Goal: Task Accomplishment & Management: Manage account settings

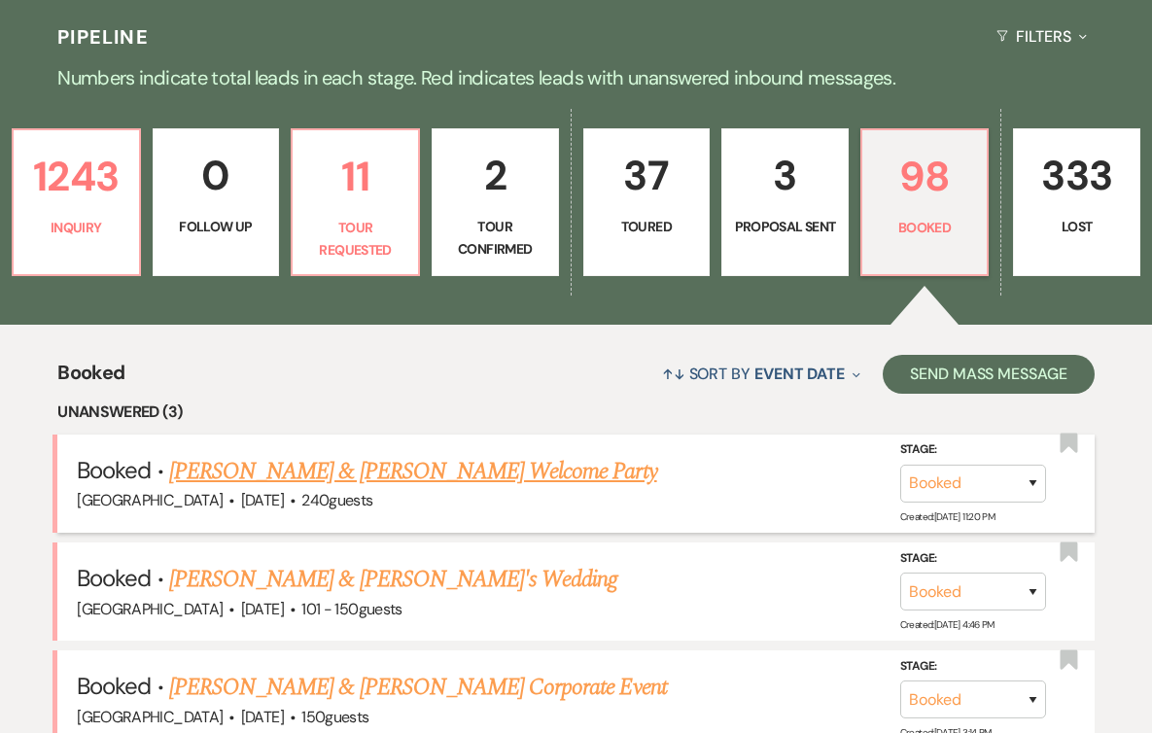
click at [468, 480] on link "[PERSON_NAME] & [PERSON_NAME] Welcome Party" at bounding box center [413, 471] width 488 height 35
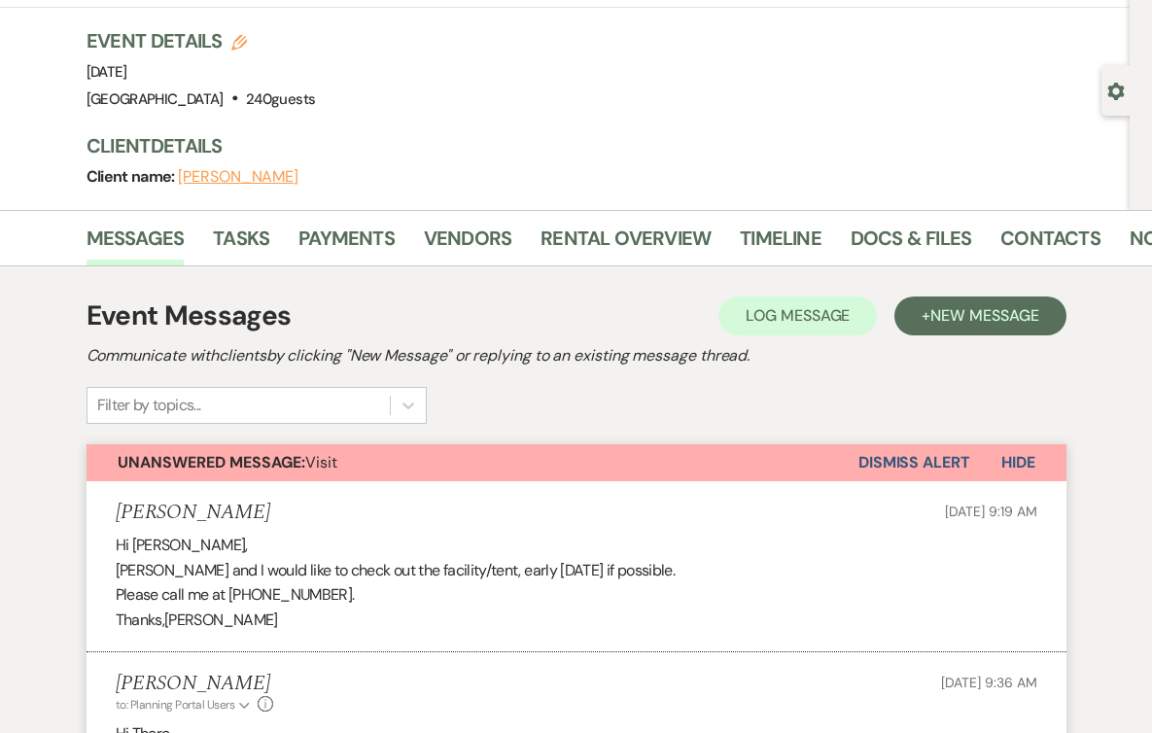
scroll to position [271, 0]
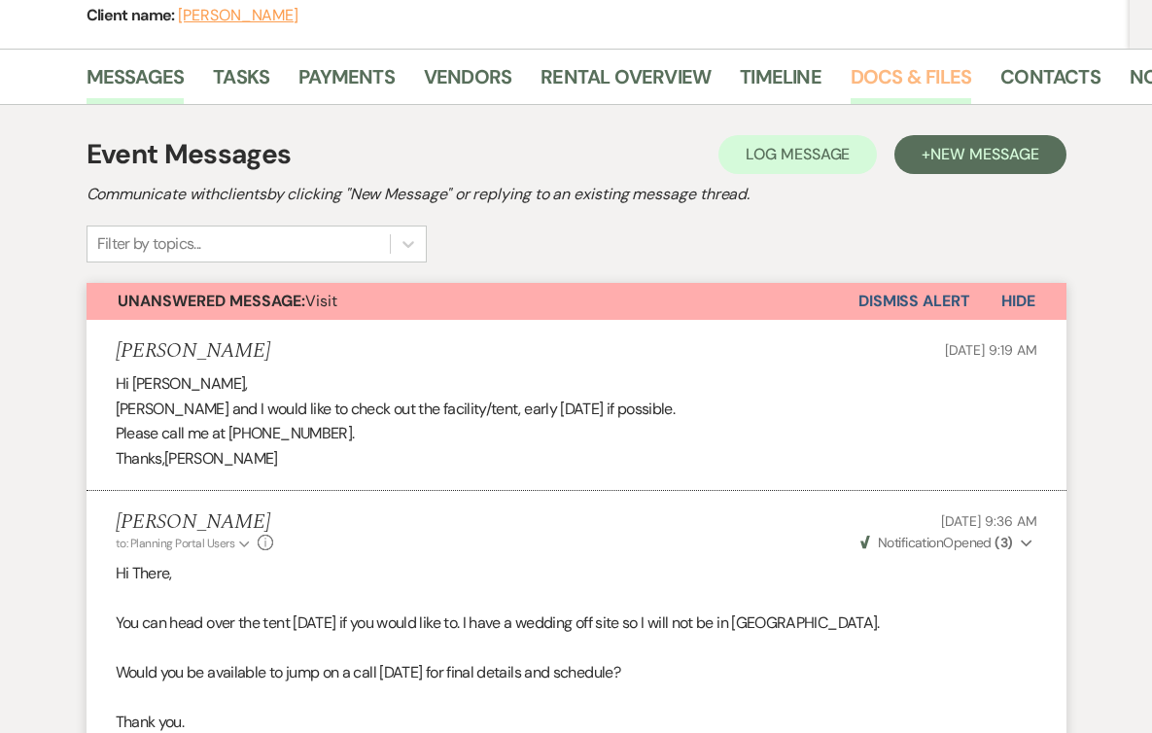
click at [912, 75] on link "Docs & Files" at bounding box center [911, 82] width 121 height 43
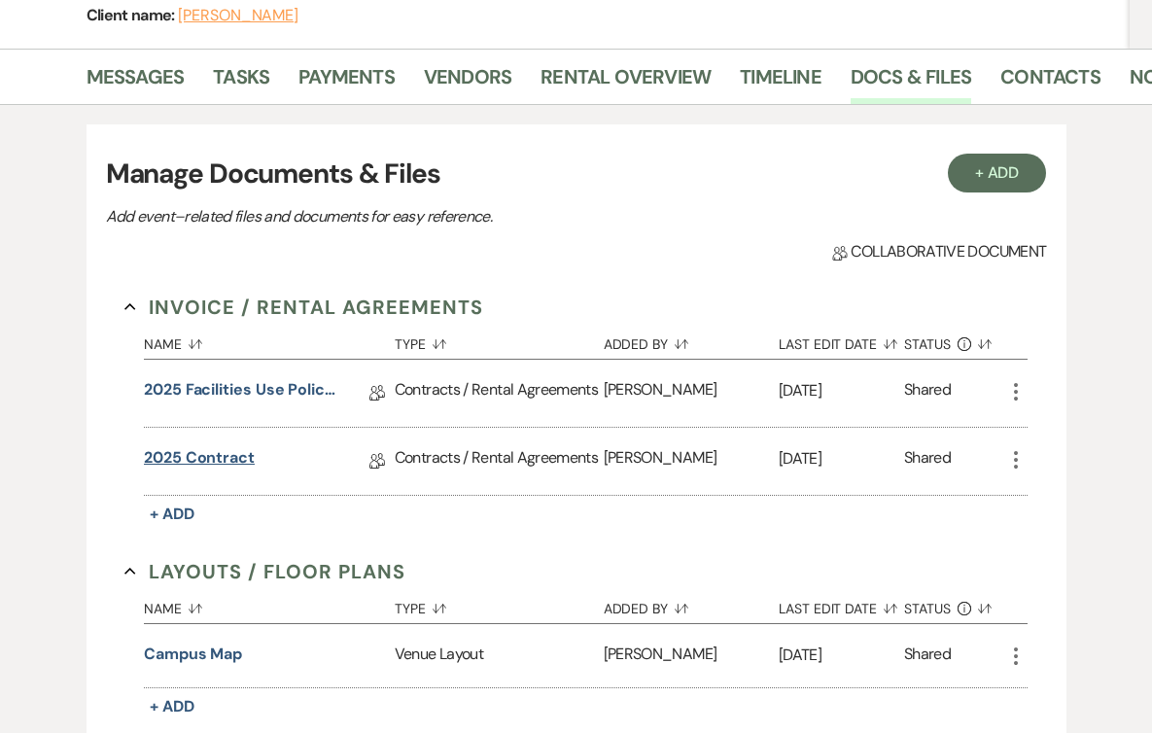
click at [197, 450] on link "2025 Contract" at bounding box center [199, 461] width 111 height 30
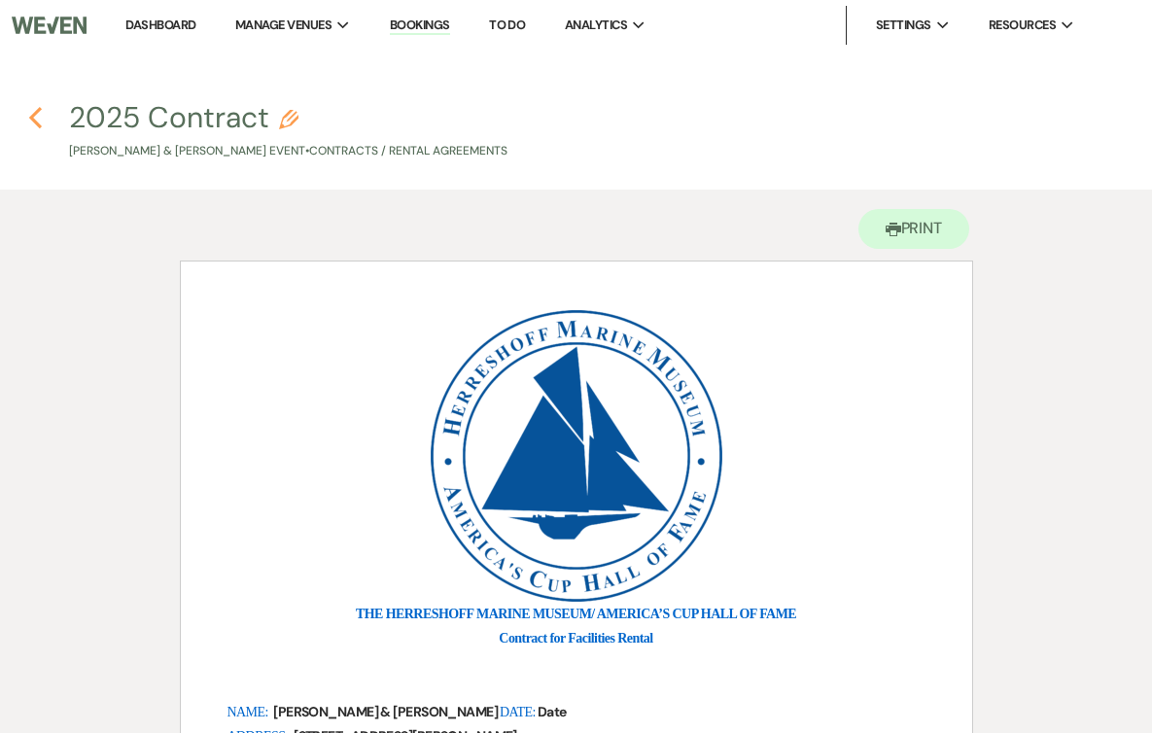
click at [35, 118] on icon "Previous" at bounding box center [35, 117] width 15 height 23
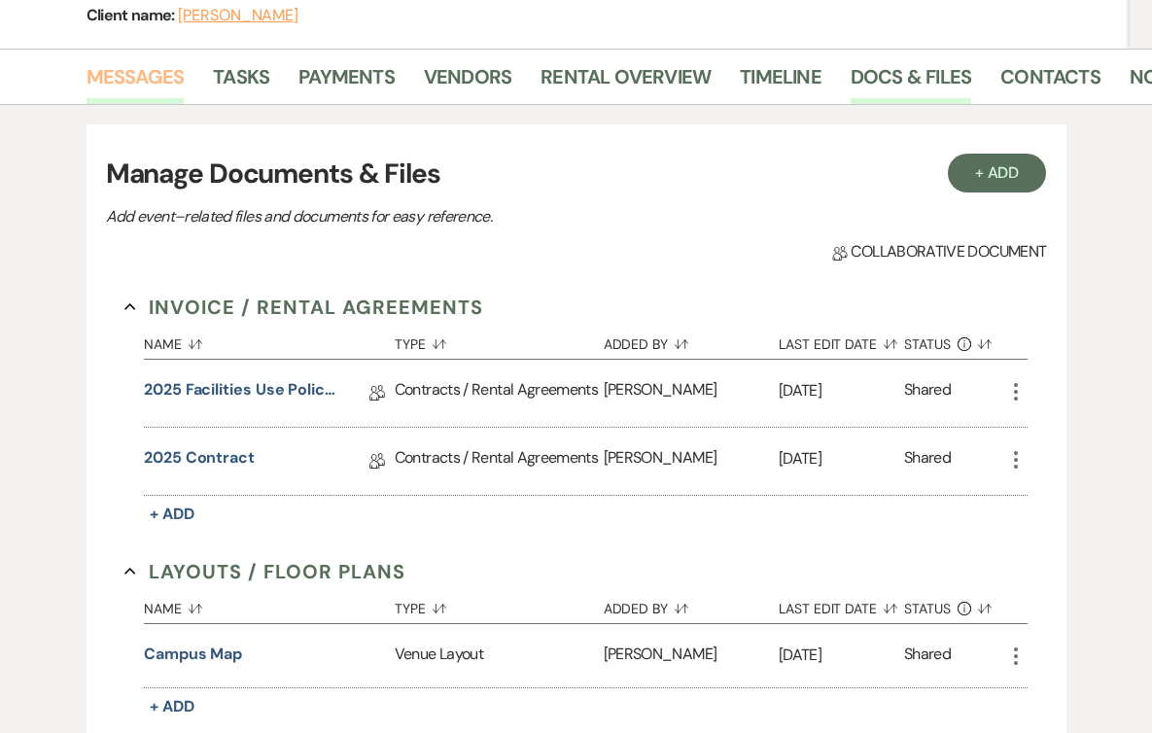
click at [159, 82] on link "Messages" at bounding box center [136, 82] width 98 height 43
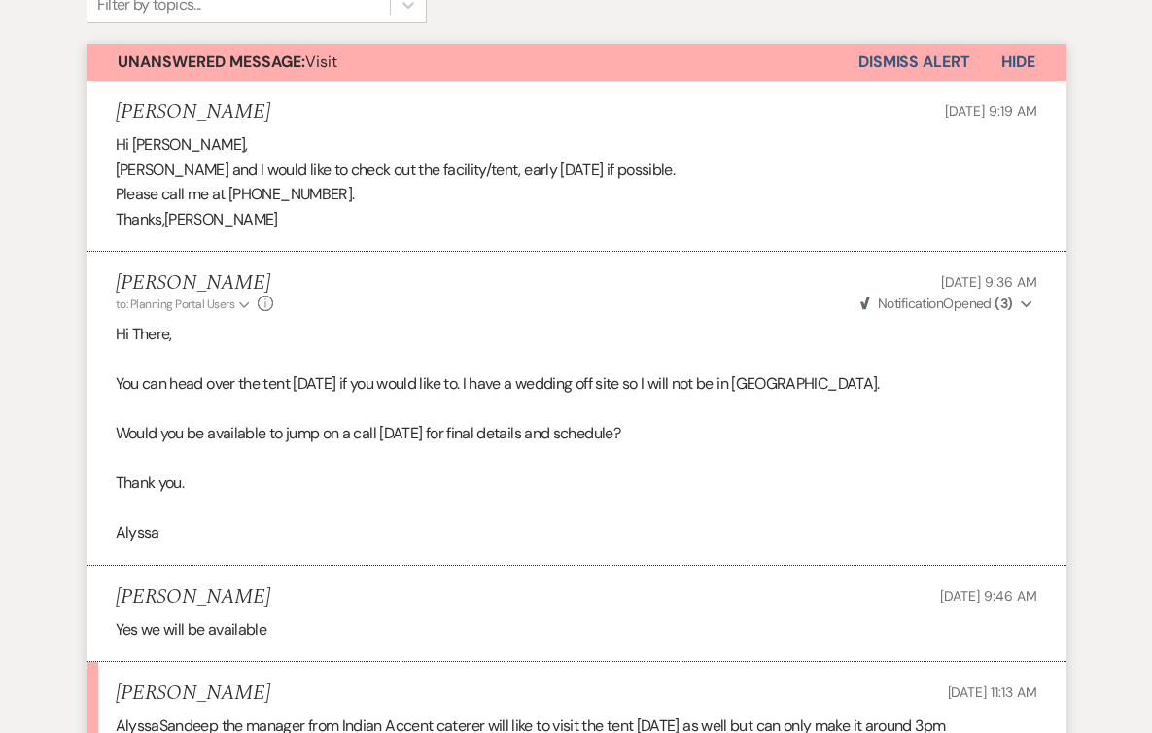
scroll to position [438, 0]
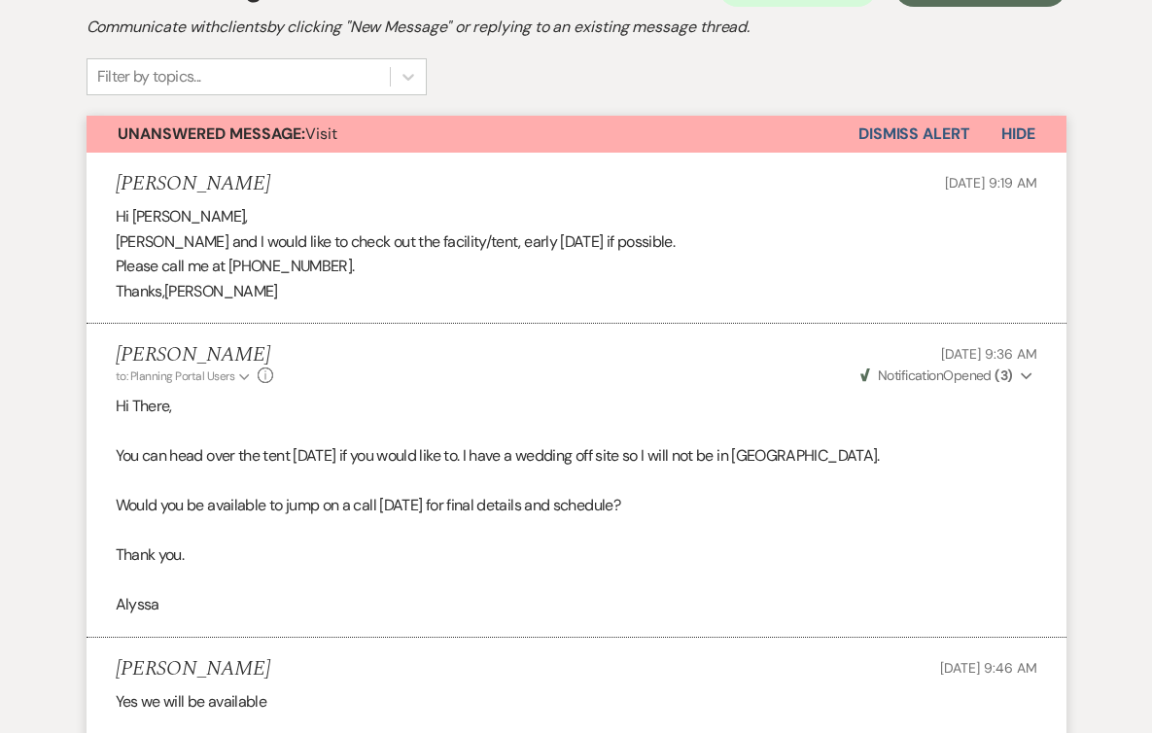
click at [1021, 124] on span "Hide" at bounding box center [1018, 133] width 34 height 20
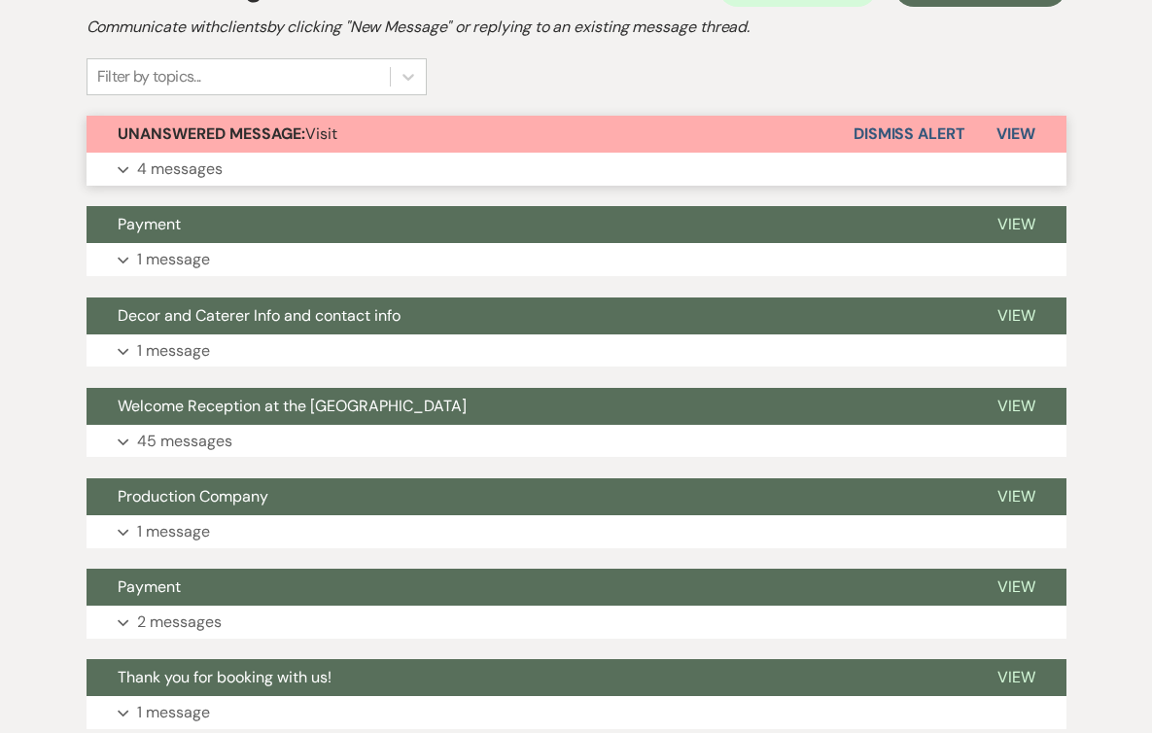
click at [932, 132] on button "Dismiss Alert" at bounding box center [910, 134] width 112 height 37
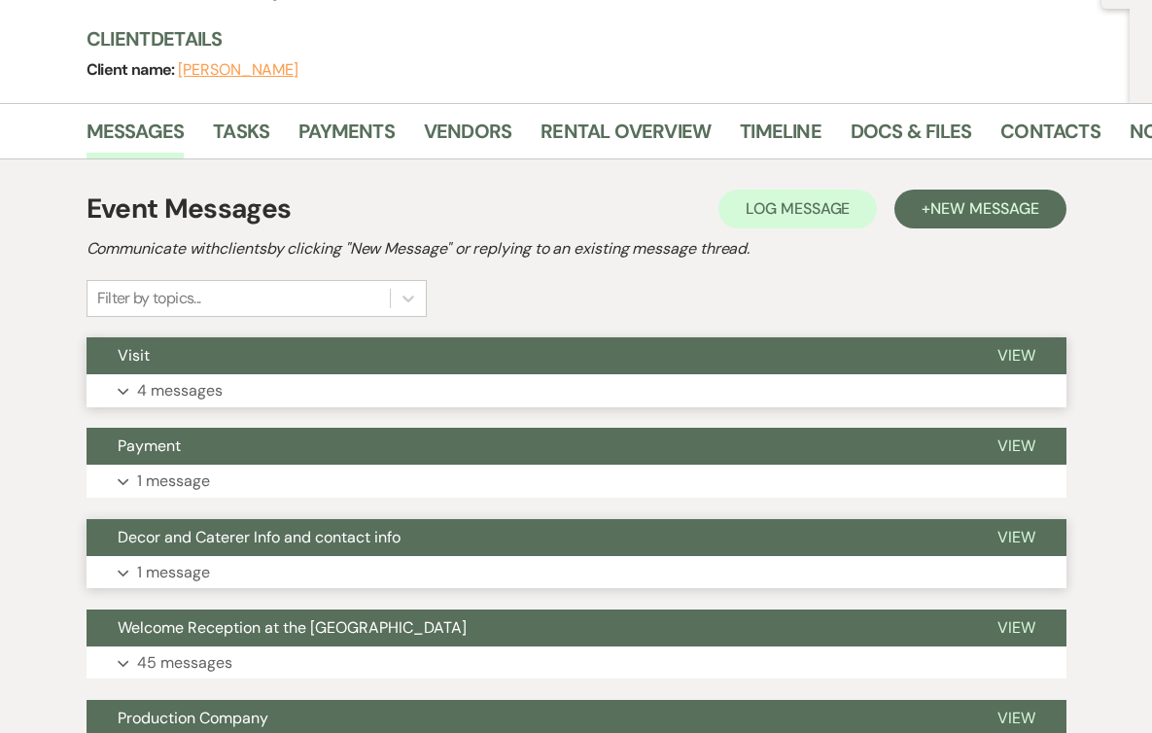
scroll to position [0, 0]
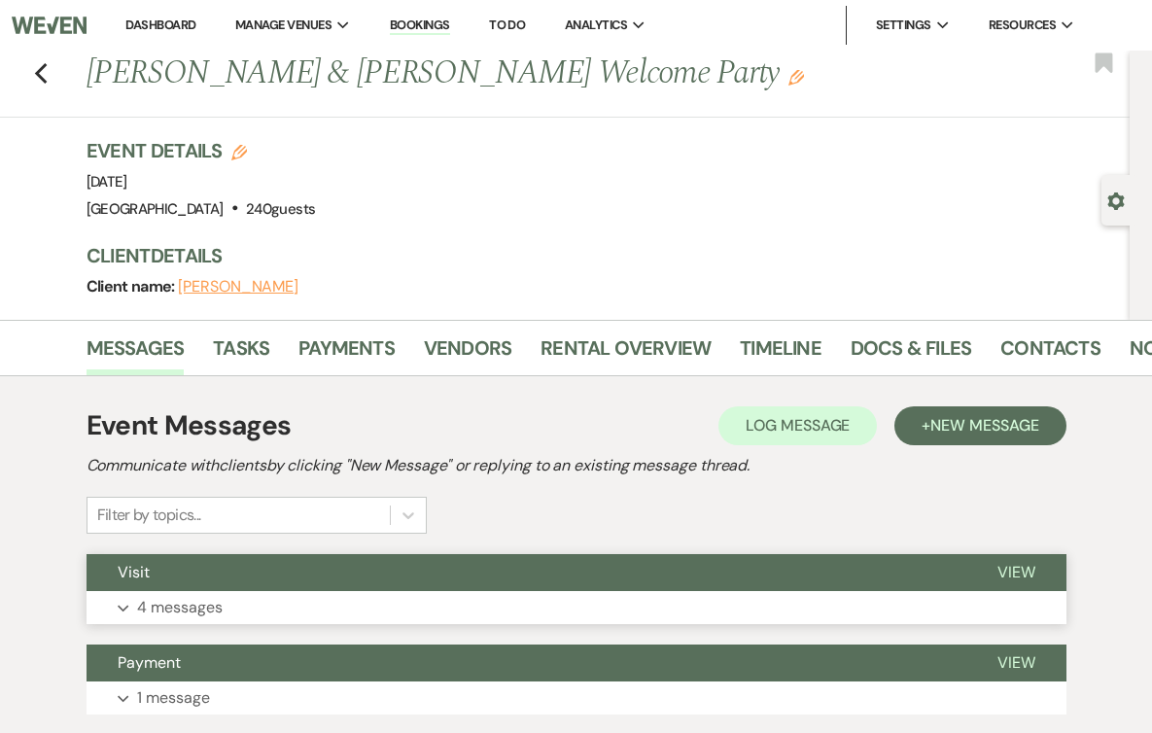
click at [29, 74] on div "Previous [PERSON_NAME] & [PERSON_NAME] Welcome Party Edit Bookmark" at bounding box center [559, 84] width 1139 height 67
click at [35, 74] on use "button" at bounding box center [40, 73] width 13 height 21
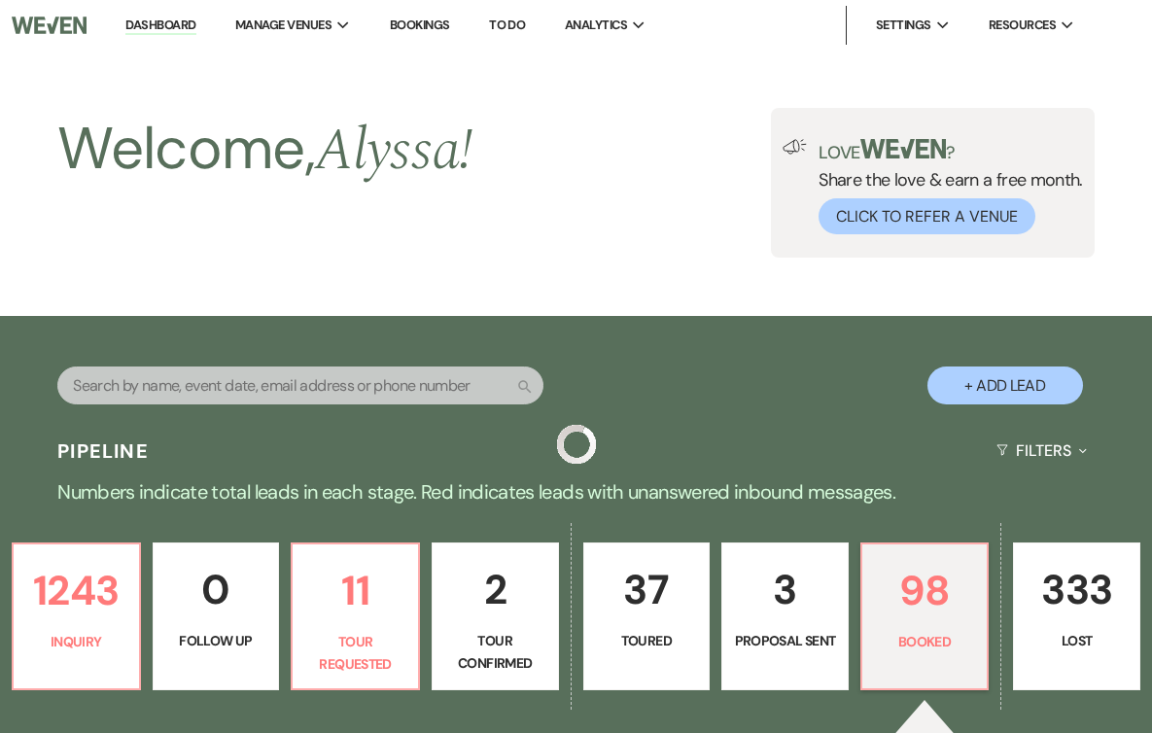
scroll to position [414, 0]
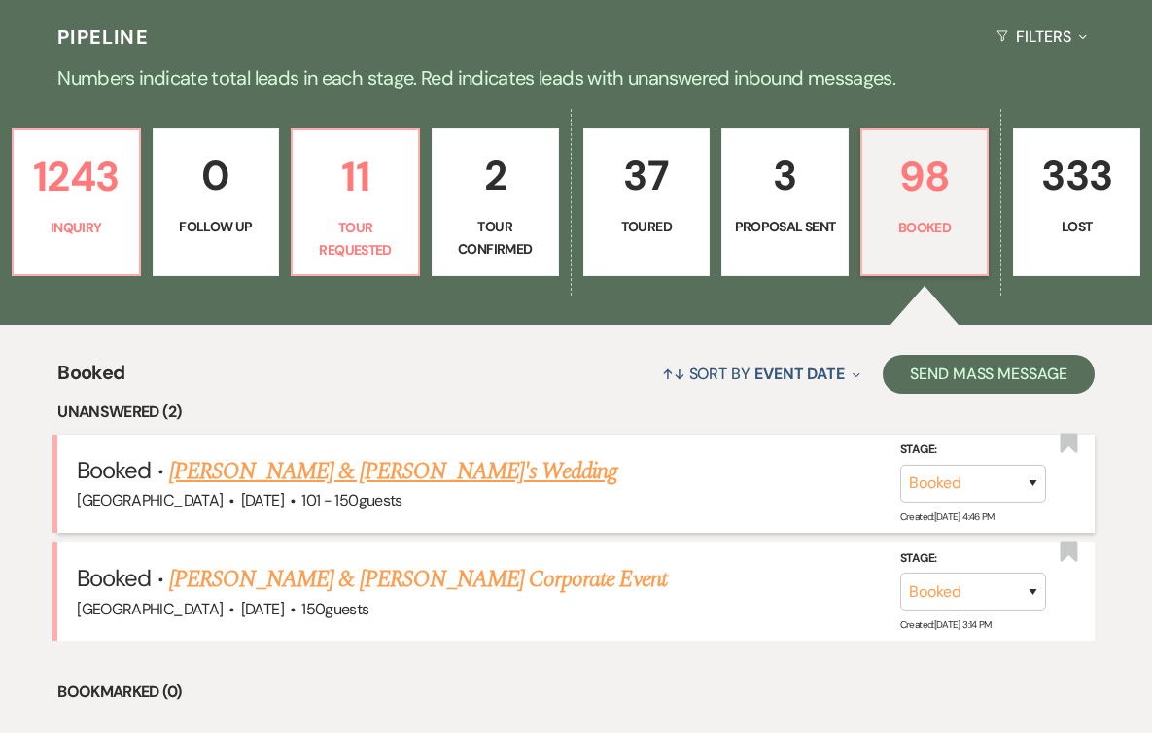
click at [392, 476] on link "[PERSON_NAME] & [PERSON_NAME]'s Wedding" at bounding box center [393, 471] width 449 height 35
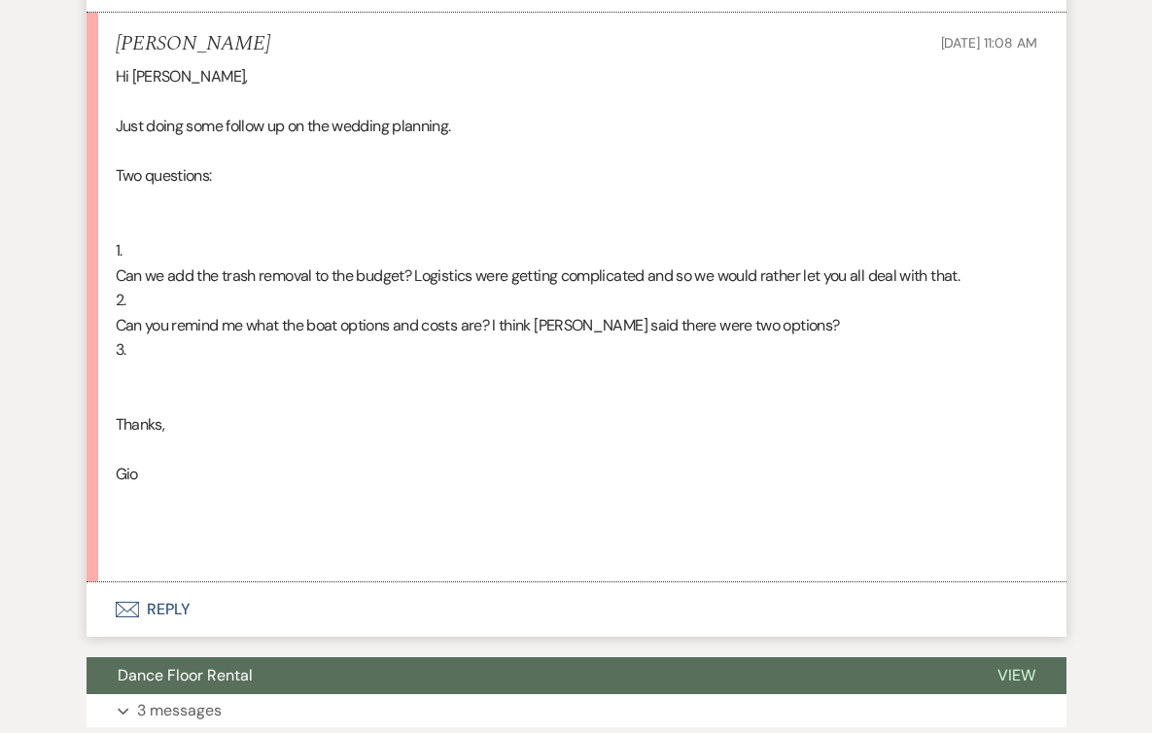
scroll to position [1082, 0]
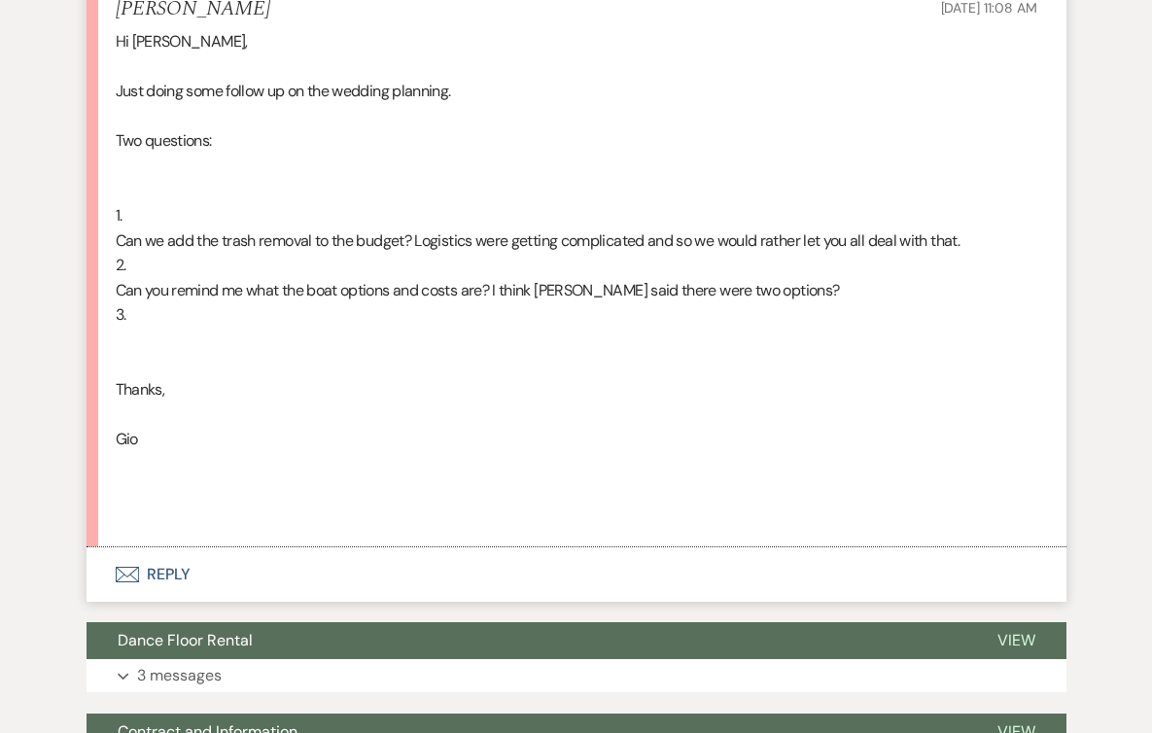
click at [124, 575] on use "button" at bounding box center [126, 575] width 23 height 16
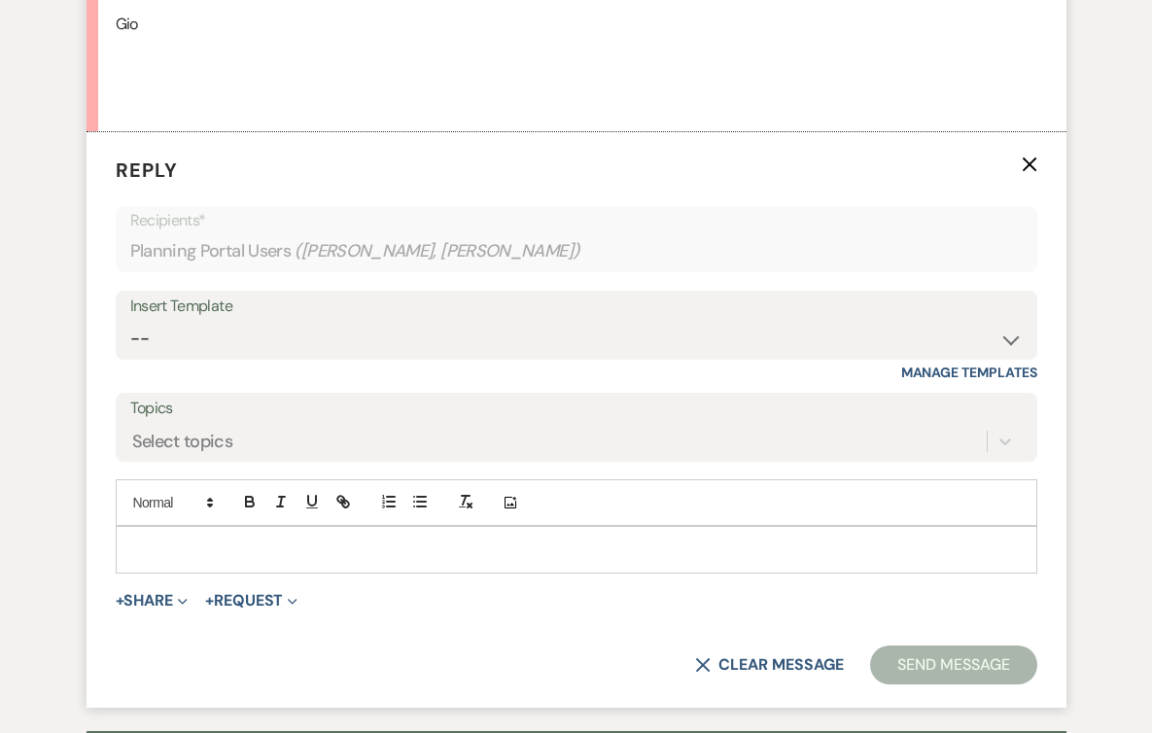
scroll to position [1499, 0]
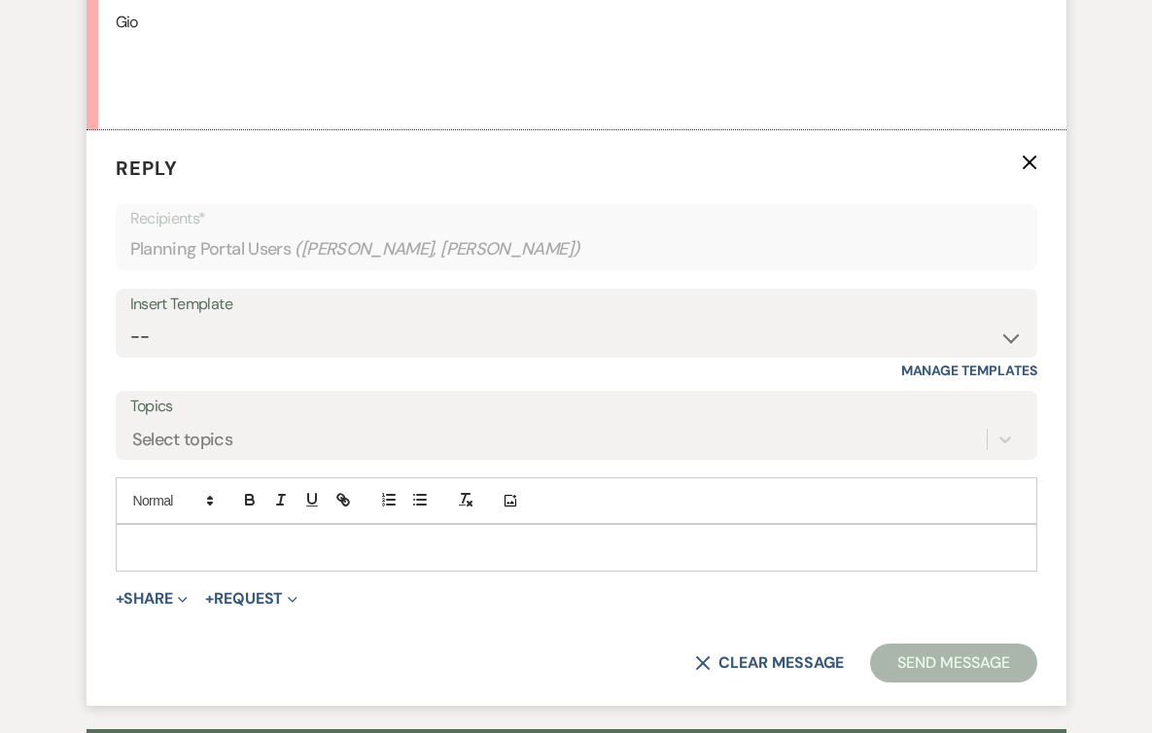
click at [242, 533] on div at bounding box center [577, 547] width 920 height 45
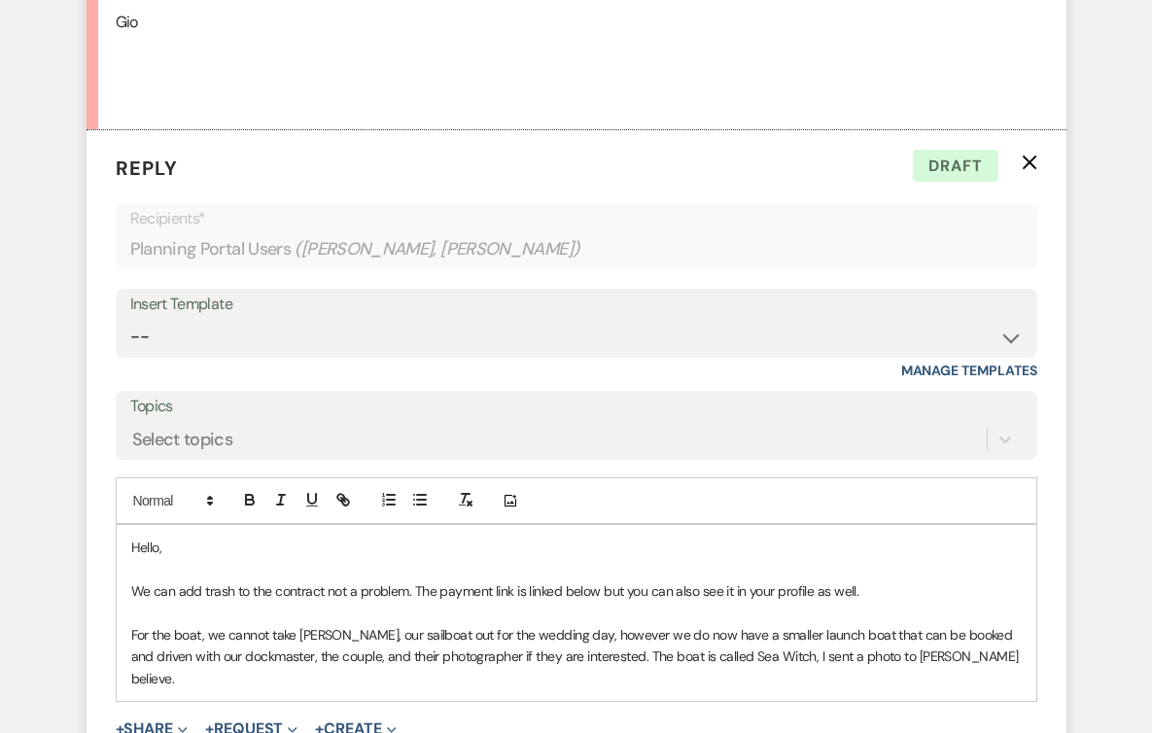
click at [212, 652] on p "For the boat, we cannot take [PERSON_NAME], our sailboat out for the wedding da…" at bounding box center [576, 656] width 891 height 65
click at [376, 565] on p at bounding box center [576, 569] width 891 height 21
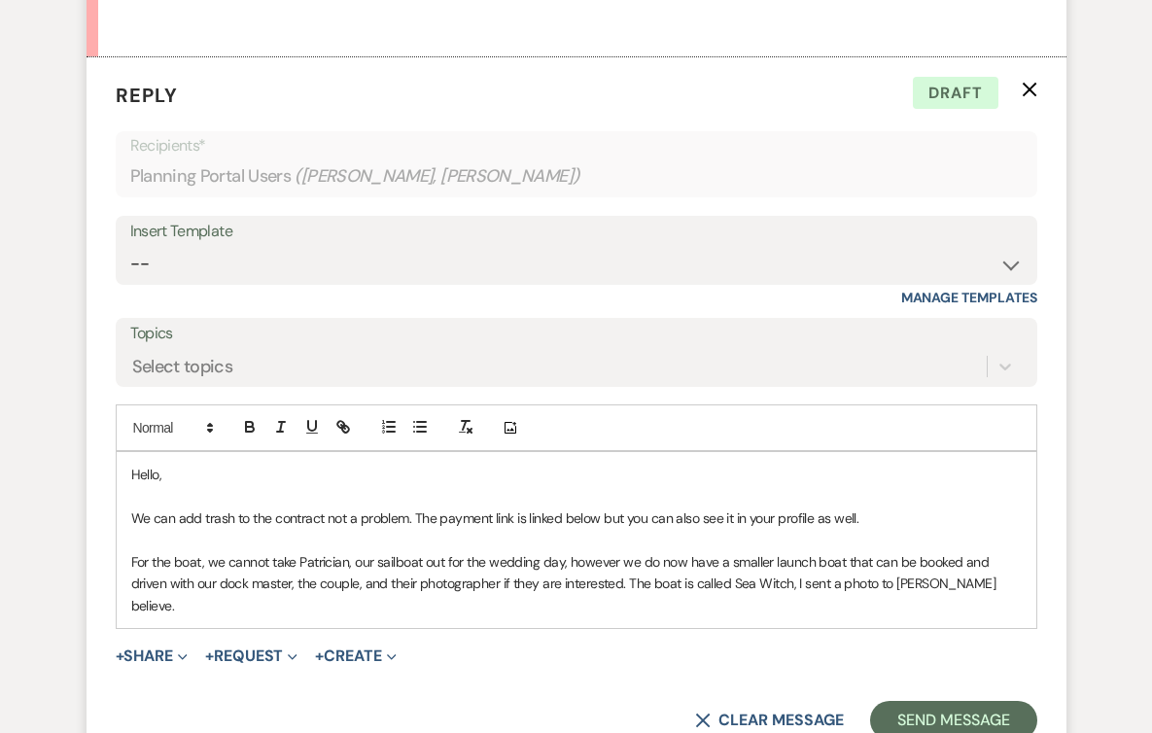
scroll to position [1576, 0]
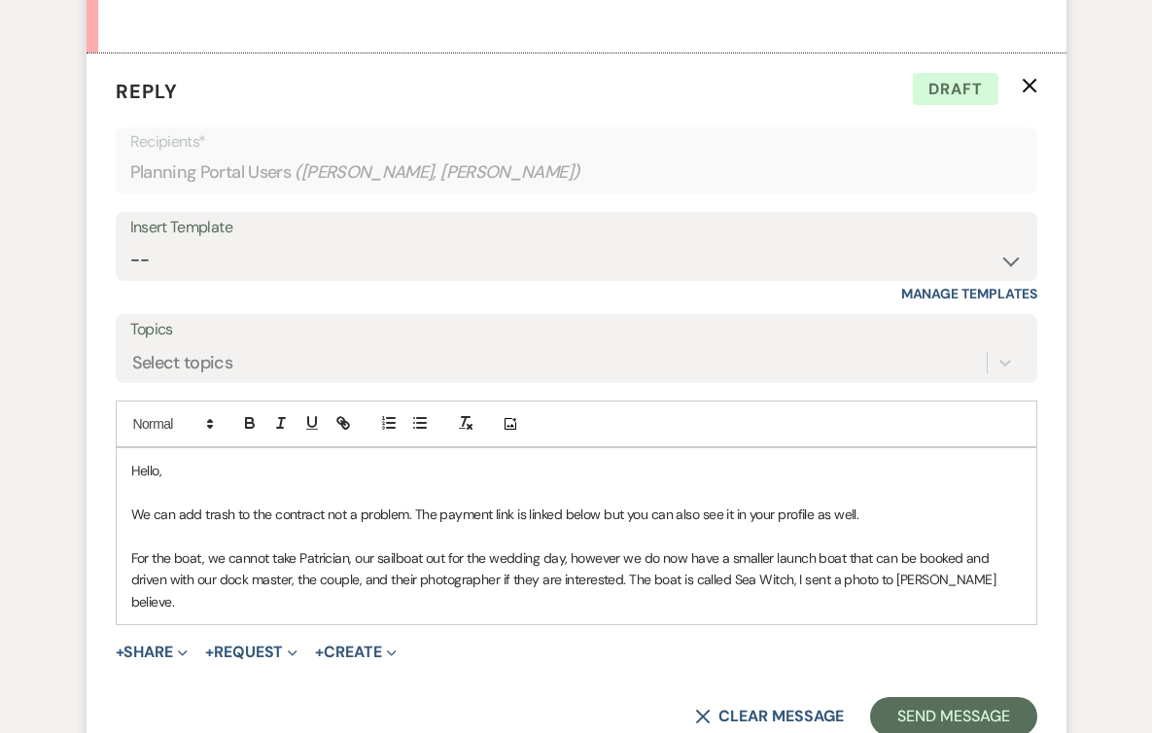
click at [965, 575] on p "For the boat, we cannot take Patrician, our sailboat out for the wedding day, h…" at bounding box center [576, 579] width 891 height 65
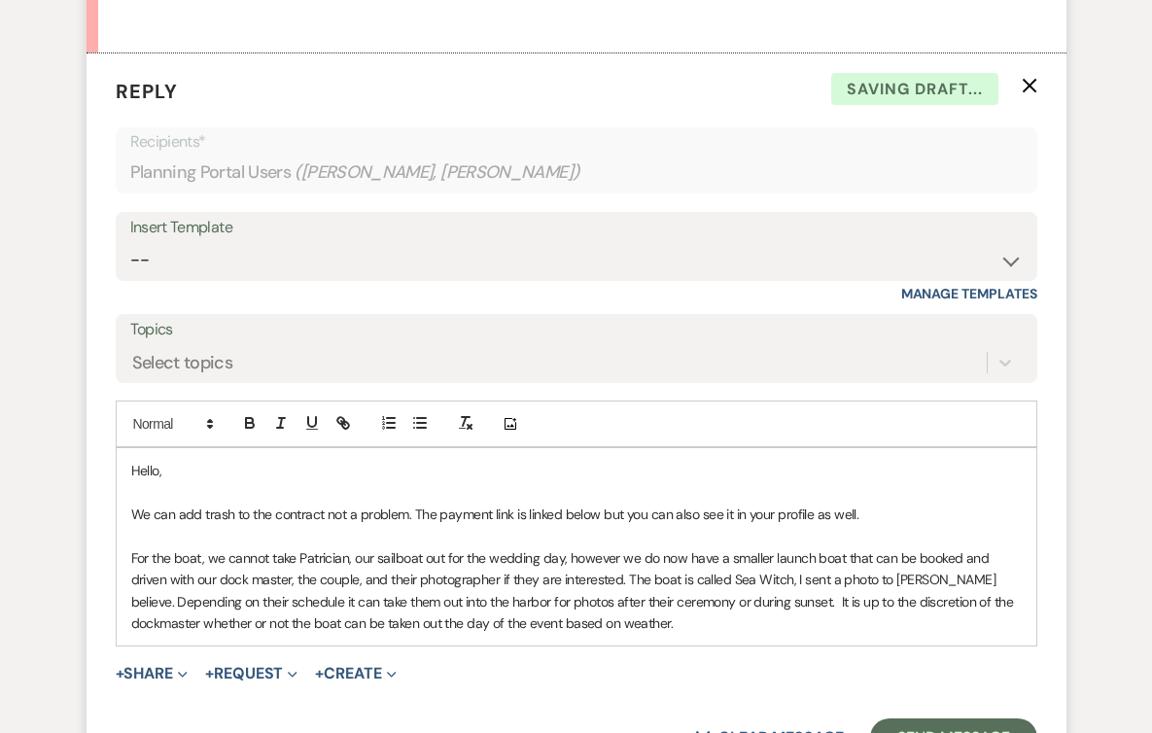
click at [935, 600] on p "For the boat, we cannot take Patrician, our sailboat out for the wedding day, h…" at bounding box center [576, 591] width 891 height 88
click at [858, 629] on p "For the boat, we cannot take Patrician, our sailboat out for the wedding day, h…" at bounding box center [576, 591] width 891 height 88
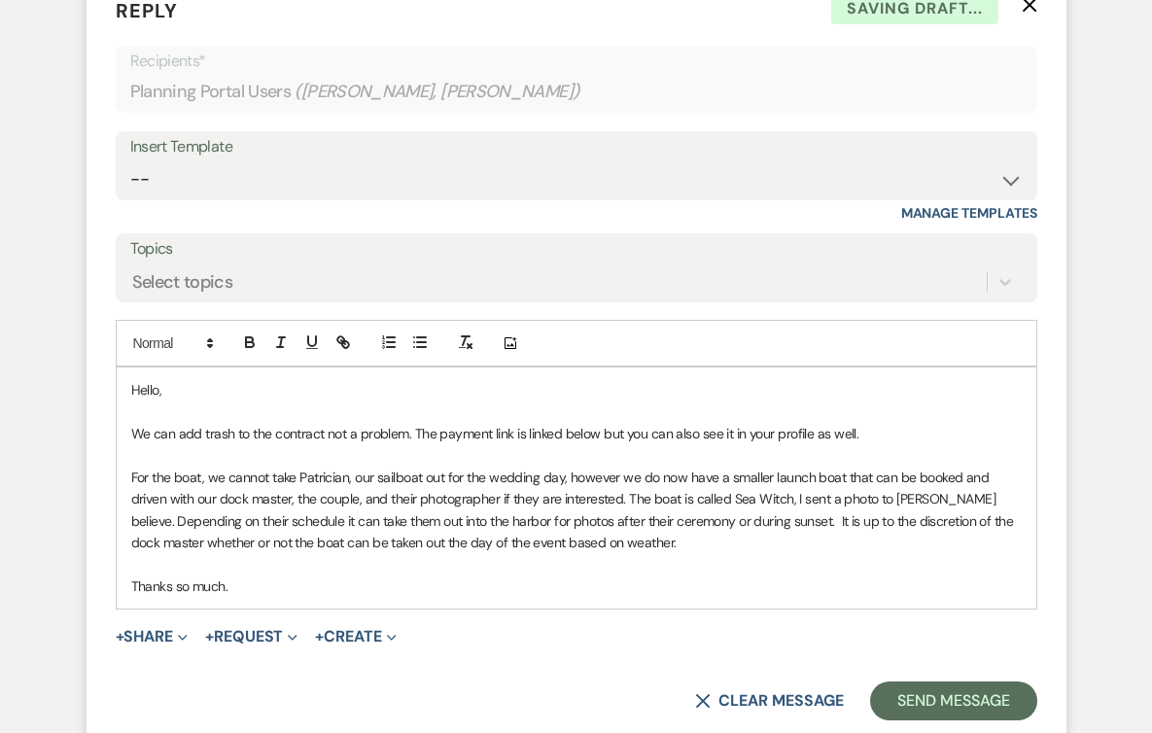
scroll to position [1680, 0]
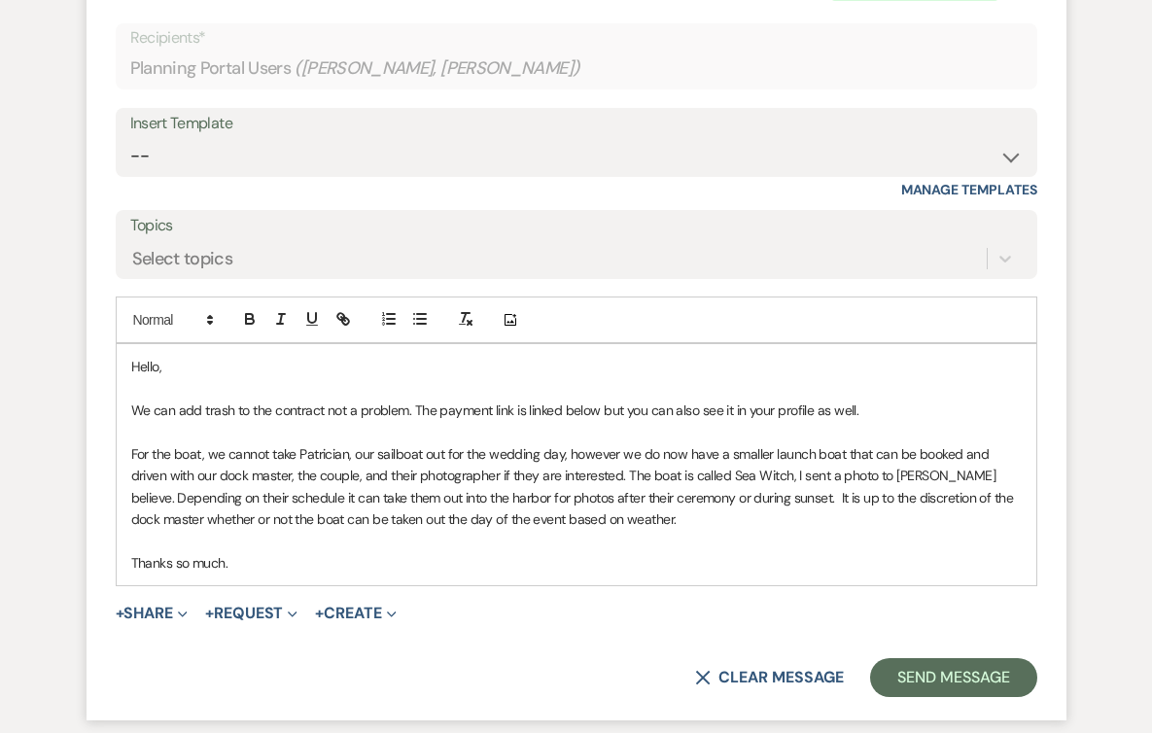
click at [294, 623] on span "+ Request Expand Generate Payment Payment Vendor List Vendor list Doc Upload Do…" at bounding box center [251, 613] width 92 height 23
click at [280, 611] on button "+ Request Expand" at bounding box center [251, 614] width 92 height 16
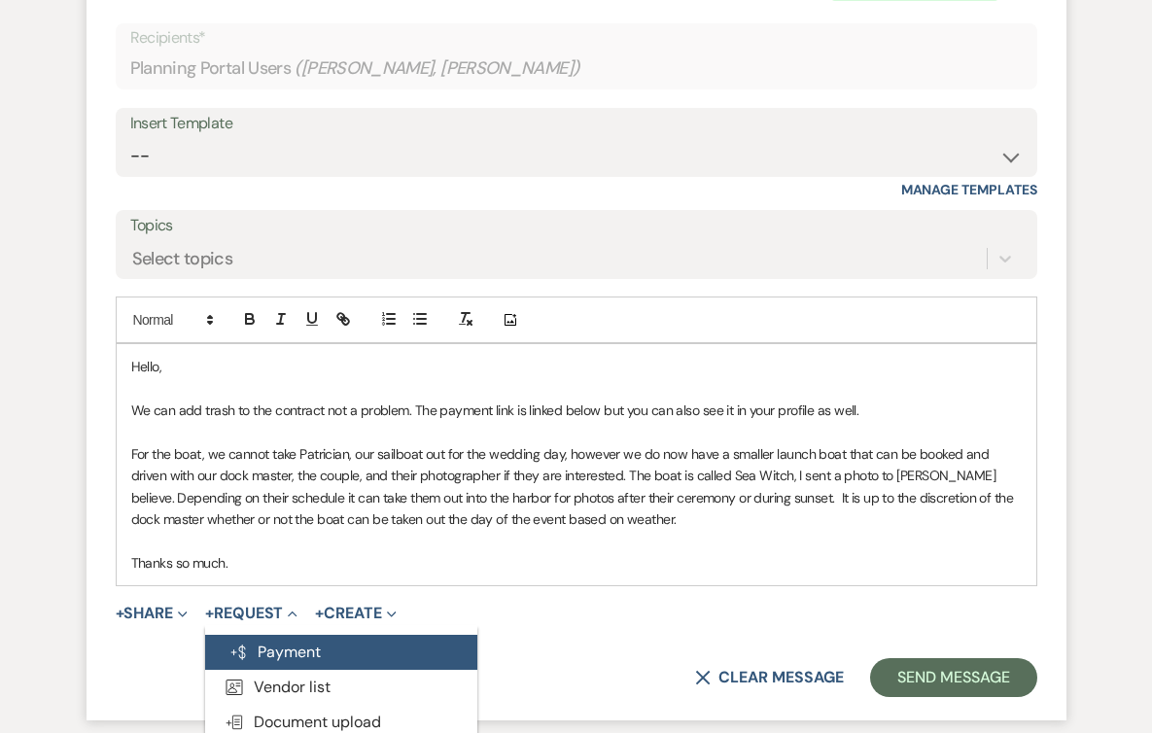
click at [262, 659] on button "Generate Payment Payment" at bounding box center [341, 652] width 272 height 35
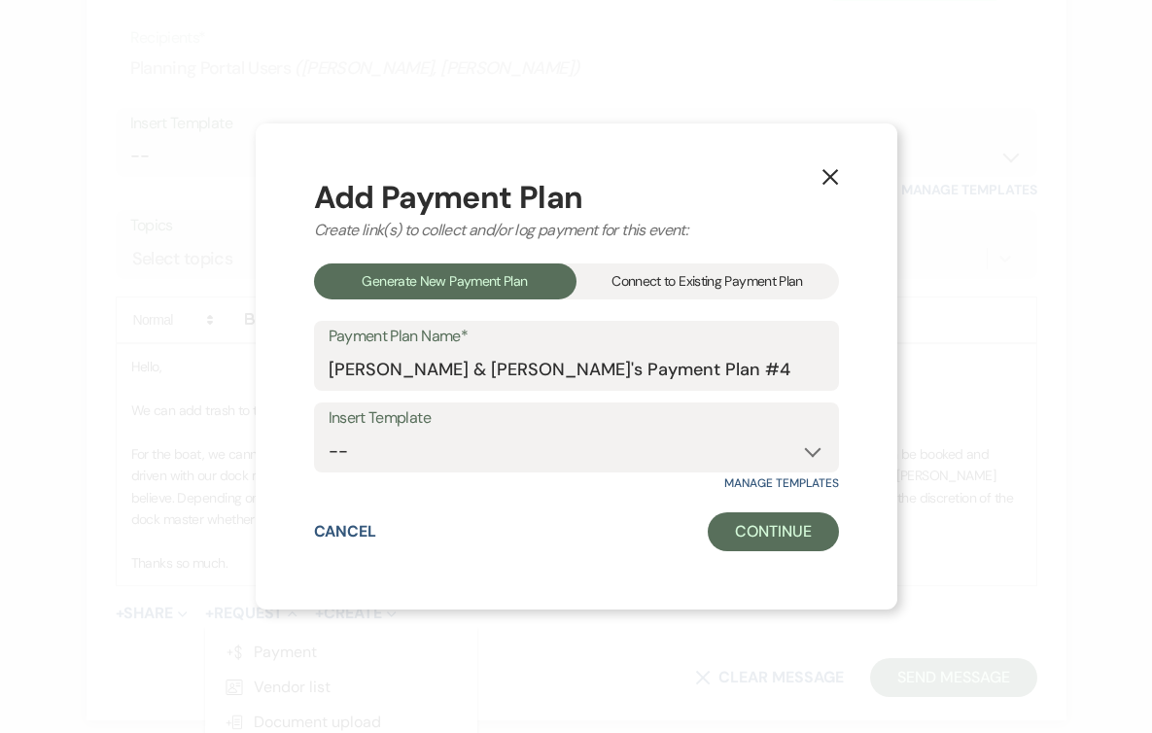
click at [709, 286] on div "Connect to Existing Payment Plan" at bounding box center [708, 281] width 263 height 36
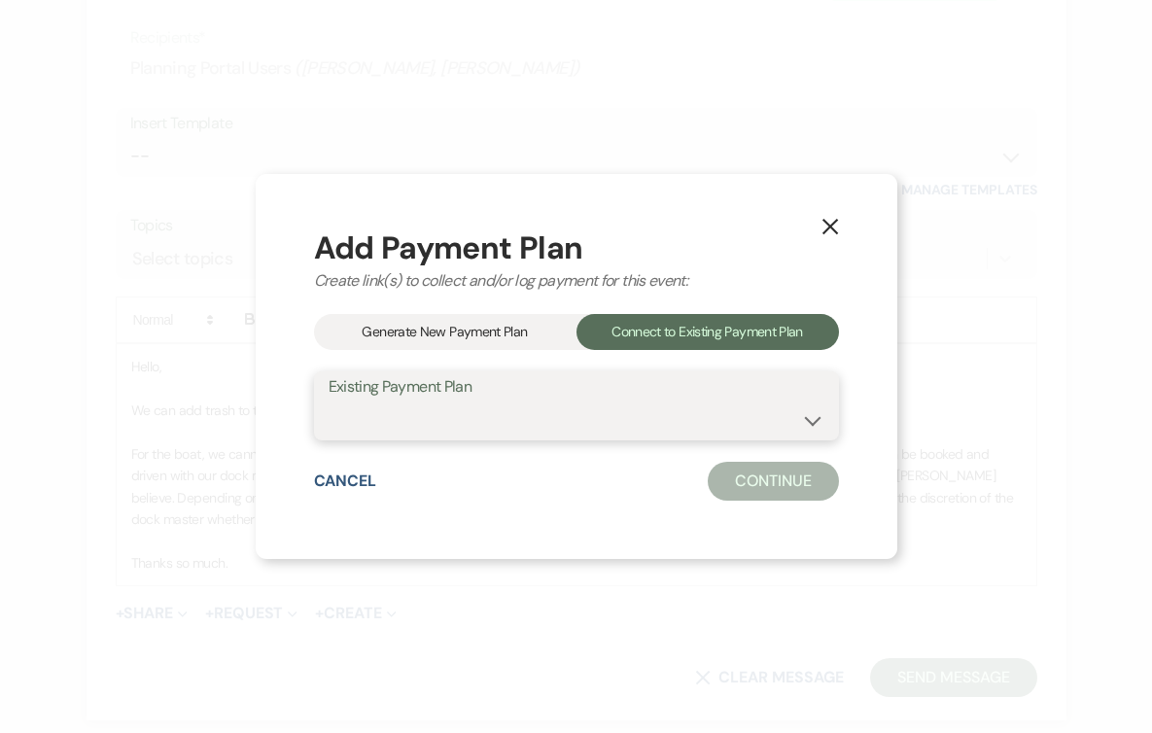
click at [686, 423] on select "Security Deposit Vigilant Membership Payment [PERSON_NAME] & [PERSON_NAME]'s We…" at bounding box center [577, 420] width 496 height 38
click at [487, 328] on div "Generate New Payment Plan" at bounding box center [445, 332] width 263 height 36
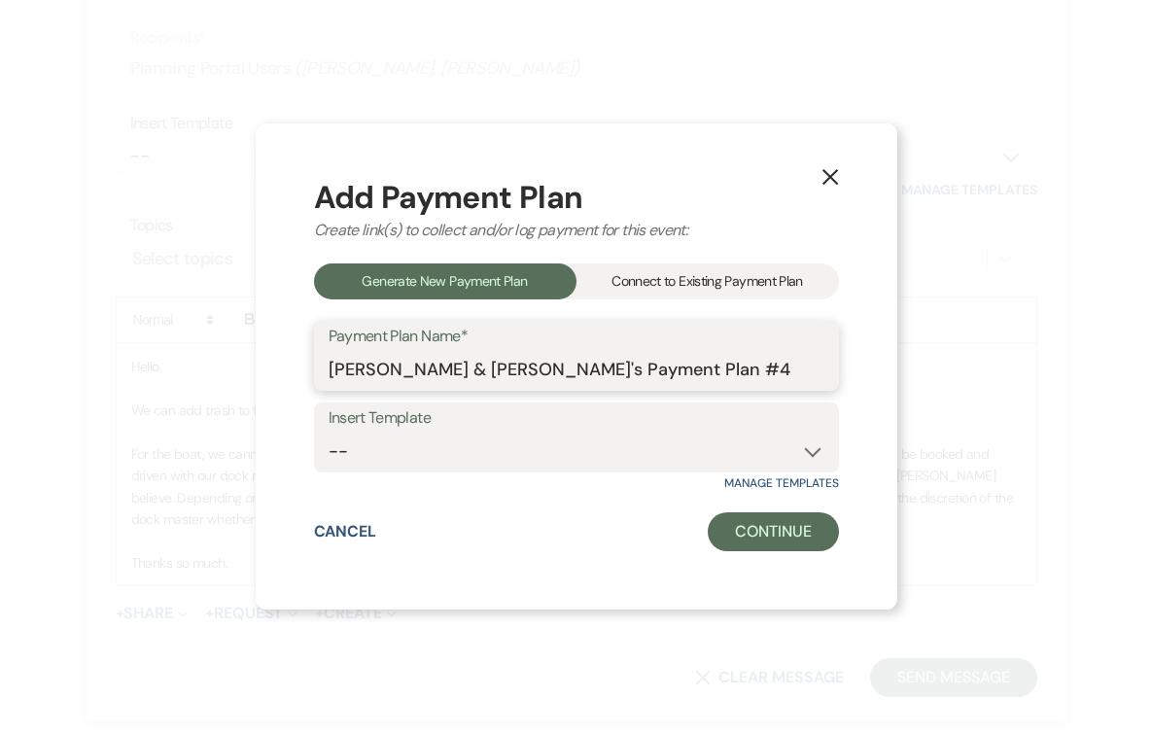
drag, startPoint x: 677, startPoint y: 360, endPoint x: 312, endPoint y: 361, distance: 364.6
click at [312, 361] on div "X Add Payment Plan Create link(s) to collect and/or log payment for this event:…" at bounding box center [577, 366] width 642 height 486
type input "Trash Removal"
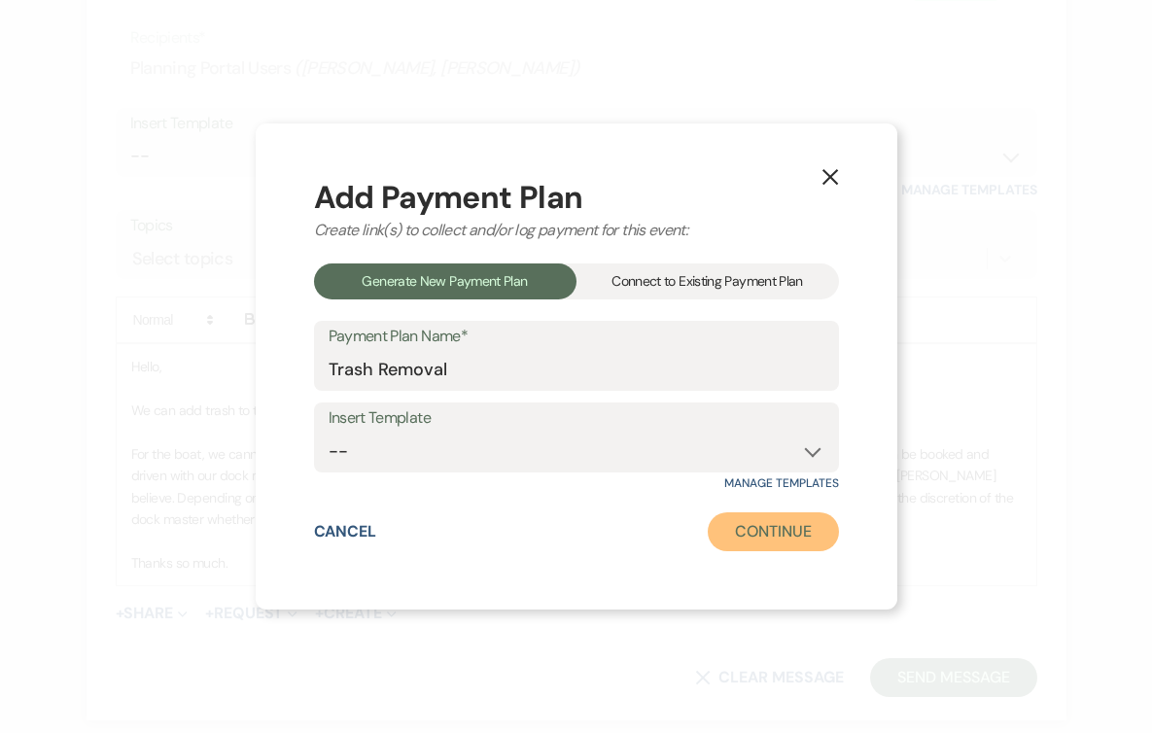
click at [753, 542] on button "Continue" at bounding box center [773, 531] width 130 height 39
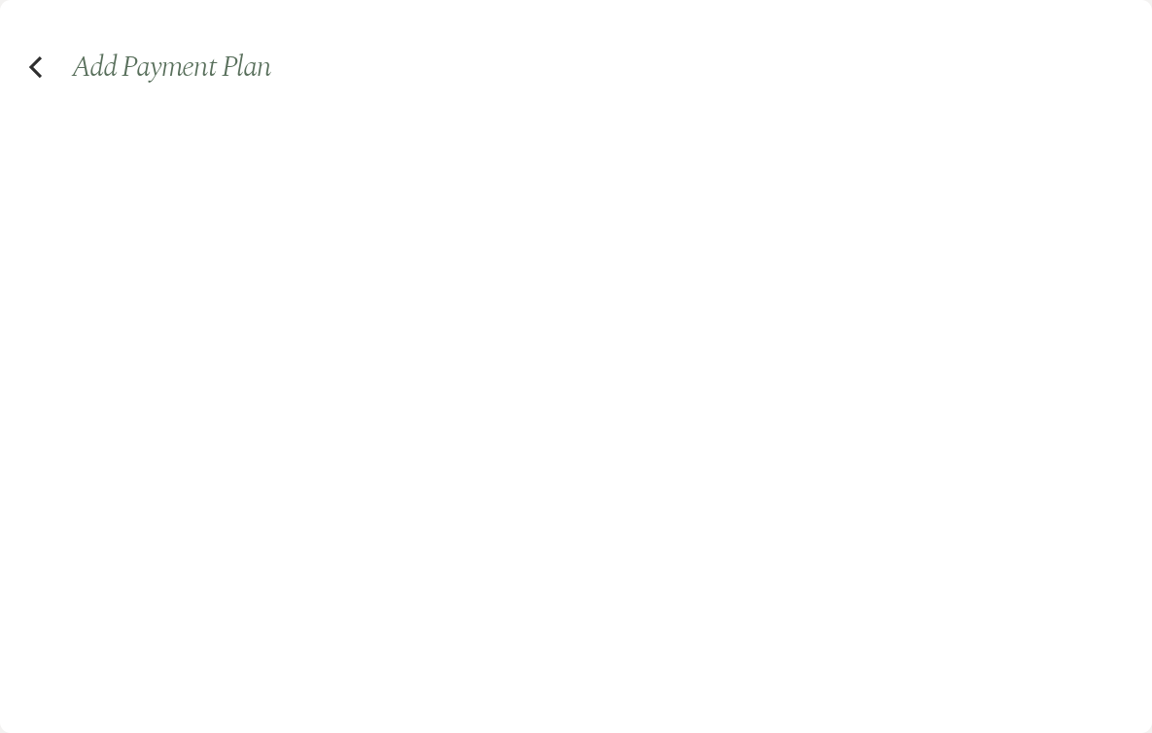
select select "2"
select select "percentage"
select select "true"
select select "client"
select select "weeks"
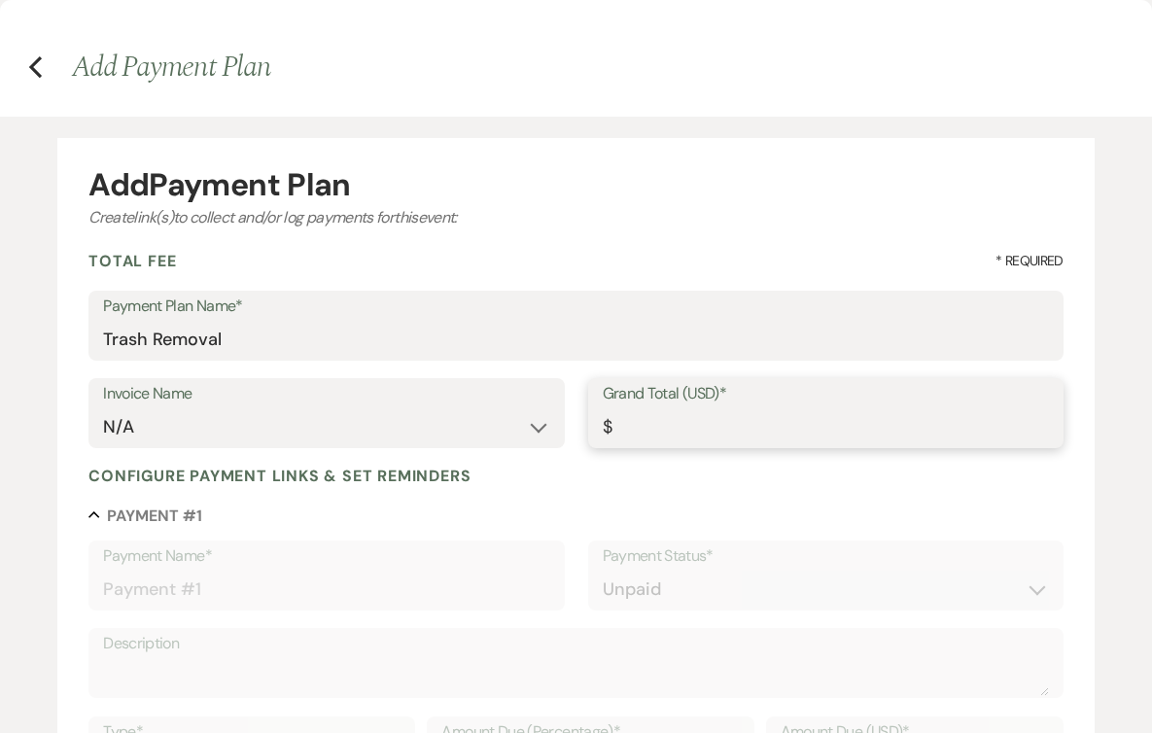
click at [675, 428] on input "Grand Total (USD)*" at bounding box center [826, 427] width 446 height 38
type input "3"
type input "3.00"
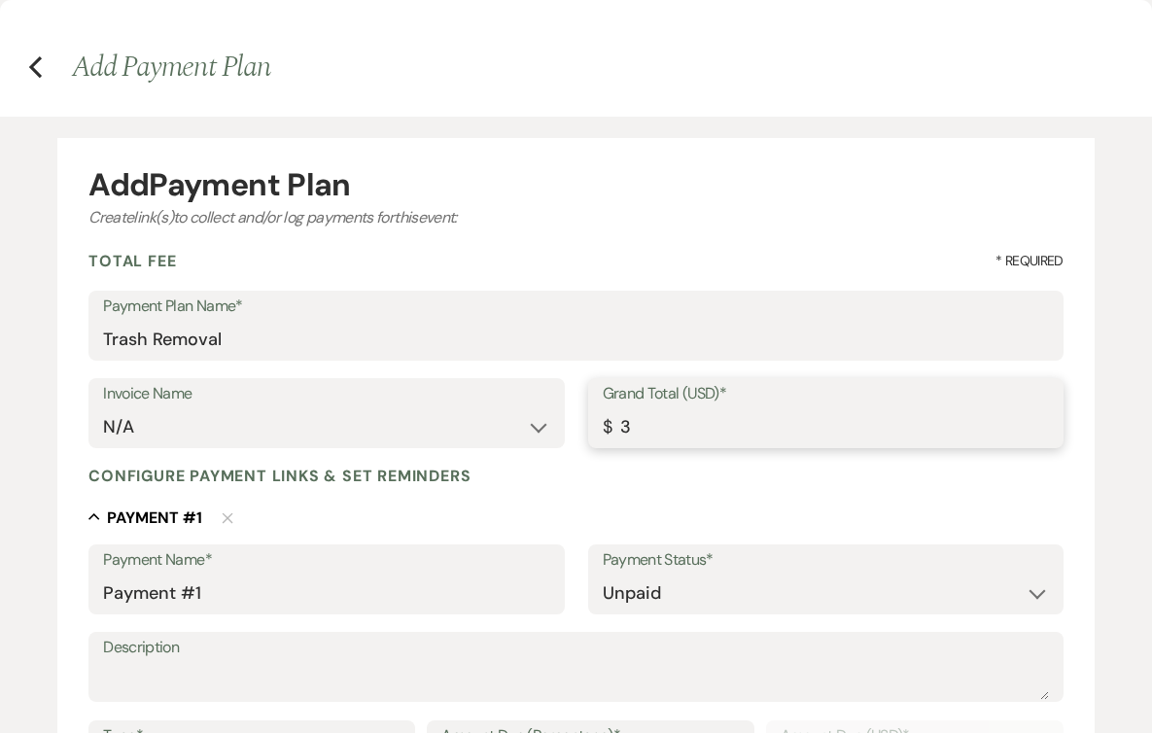
type input "30"
type input "30.00"
type input "300"
type input "300.00"
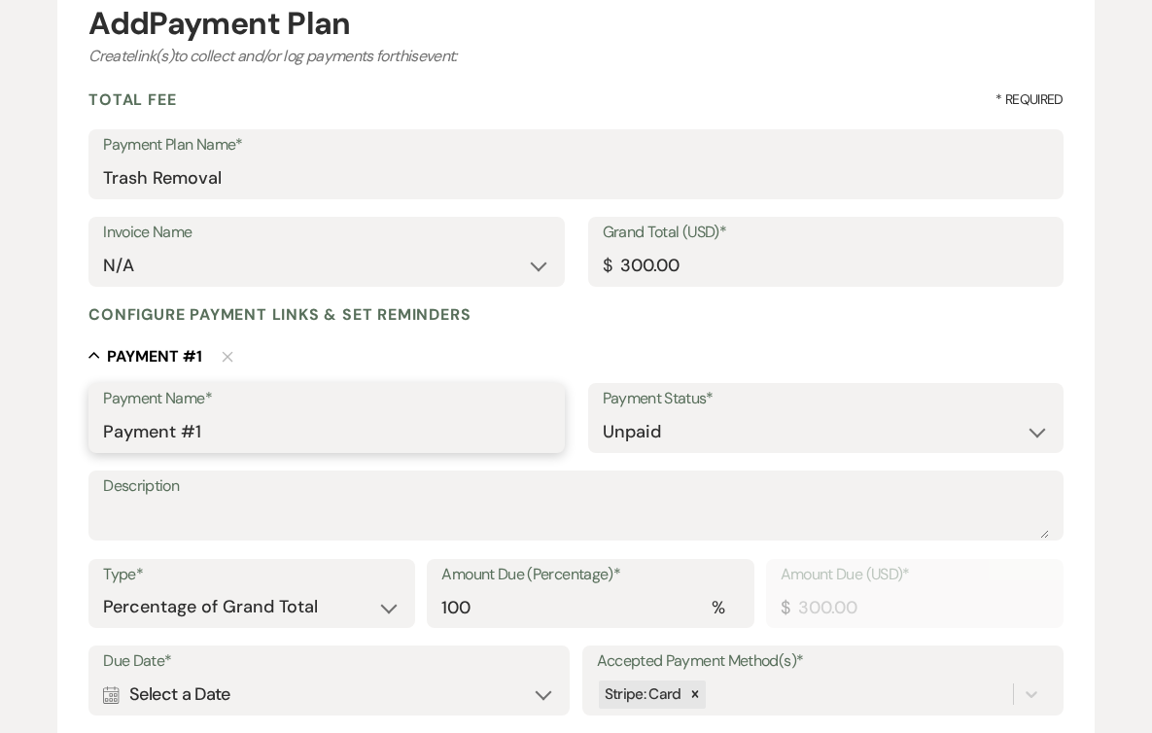
drag, startPoint x: 220, startPoint y: 434, endPoint x: 19, endPoint y: 430, distance: 200.3
click at [19, 430] on div "Add Payment Plan Create link(s) to collect and/or log payments for this event: …" at bounding box center [576, 548] width 1152 height 1186
type input "Trash Removal Fee"
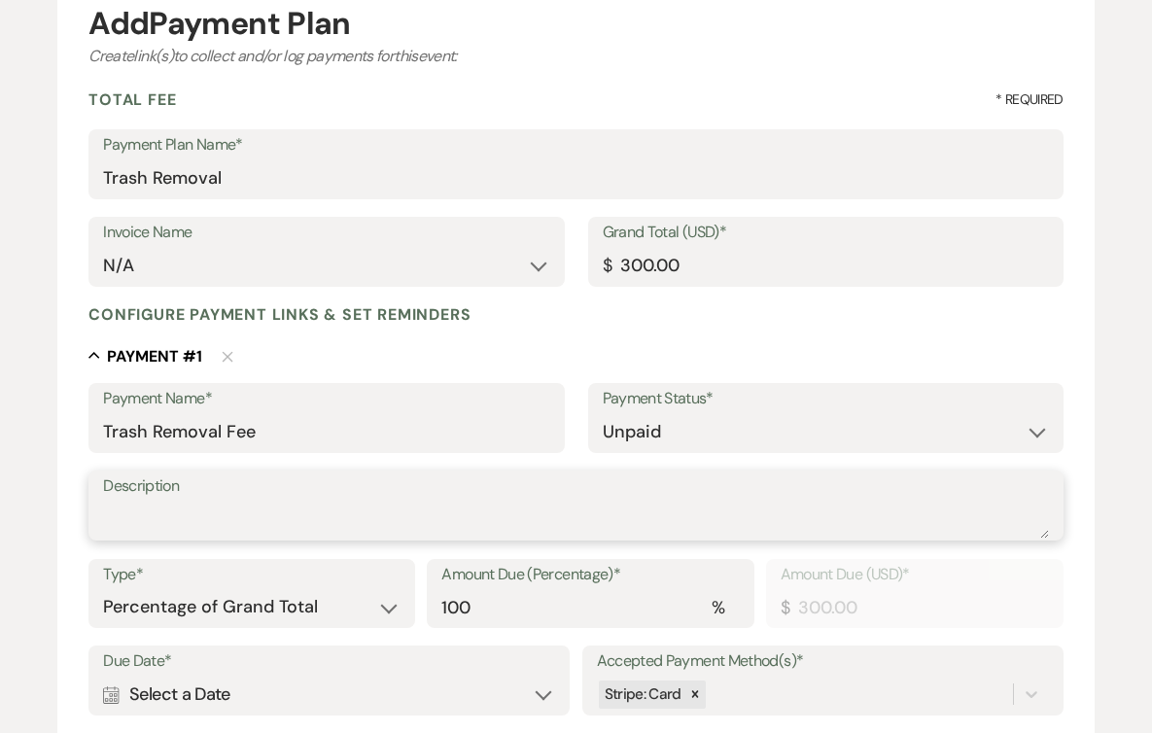
click at [265, 518] on textarea "Description" at bounding box center [576, 519] width 946 height 39
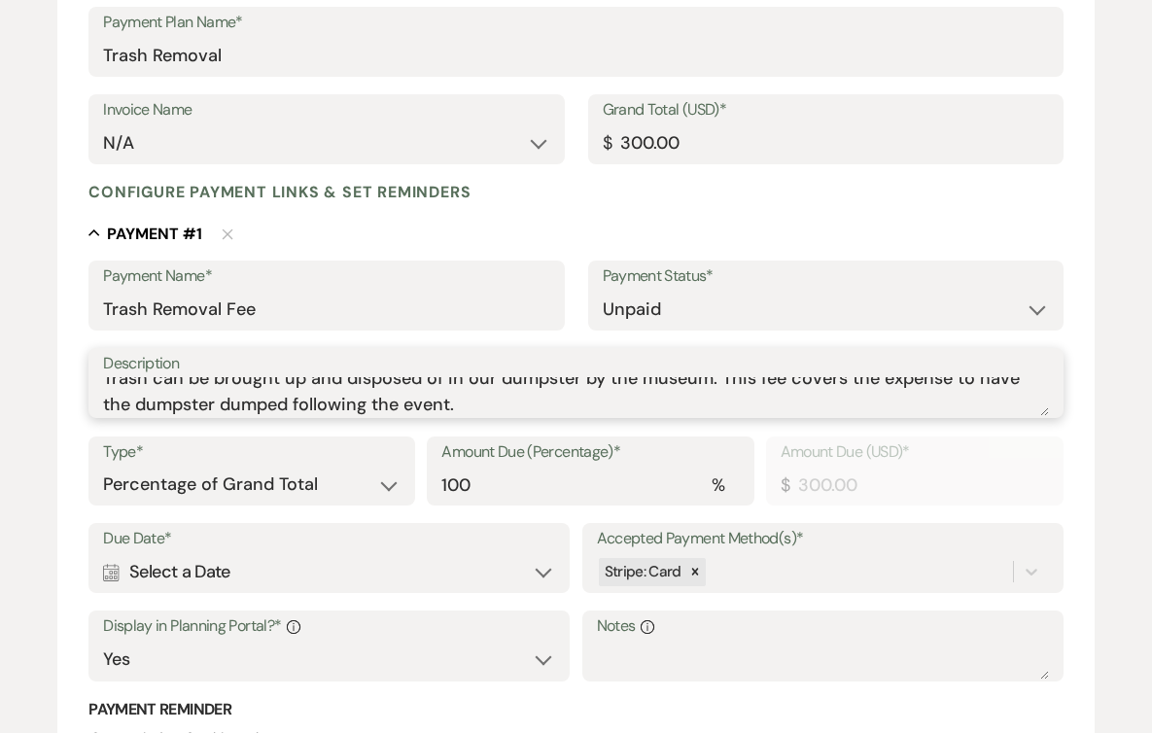
scroll to position [309, 0]
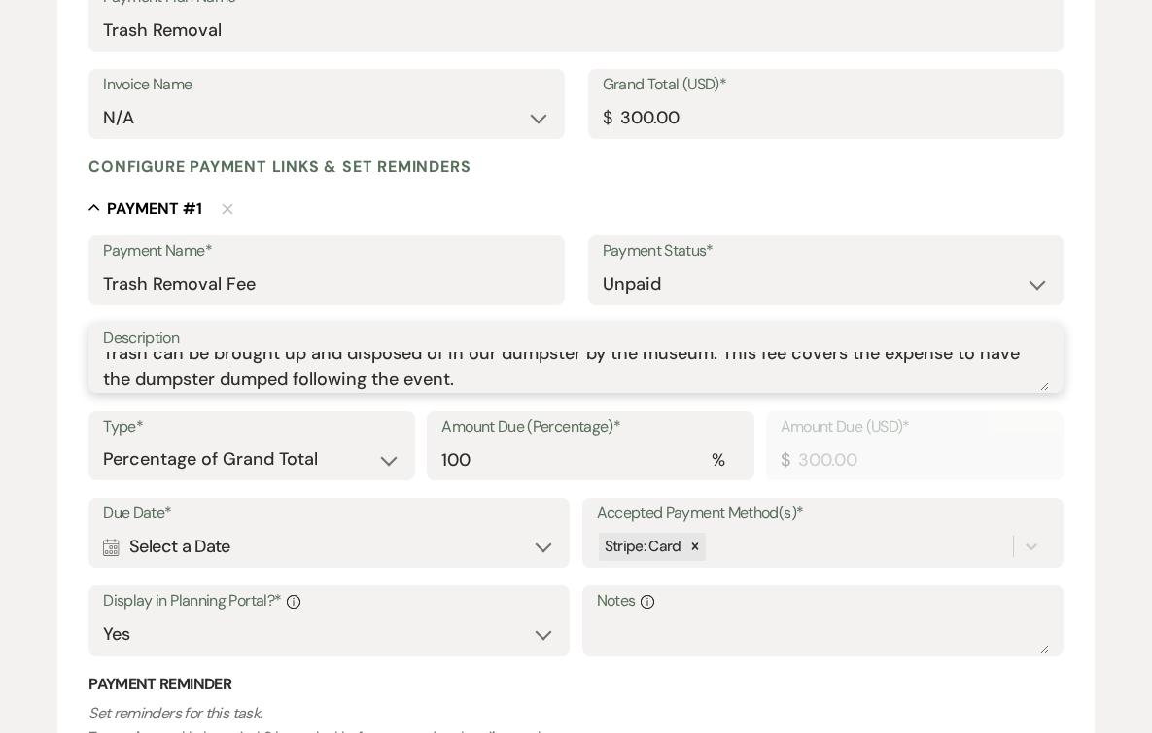
type textarea "Trash can be brought up and disposed of in our dumpster by the museum. This fee…"
click at [467, 551] on div "Calendar Select a Date Expand" at bounding box center [329, 547] width 452 height 38
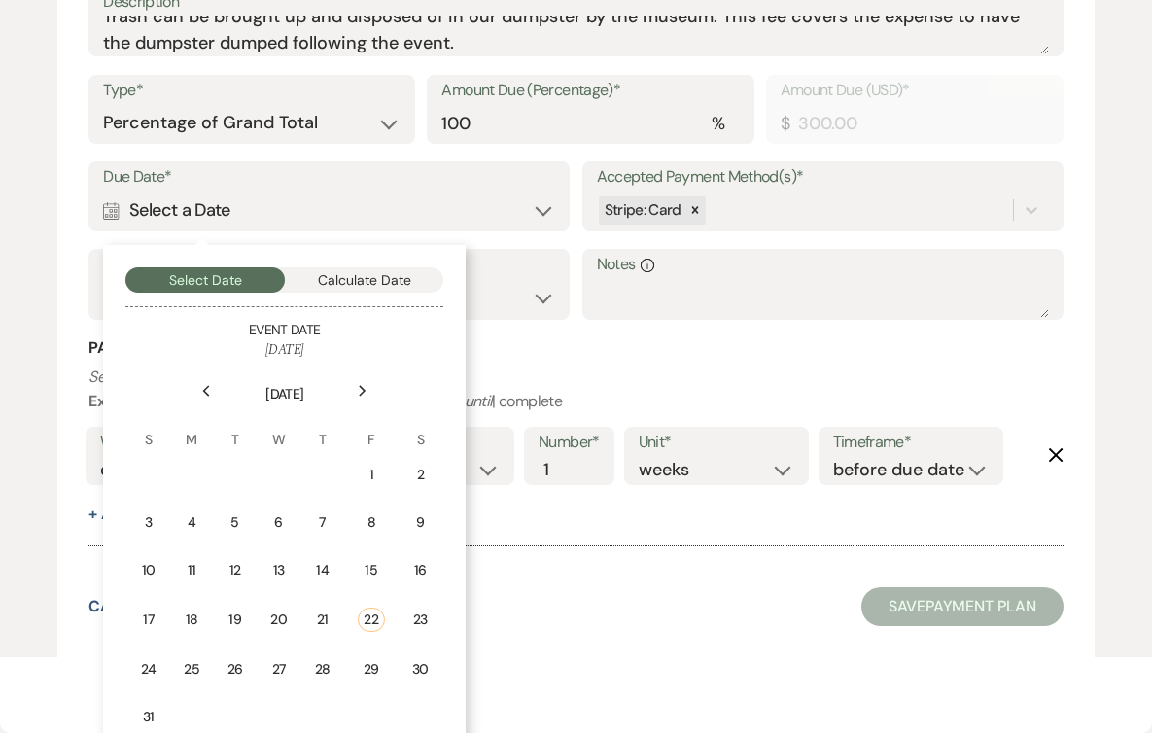
scroll to position [700, 0]
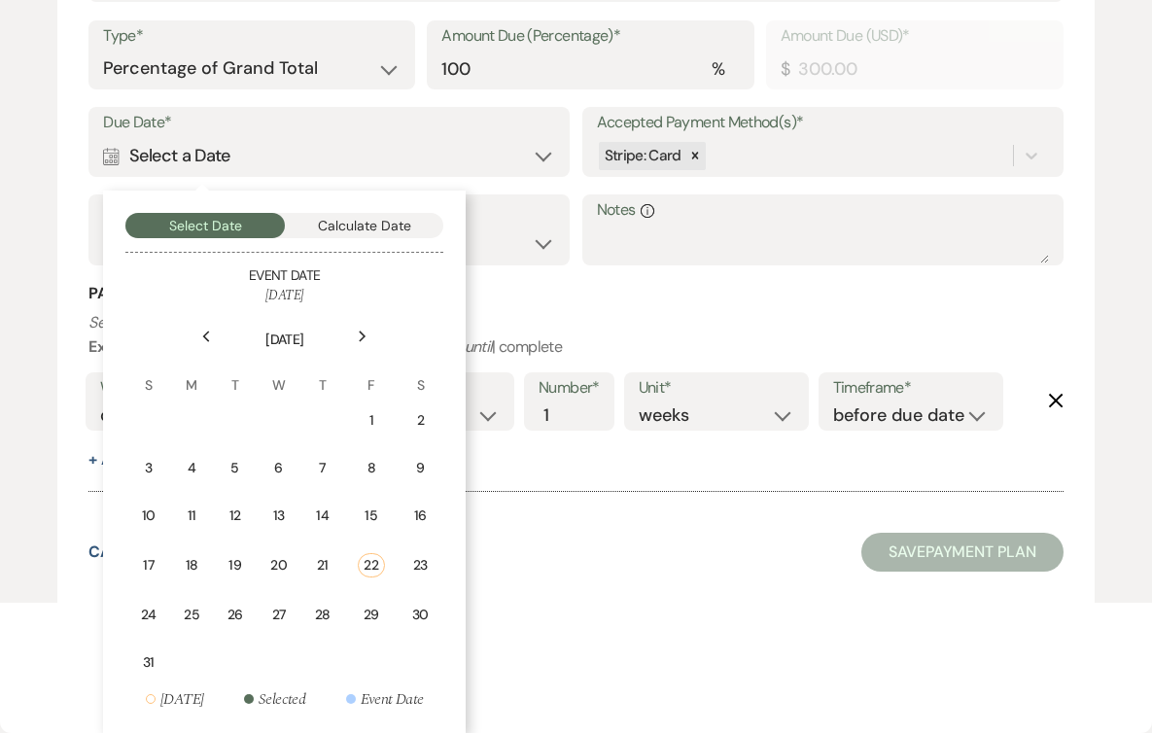
click at [372, 328] on div "Next" at bounding box center [362, 336] width 31 height 31
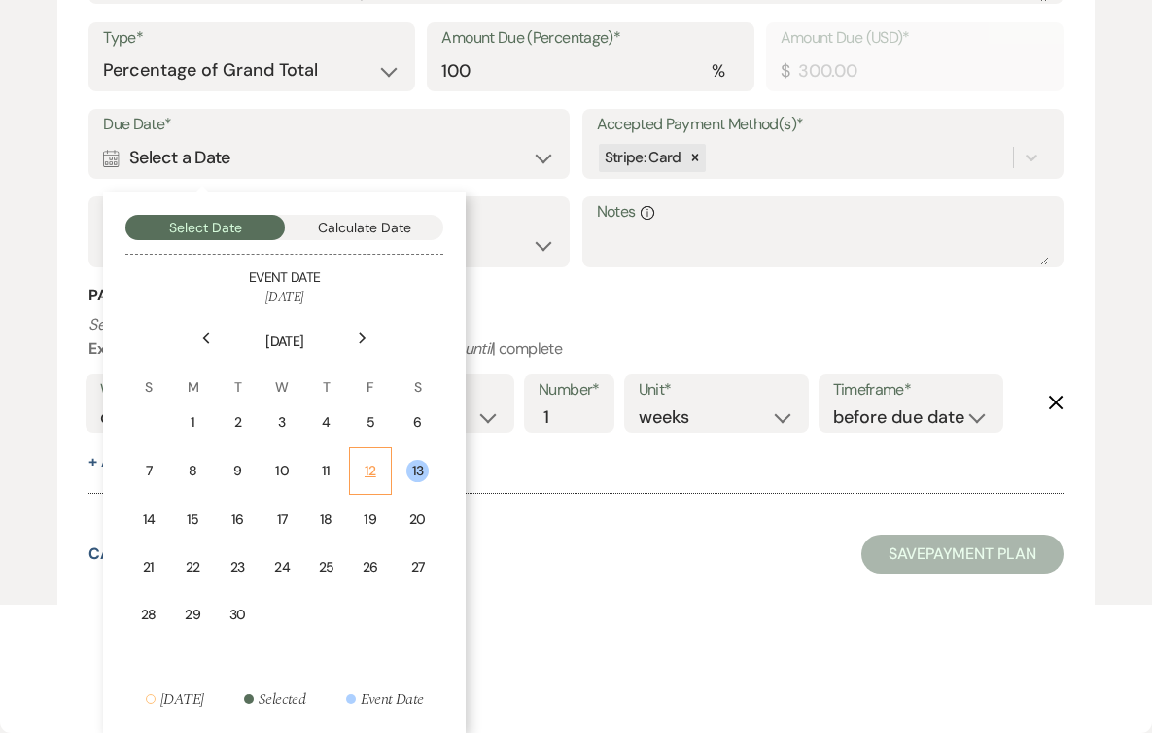
click at [364, 473] on div "12" at bounding box center [370, 471] width 17 height 20
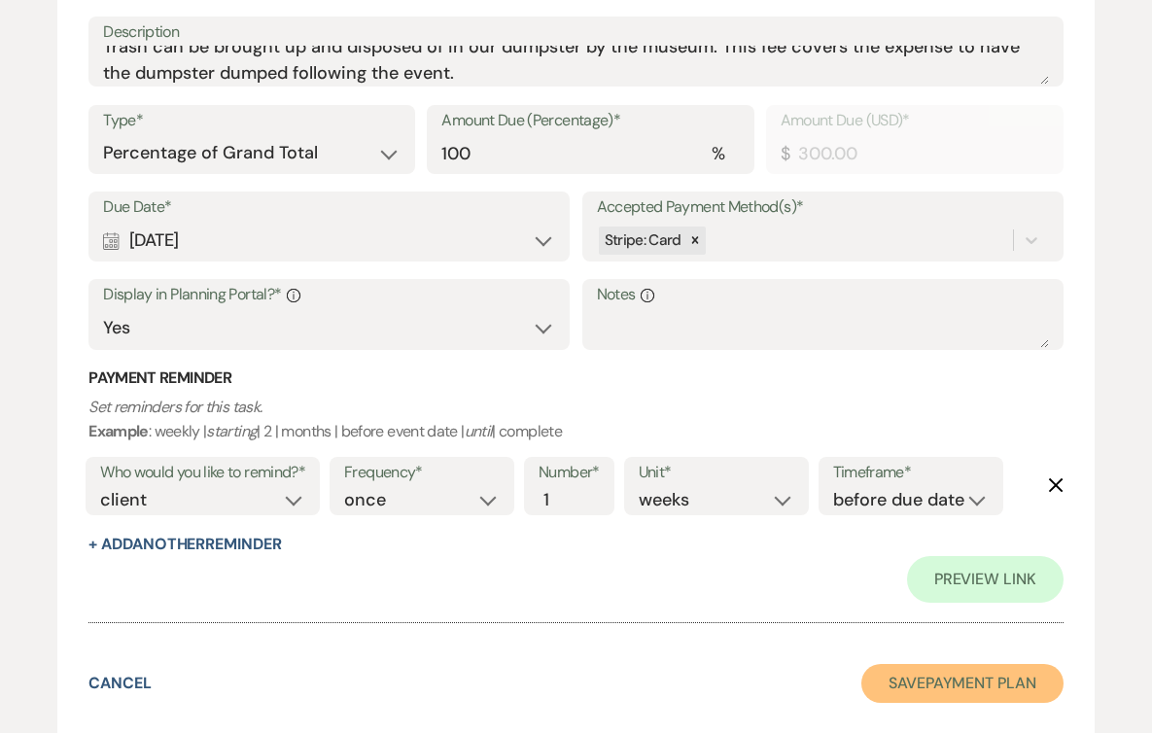
click at [946, 675] on button "Save Payment Plan" at bounding box center [962, 683] width 202 height 39
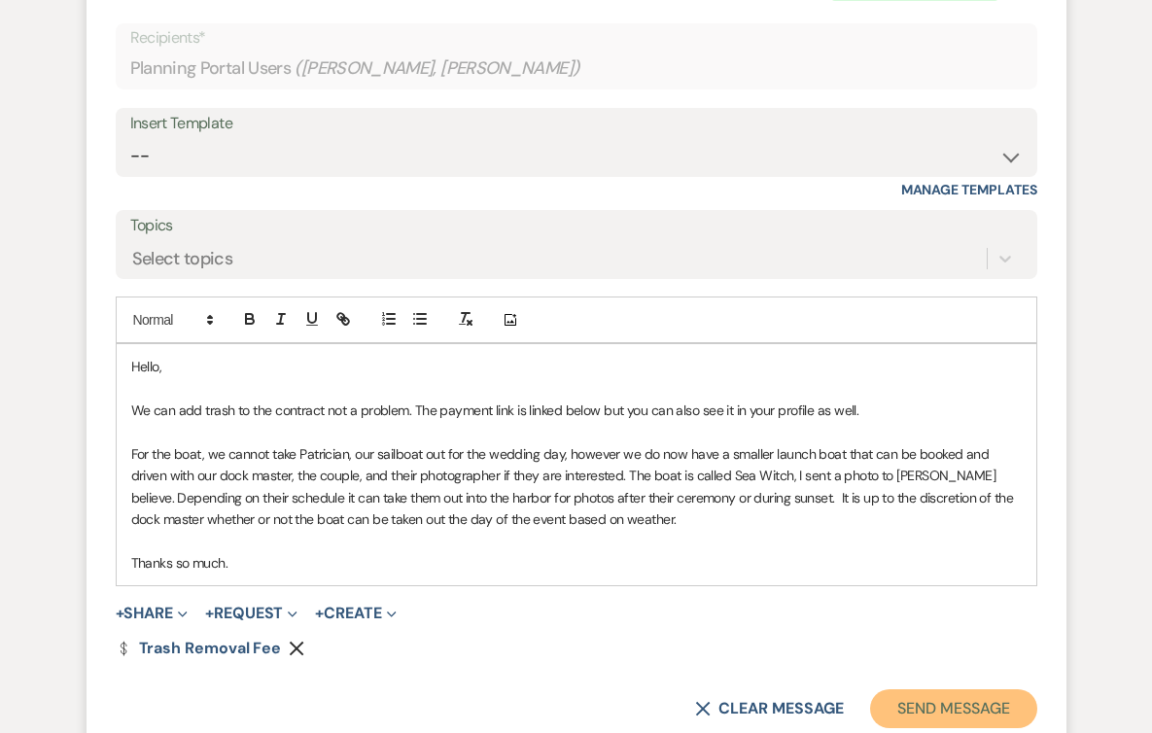
click at [952, 718] on button "Send Message" at bounding box center [953, 708] width 166 height 39
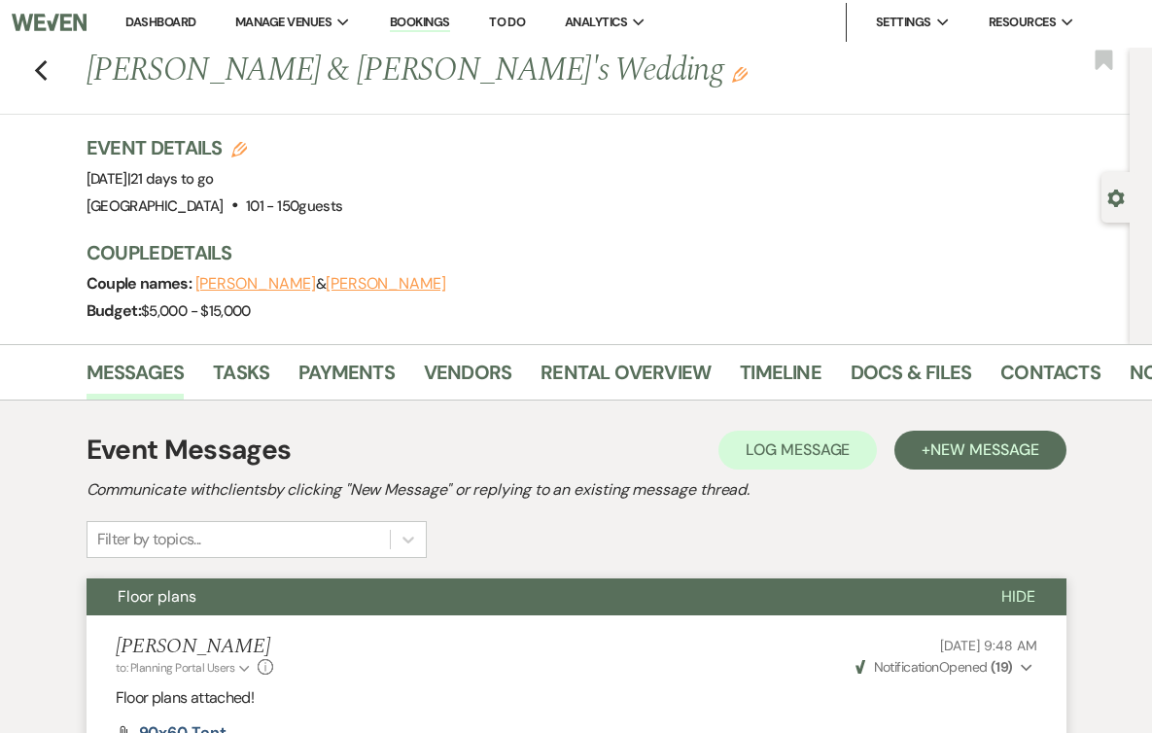
scroll to position [0, 0]
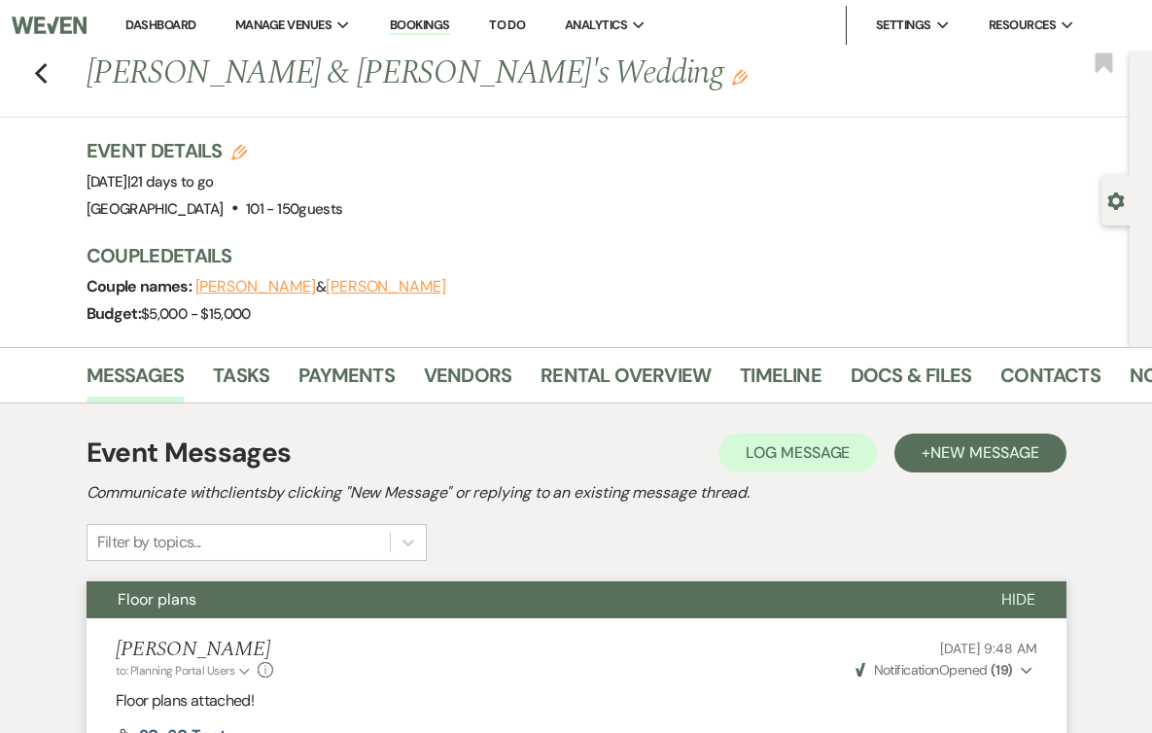
click at [46, 90] on div "Previous [PERSON_NAME] & [PERSON_NAME]'s Wedding Edit Bookmark" at bounding box center [559, 84] width 1139 height 67
click at [44, 78] on icon "Previous" at bounding box center [41, 73] width 15 height 23
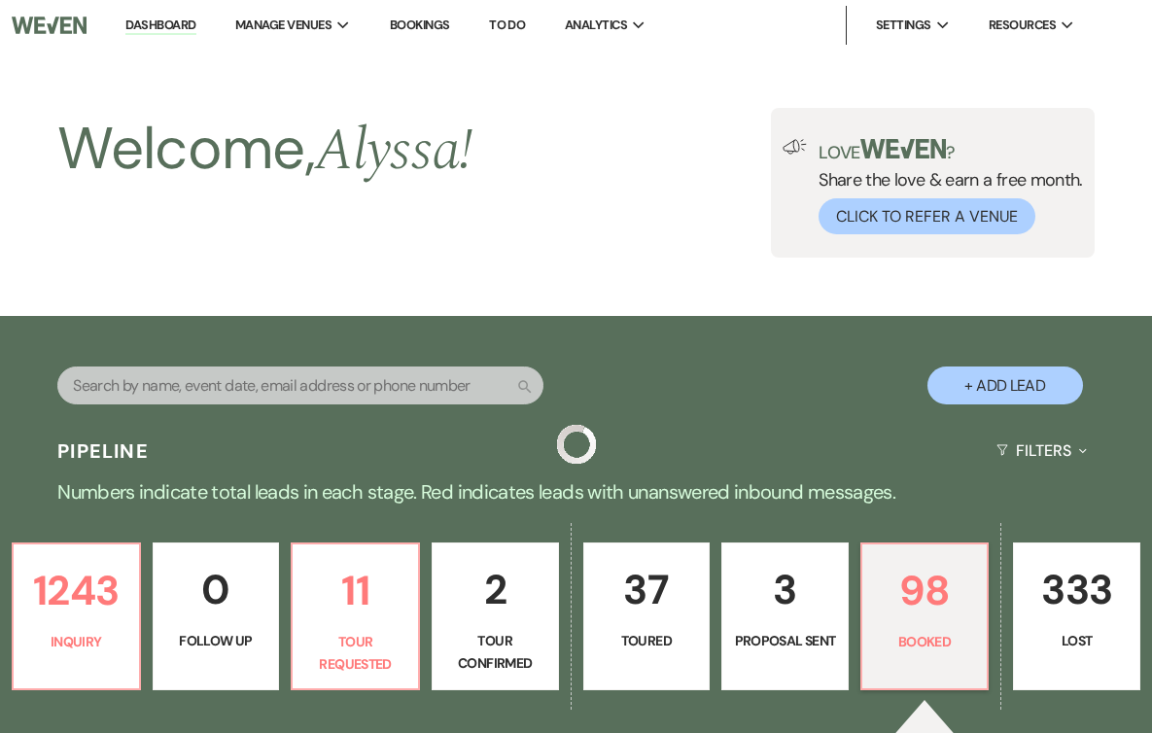
scroll to position [414, 0]
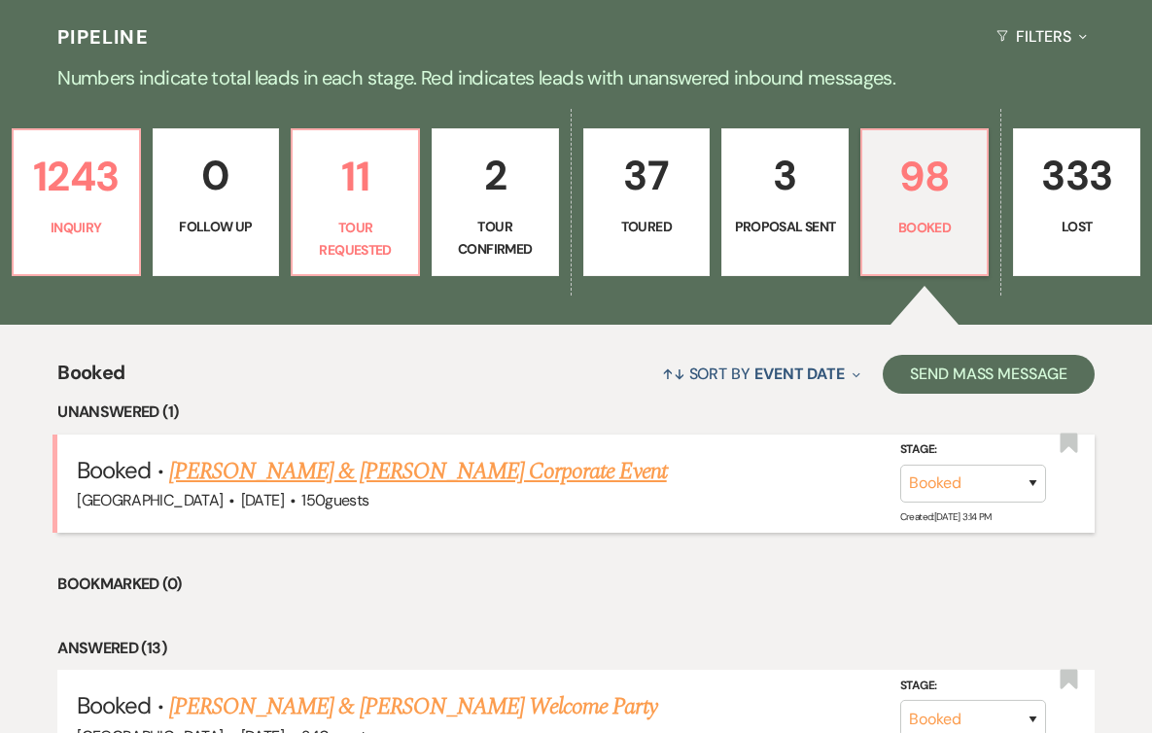
click at [270, 476] on link "[PERSON_NAME] & [PERSON_NAME] Corporate Event" at bounding box center [418, 471] width 498 height 35
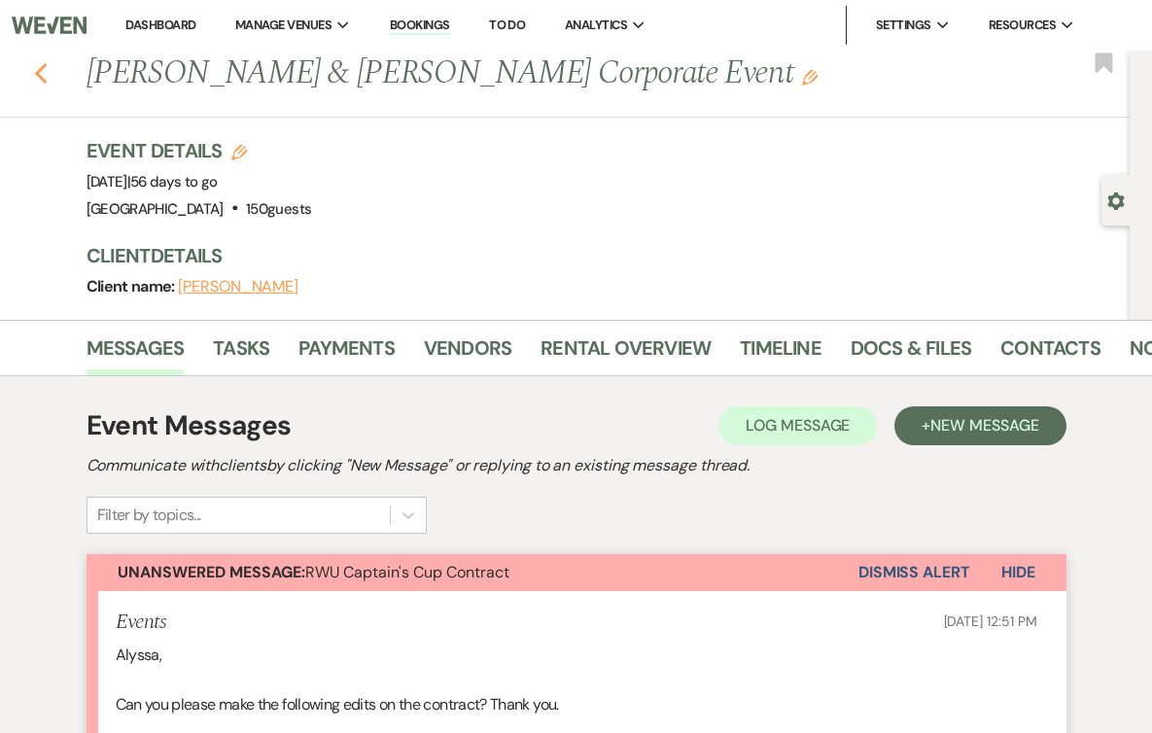
click at [40, 72] on icon "Previous" at bounding box center [41, 73] width 15 height 23
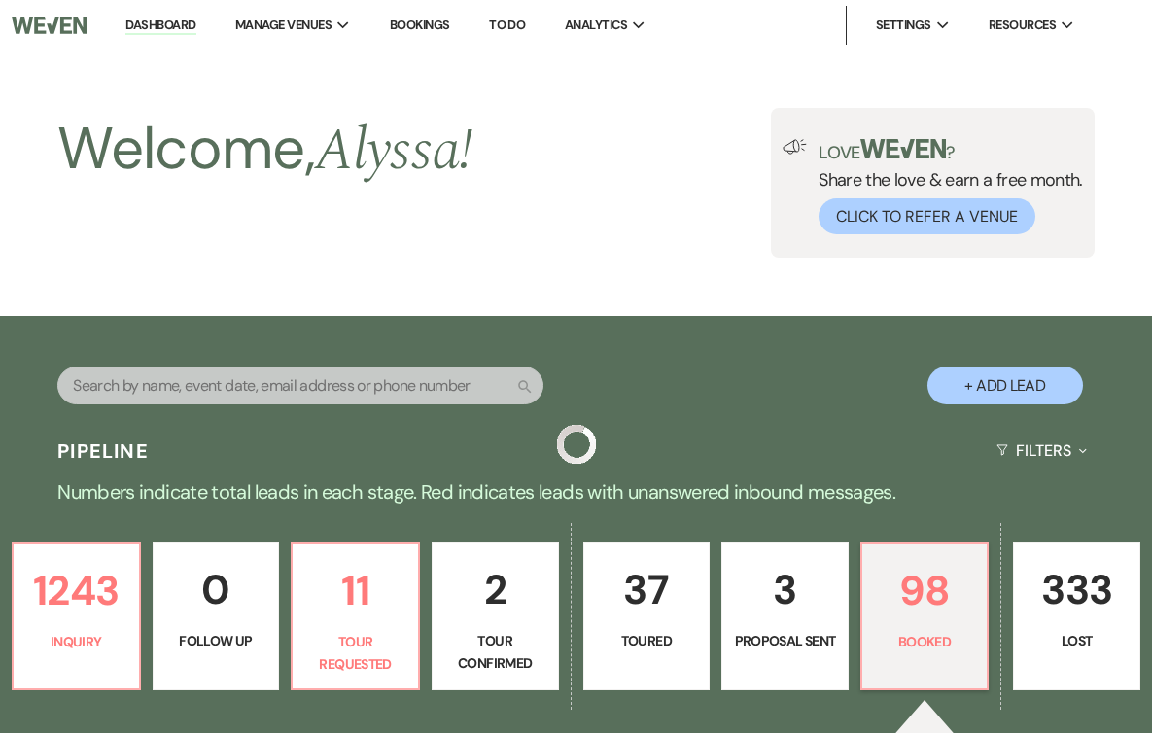
scroll to position [414, 0]
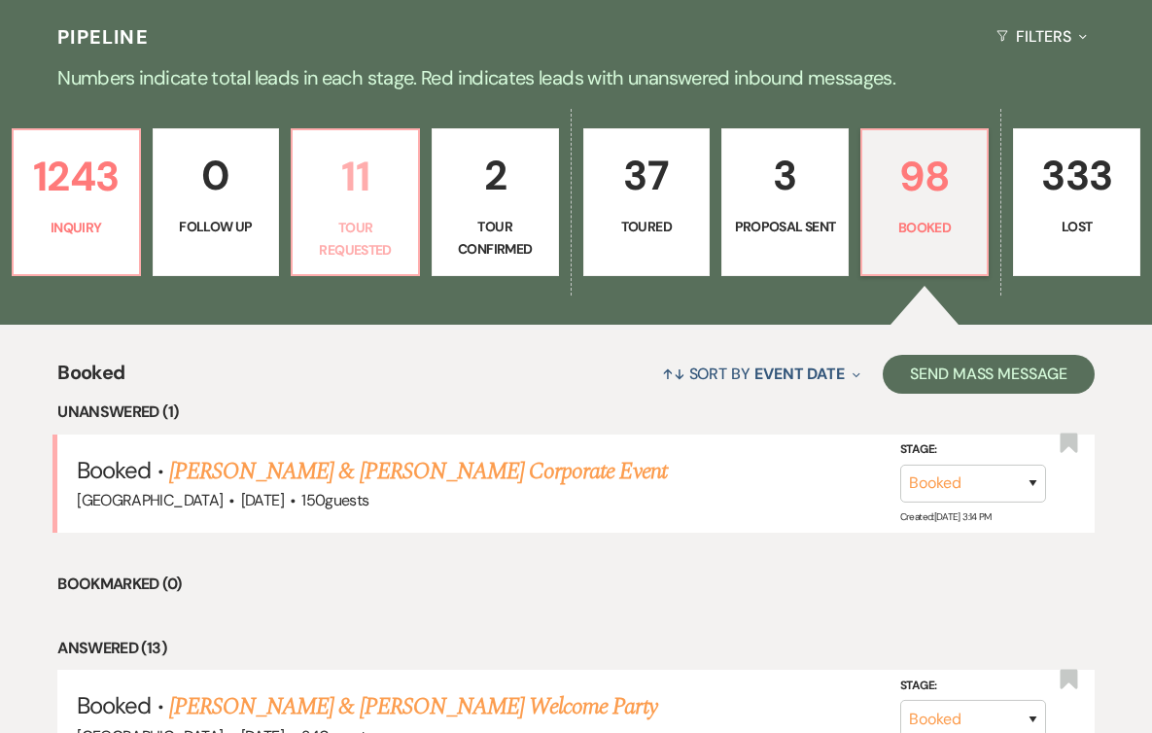
click at [360, 233] on p "Tour Requested" at bounding box center [355, 239] width 102 height 44
select select "2"
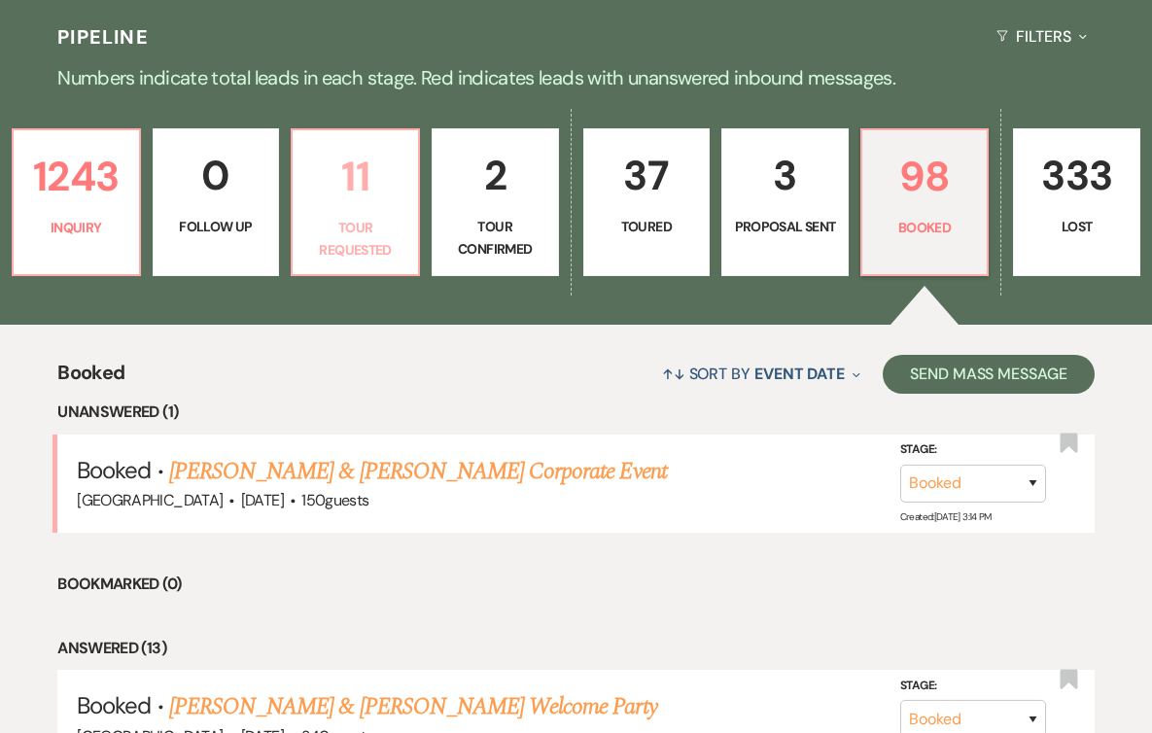
select select "2"
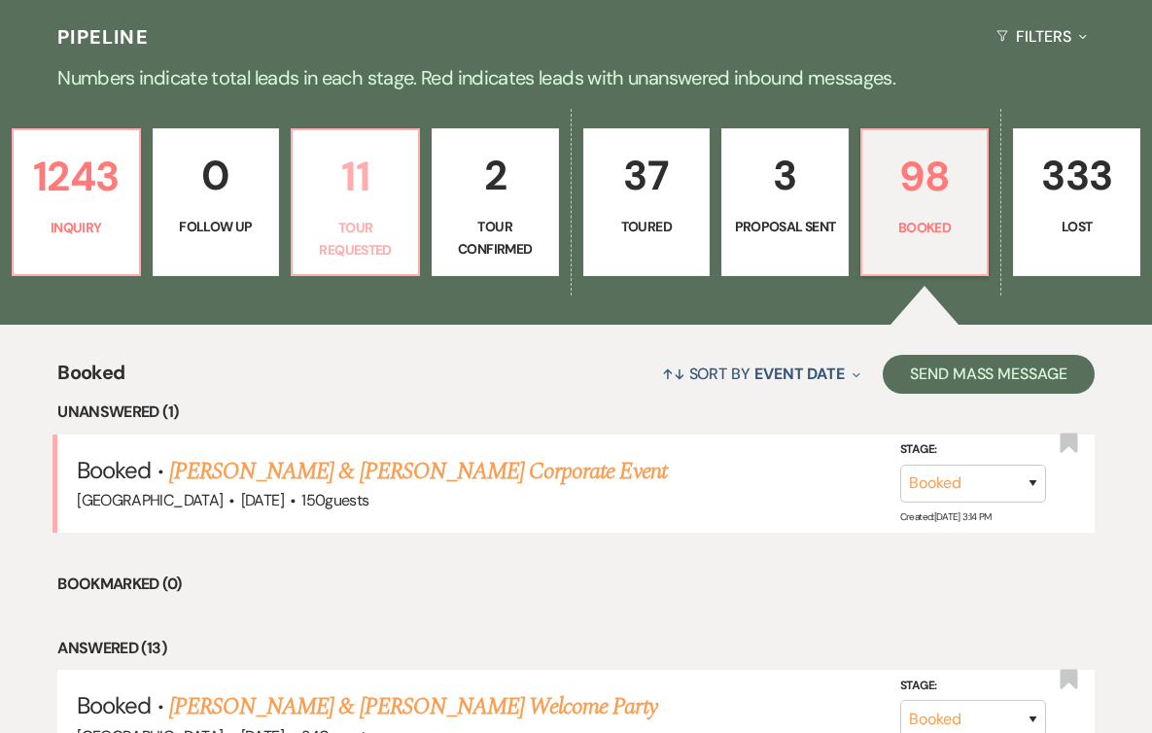
select select "2"
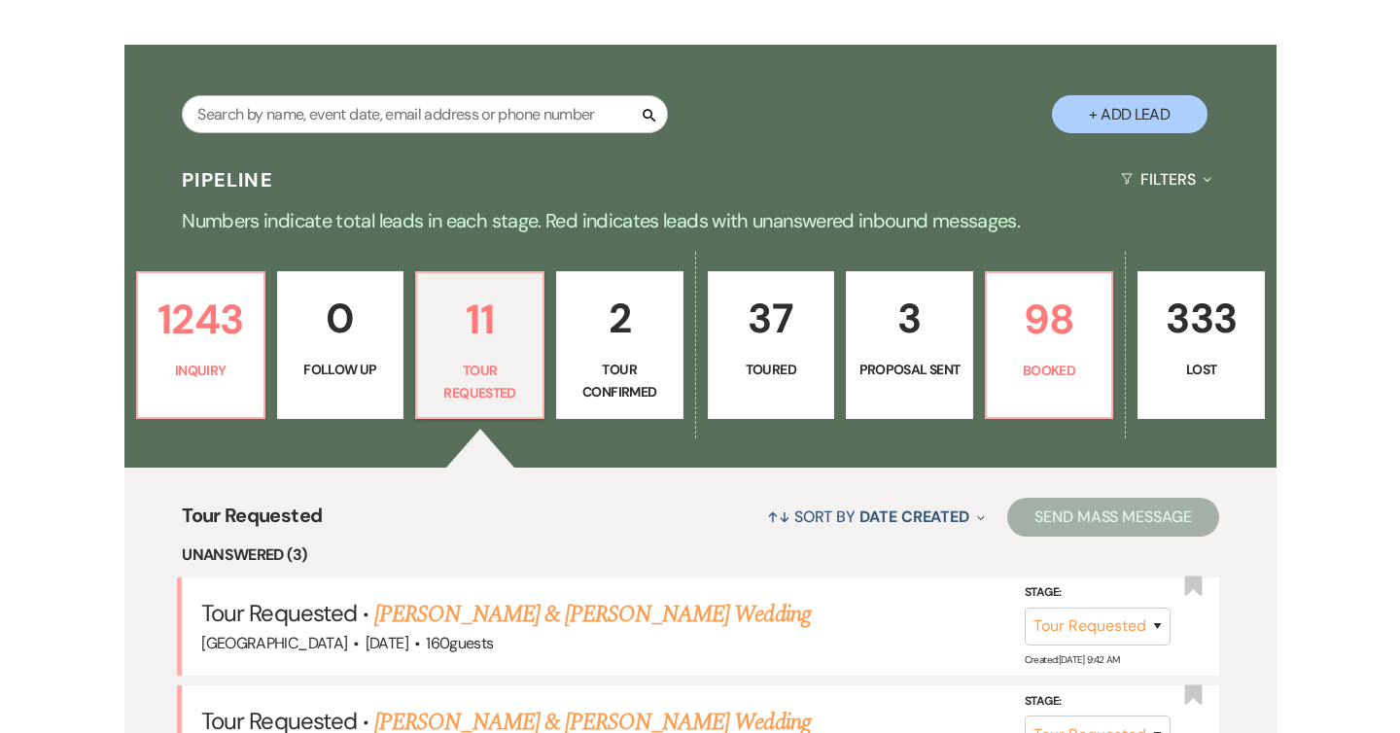
scroll to position [57, 0]
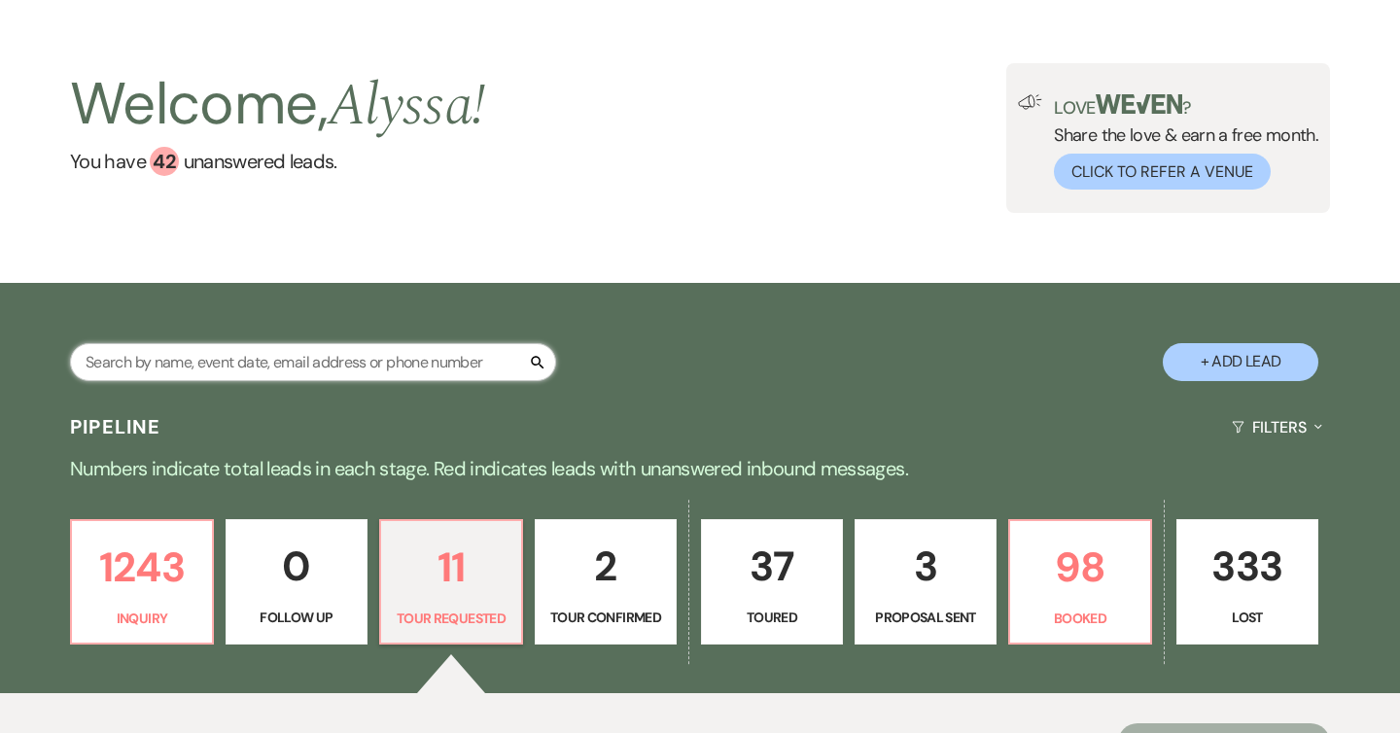
click at [258, 372] on input "text" at bounding box center [313, 362] width 486 height 38
type input "[PERSON_NAME]"
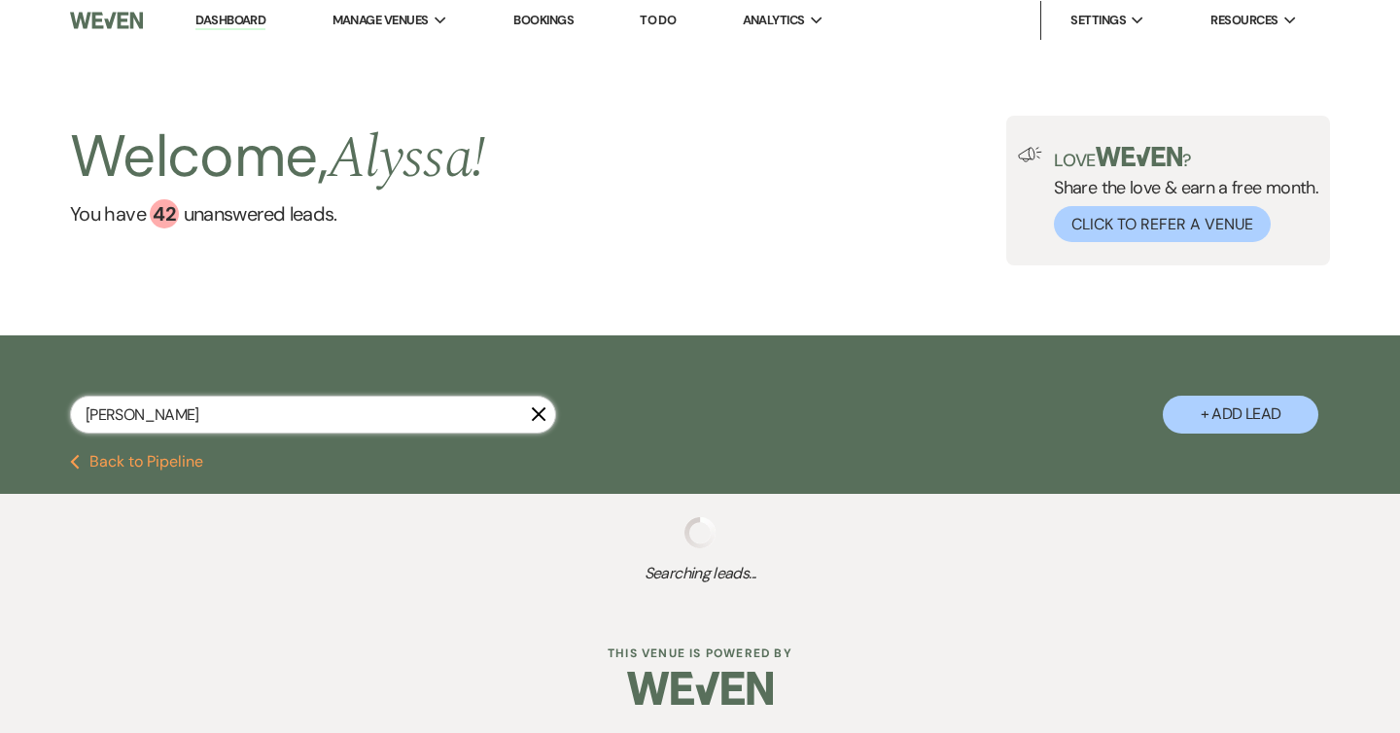
select select "2"
select select "5"
select select "8"
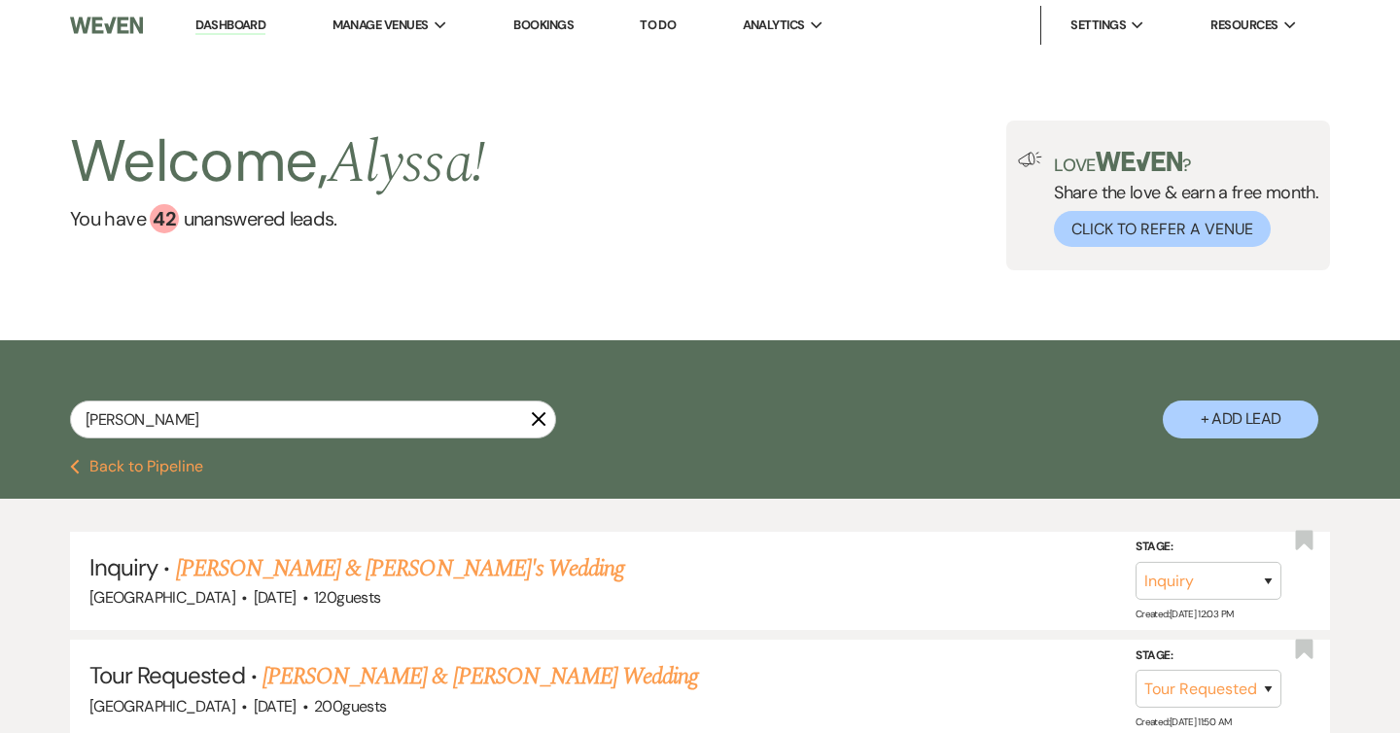
click at [538, 414] on icon "X" at bounding box center [539, 419] width 16 height 16
select select "2"
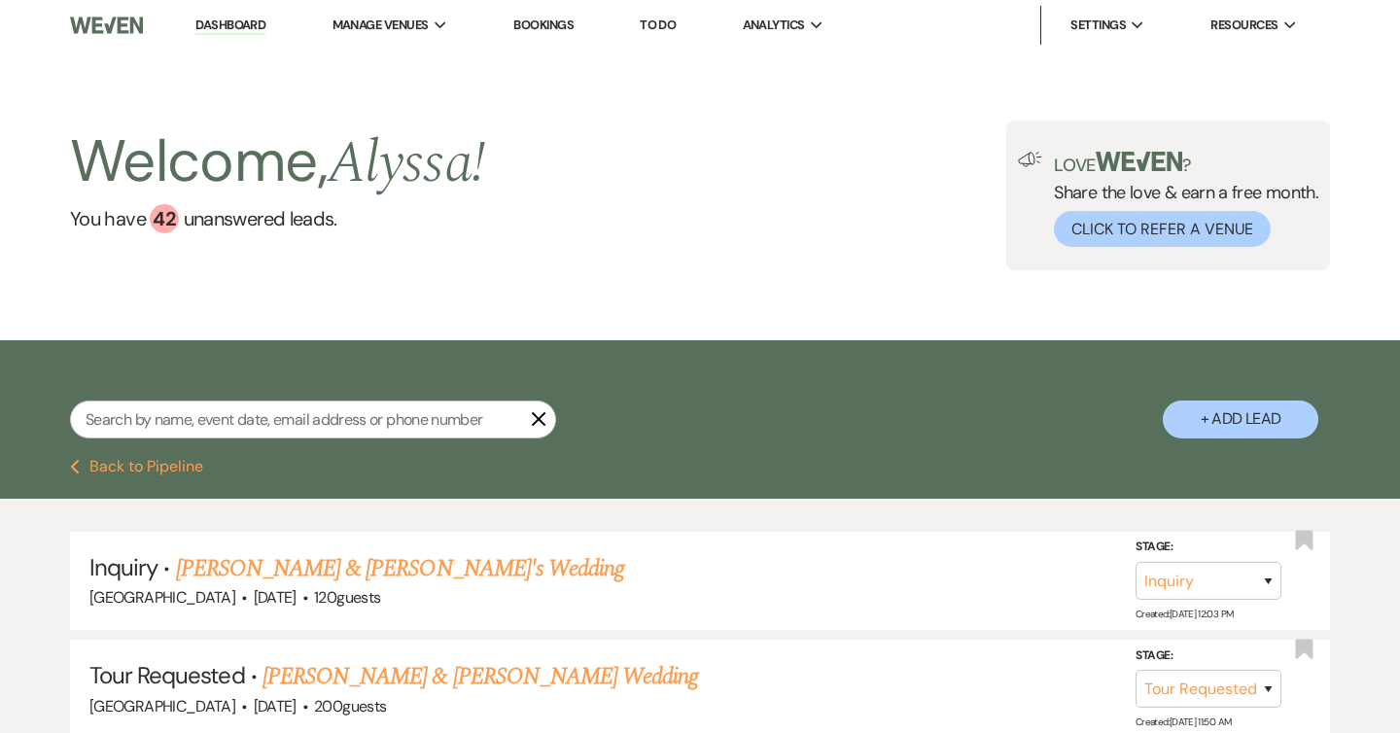
select select "2"
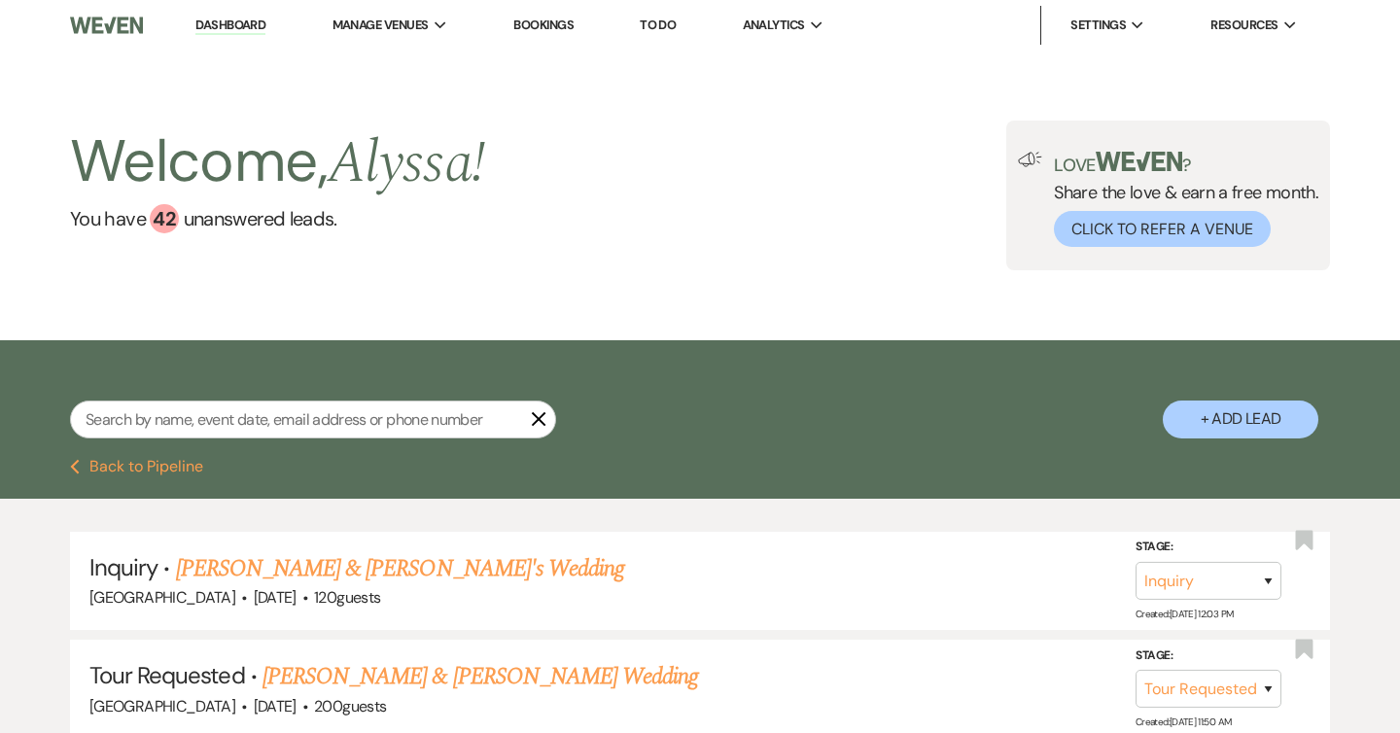
select select "2"
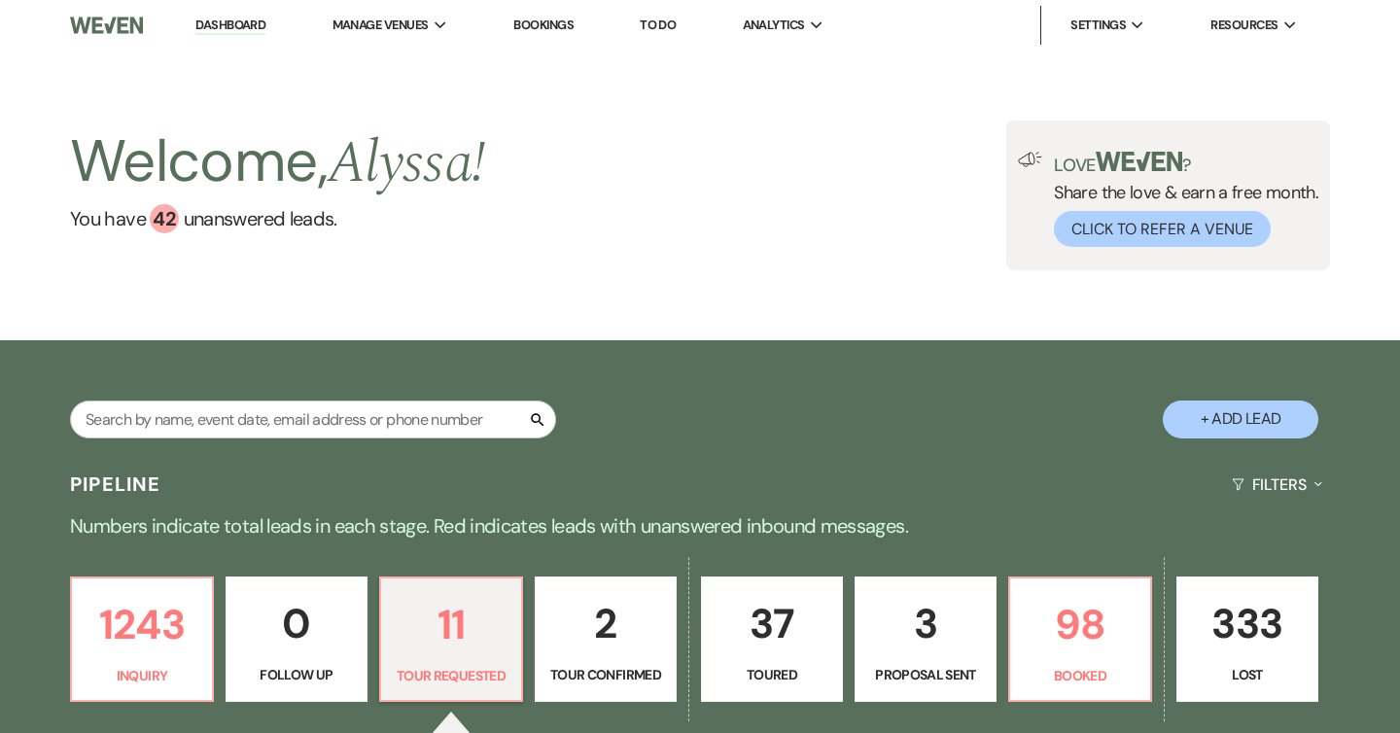
scroll to position [57, 0]
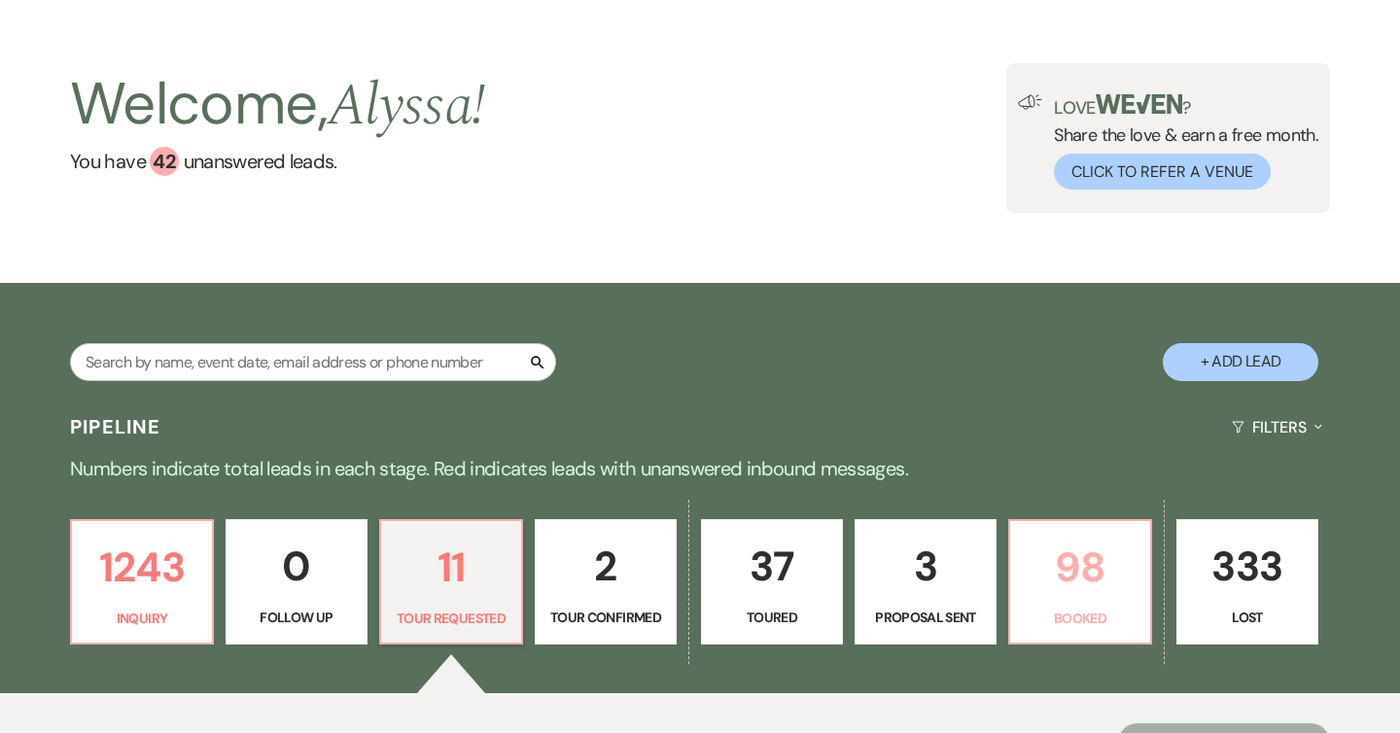
click at [1119, 563] on p "98" at bounding box center [1080, 567] width 117 height 65
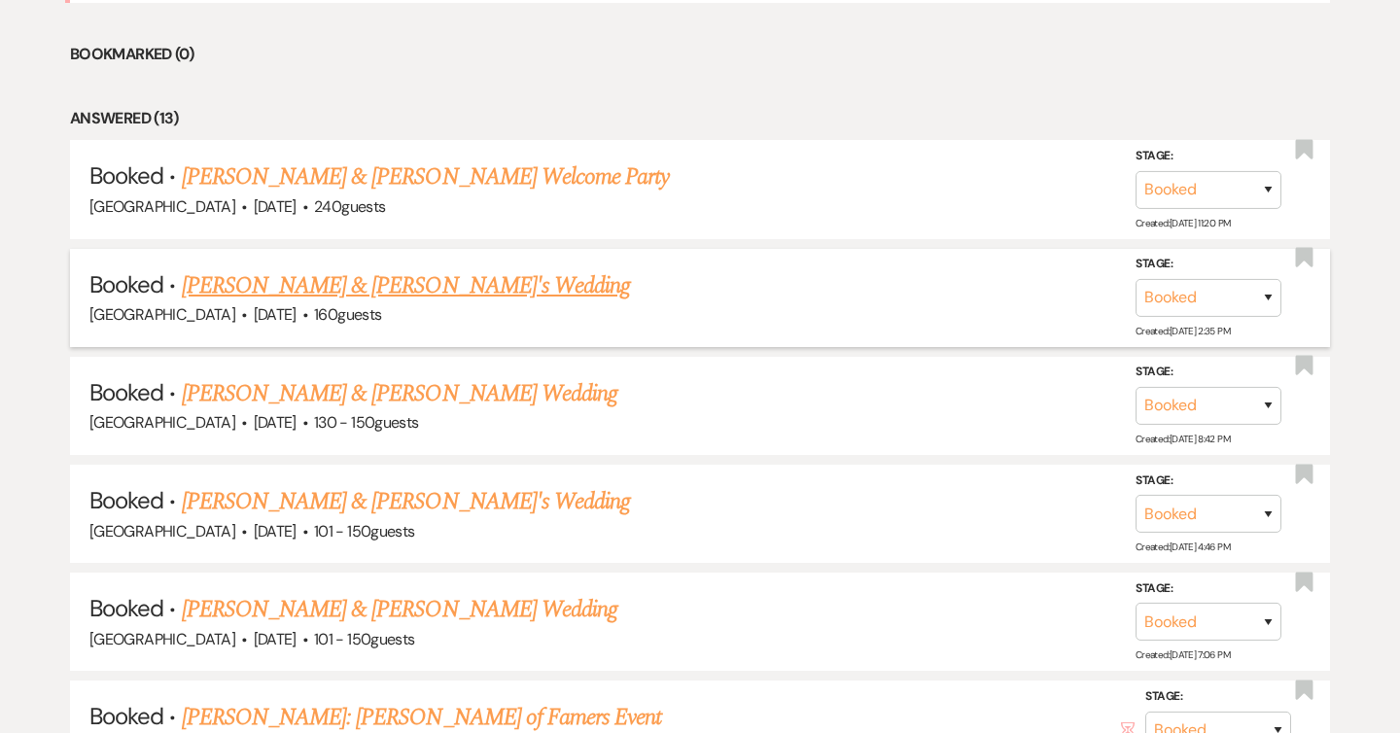
scroll to position [931, 0]
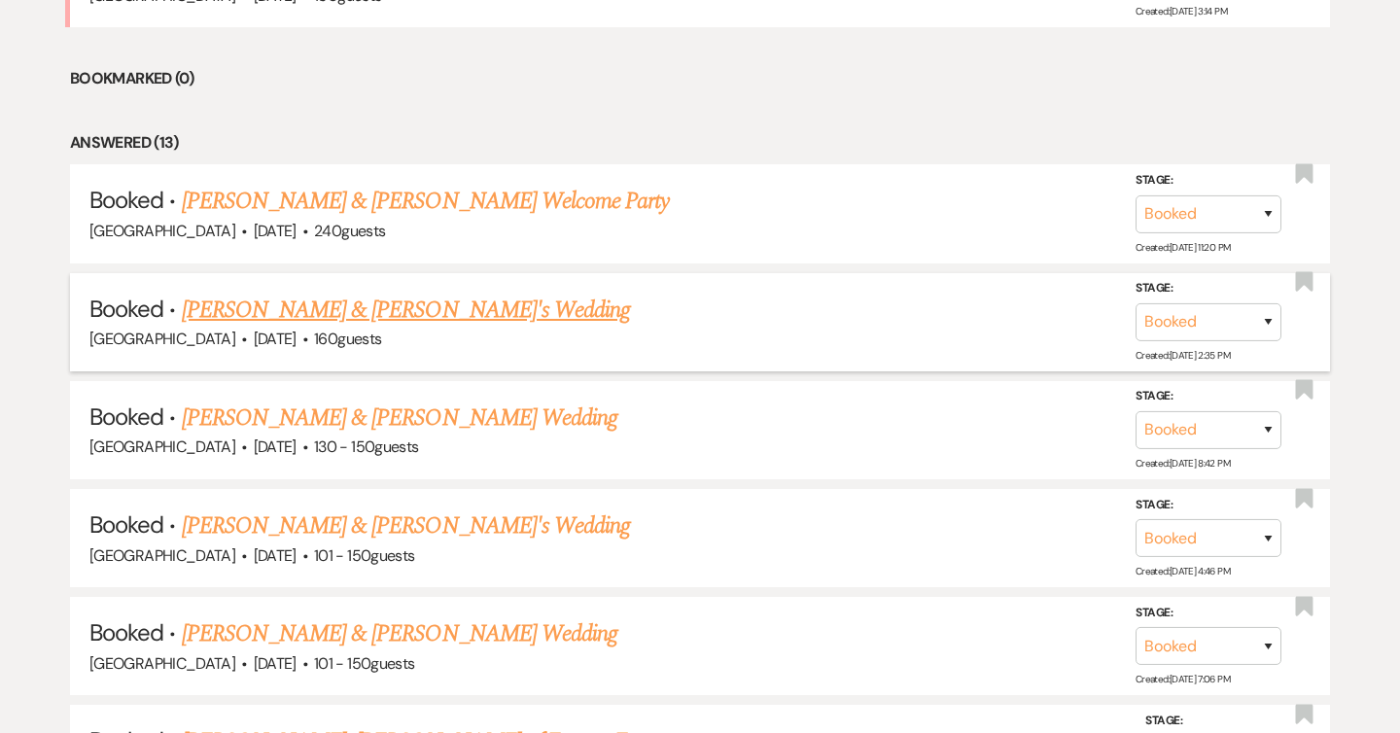
click at [445, 308] on link "[PERSON_NAME] & [PERSON_NAME]'s Wedding" at bounding box center [406, 310] width 449 height 35
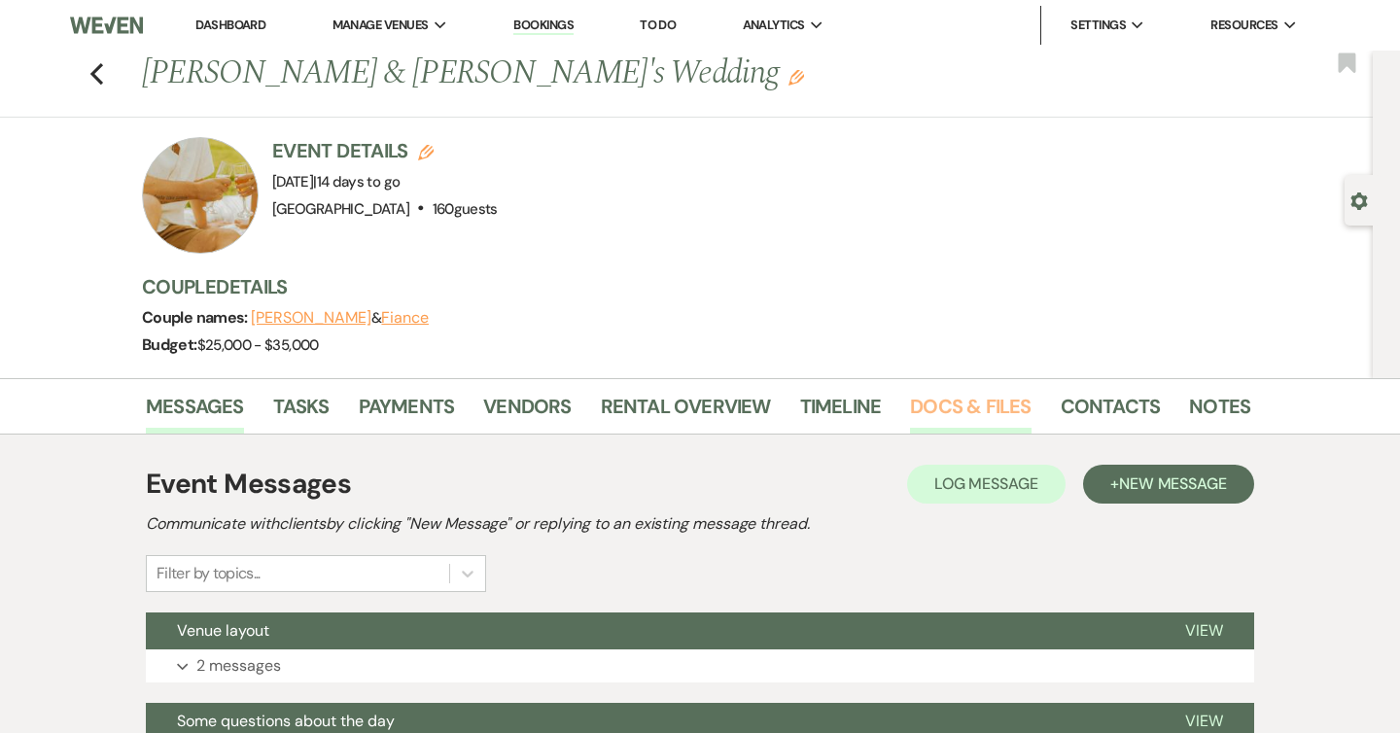
click at [958, 408] on link "Docs & Files" at bounding box center [970, 412] width 121 height 43
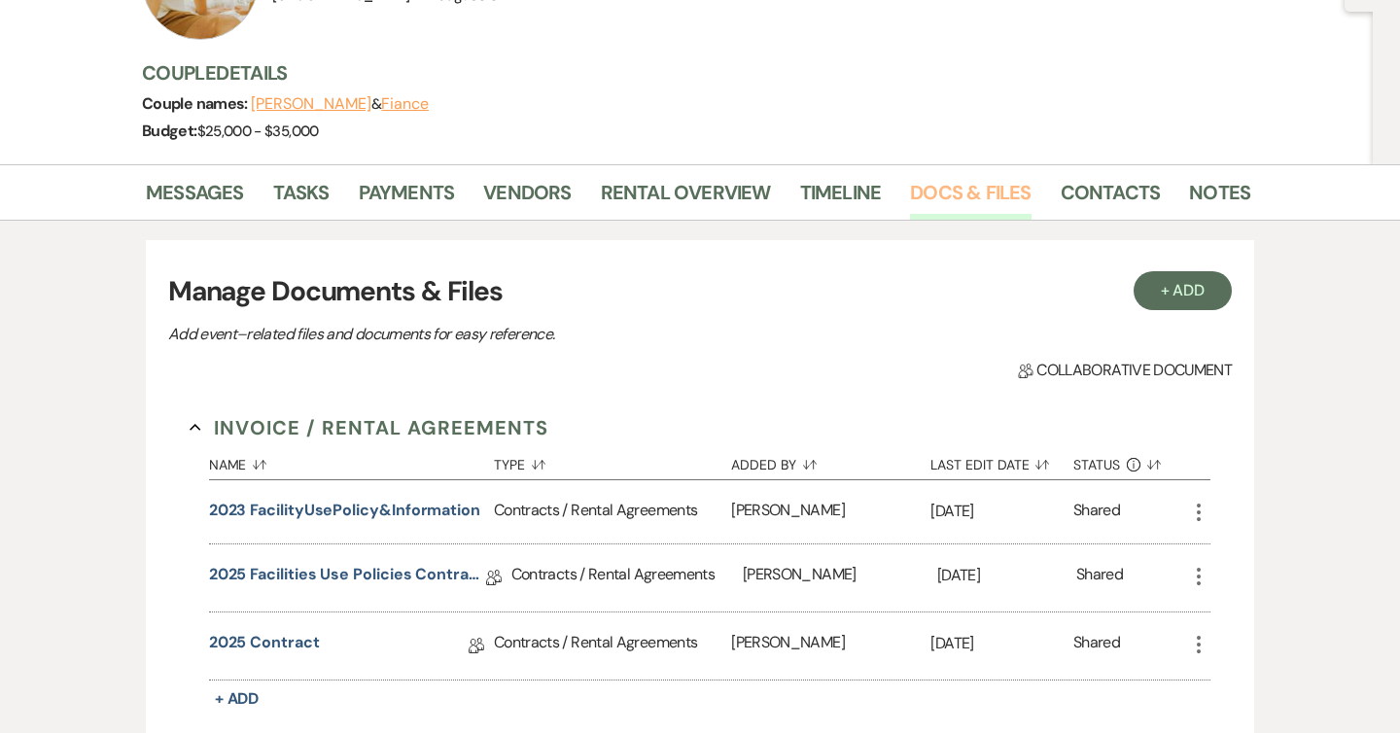
scroll to position [450, 0]
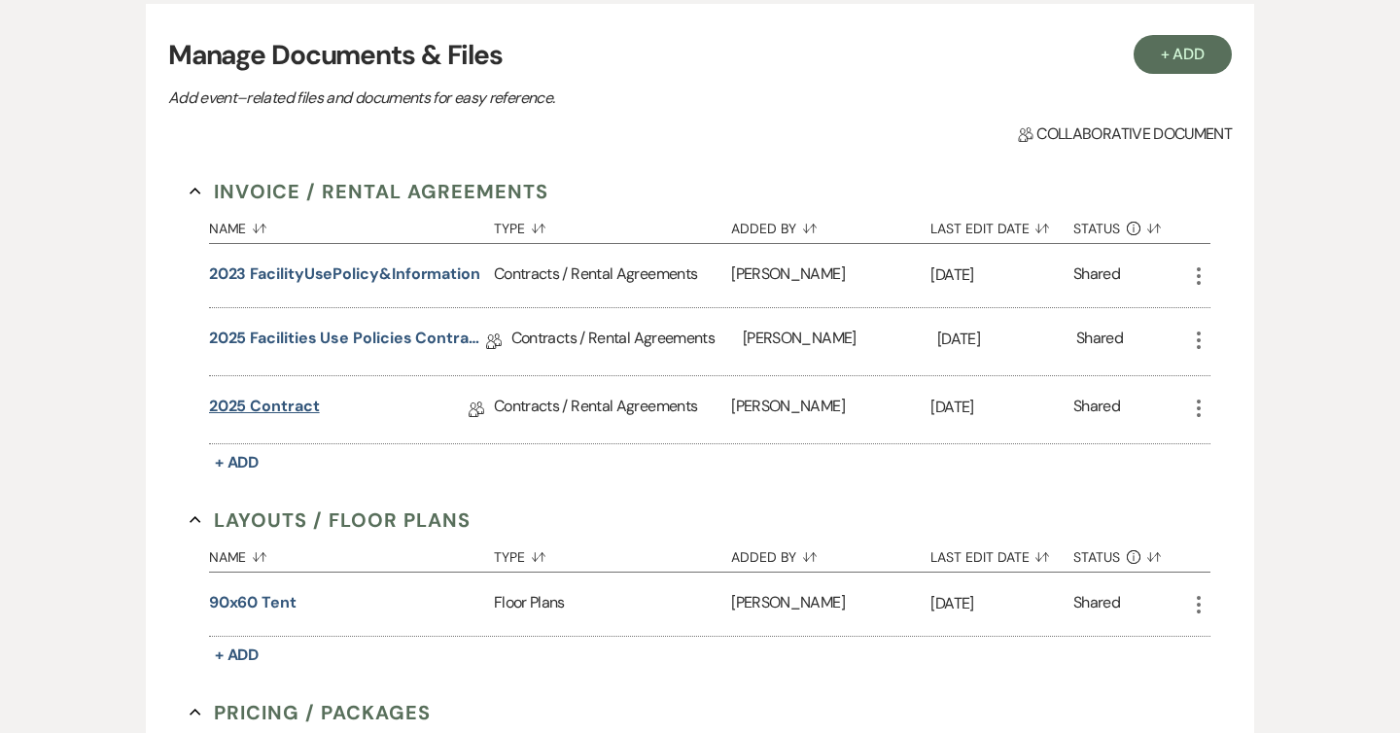
click at [283, 399] on link "2025 Contract" at bounding box center [264, 410] width 111 height 30
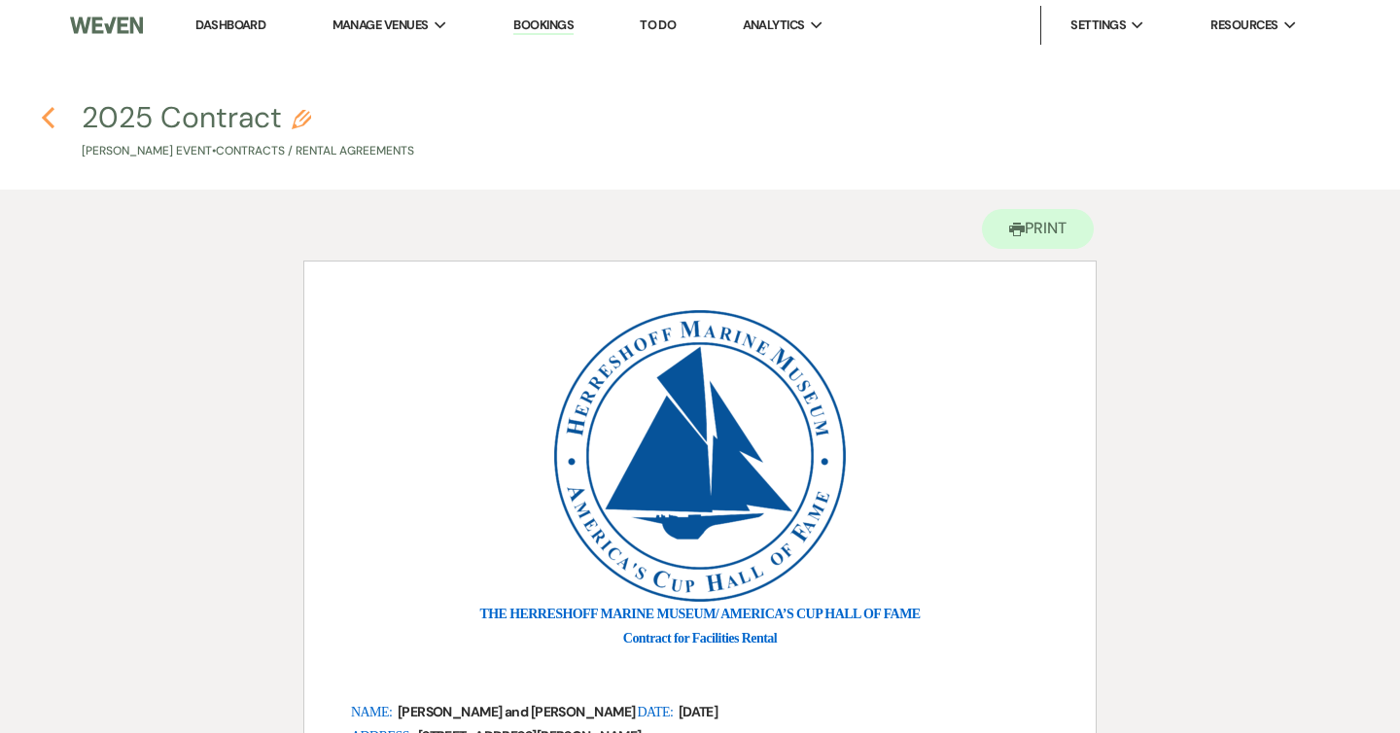
click at [49, 123] on use "button" at bounding box center [48, 117] width 13 height 21
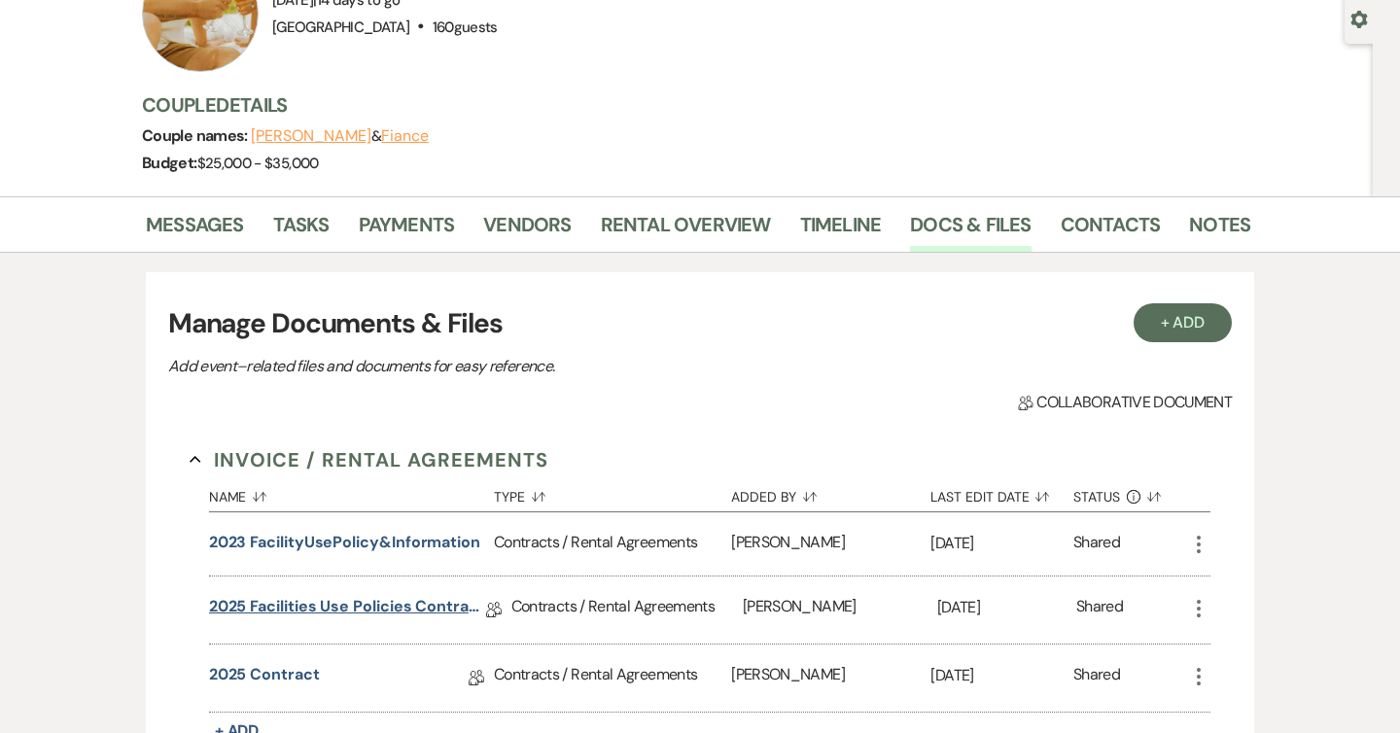
scroll to position [90, 0]
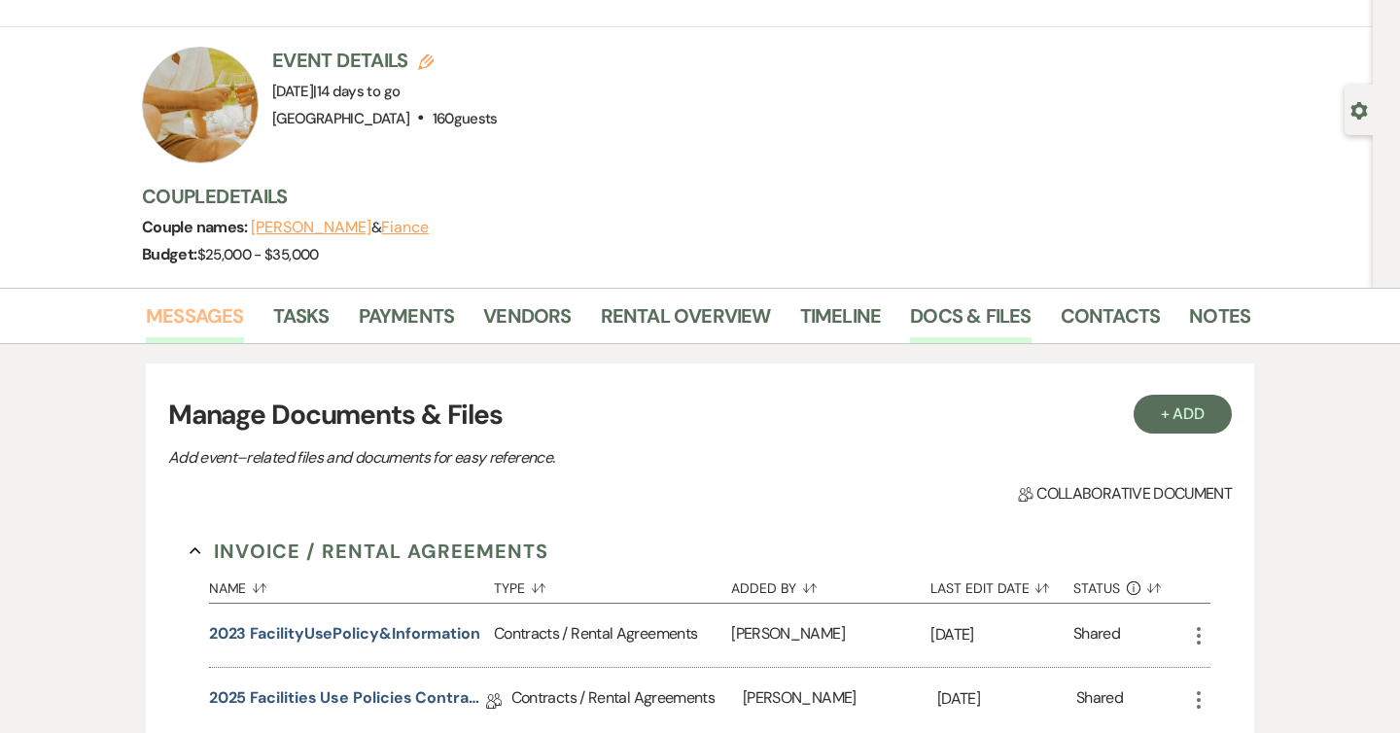
click at [200, 309] on link "Messages" at bounding box center [195, 321] width 98 height 43
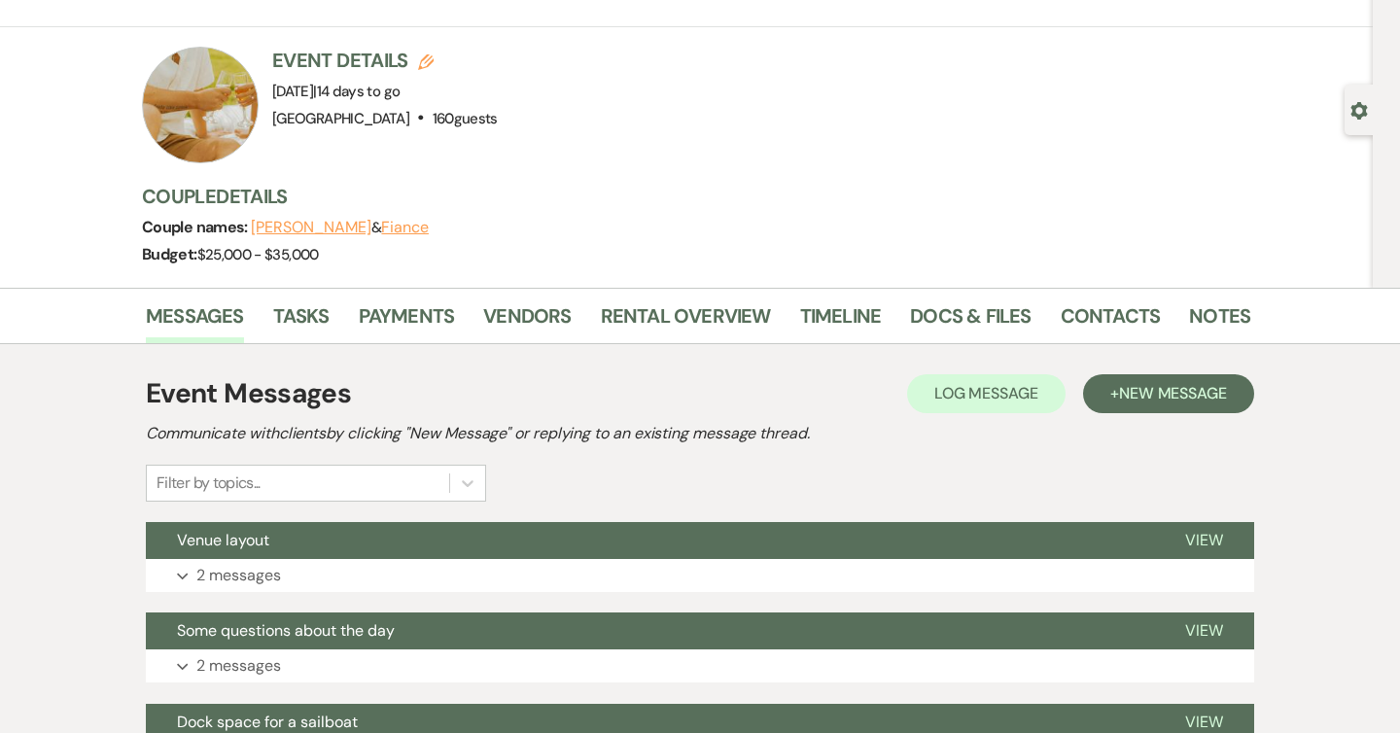
click at [215, 89] on div at bounding box center [200, 105] width 117 height 117
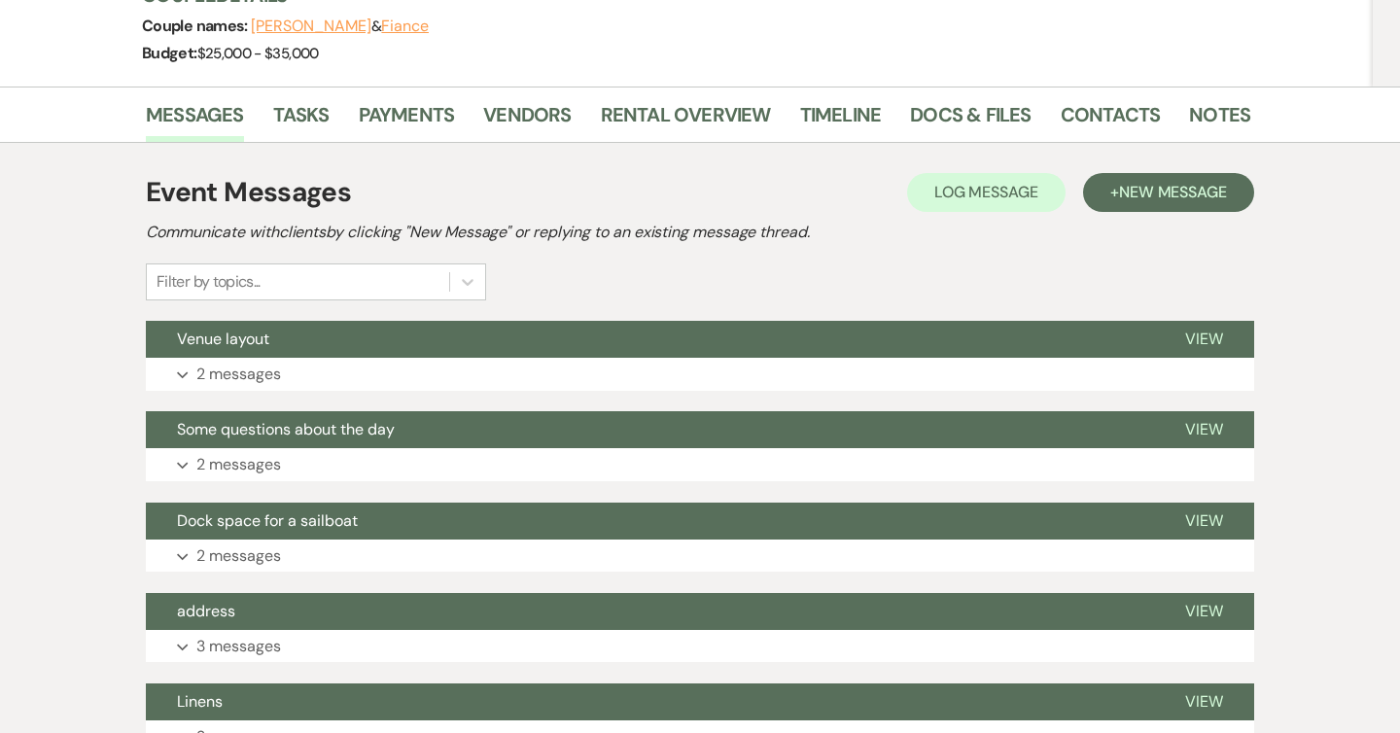
scroll to position [400, 0]
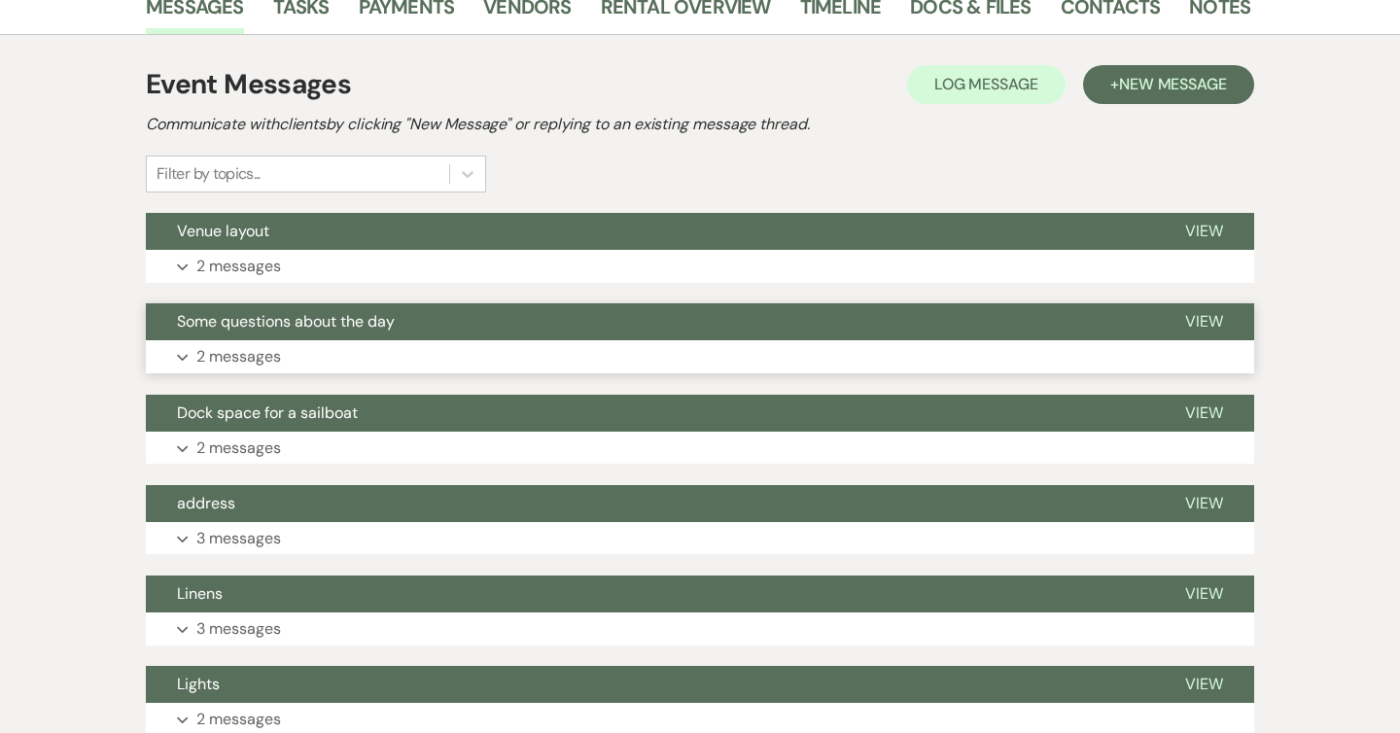
click at [456, 357] on button "Expand 2 messages" at bounding box center [700, 356] width 1108 height 33
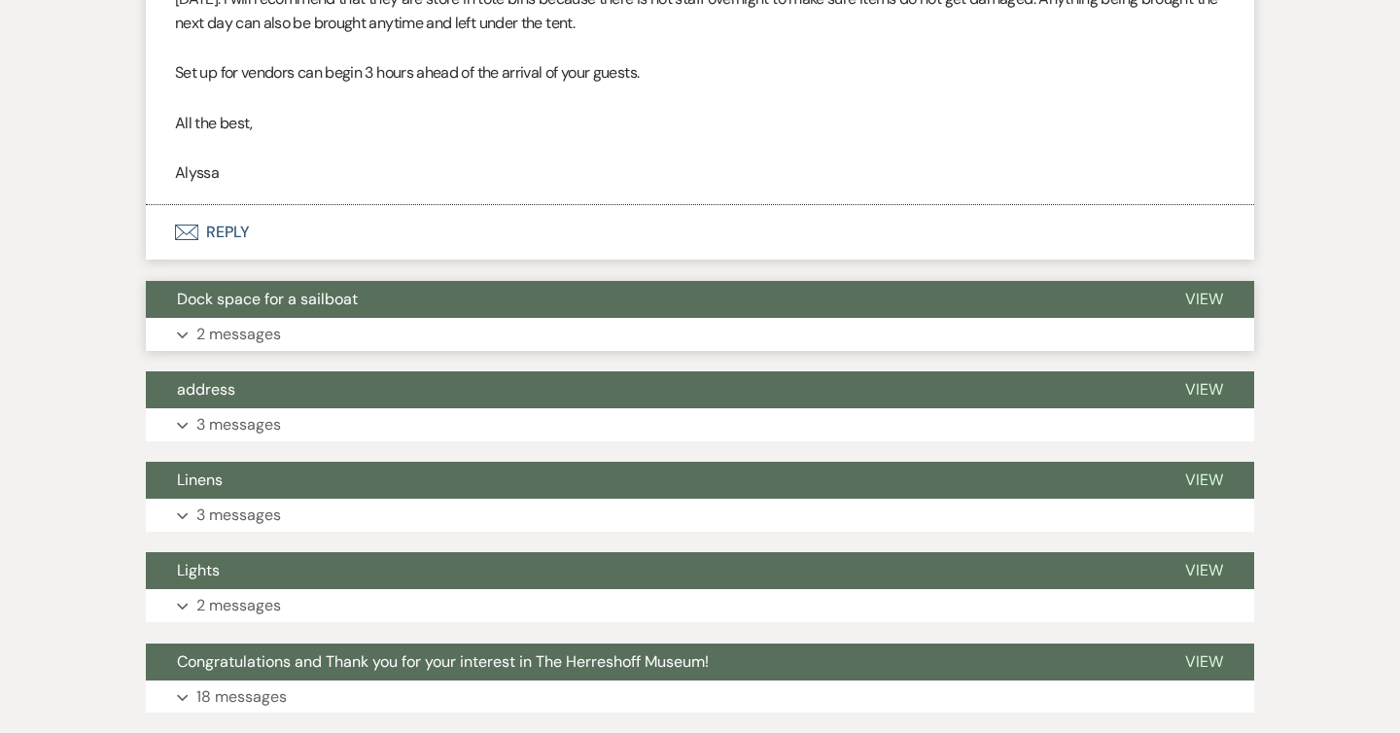
scroll to position [1506, 0]
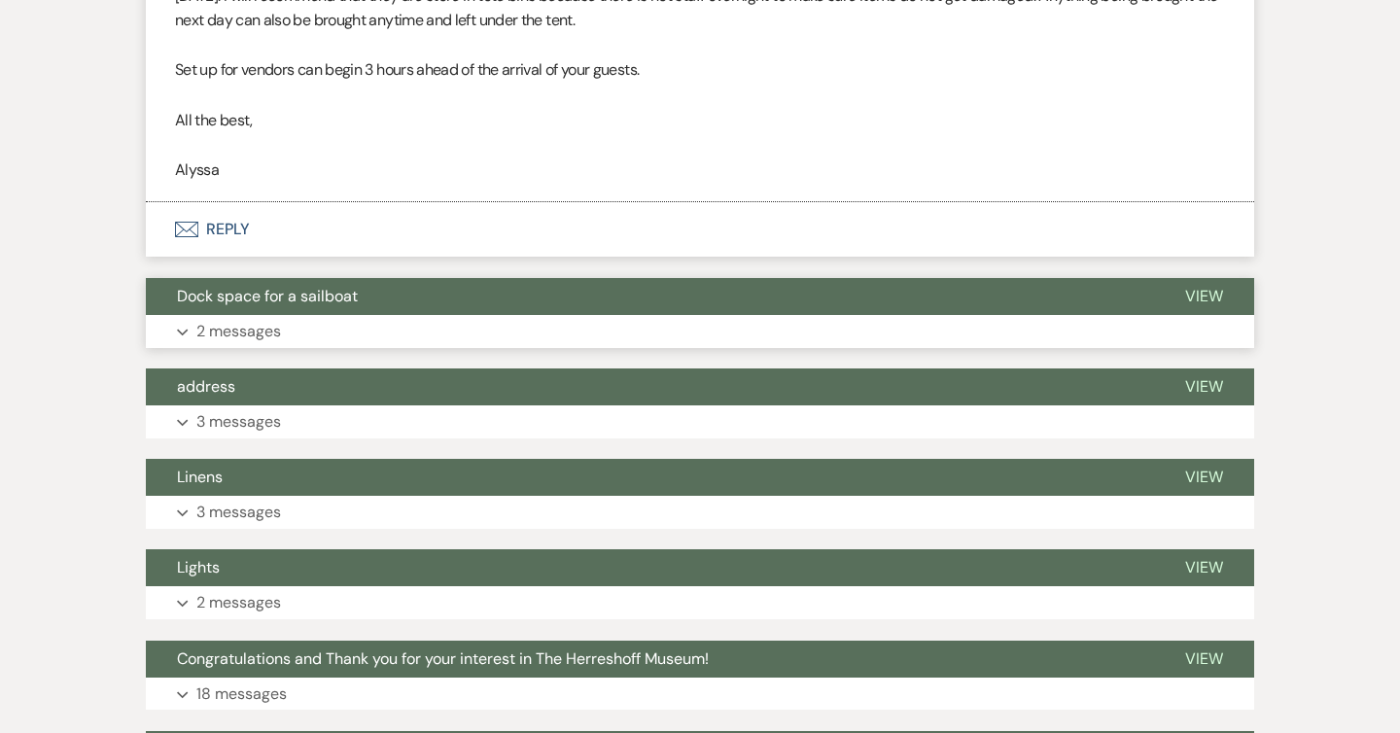
click at [639, 348] on button "Expand 2 messages" at bounding box center [700, 331] width 1108 height 33
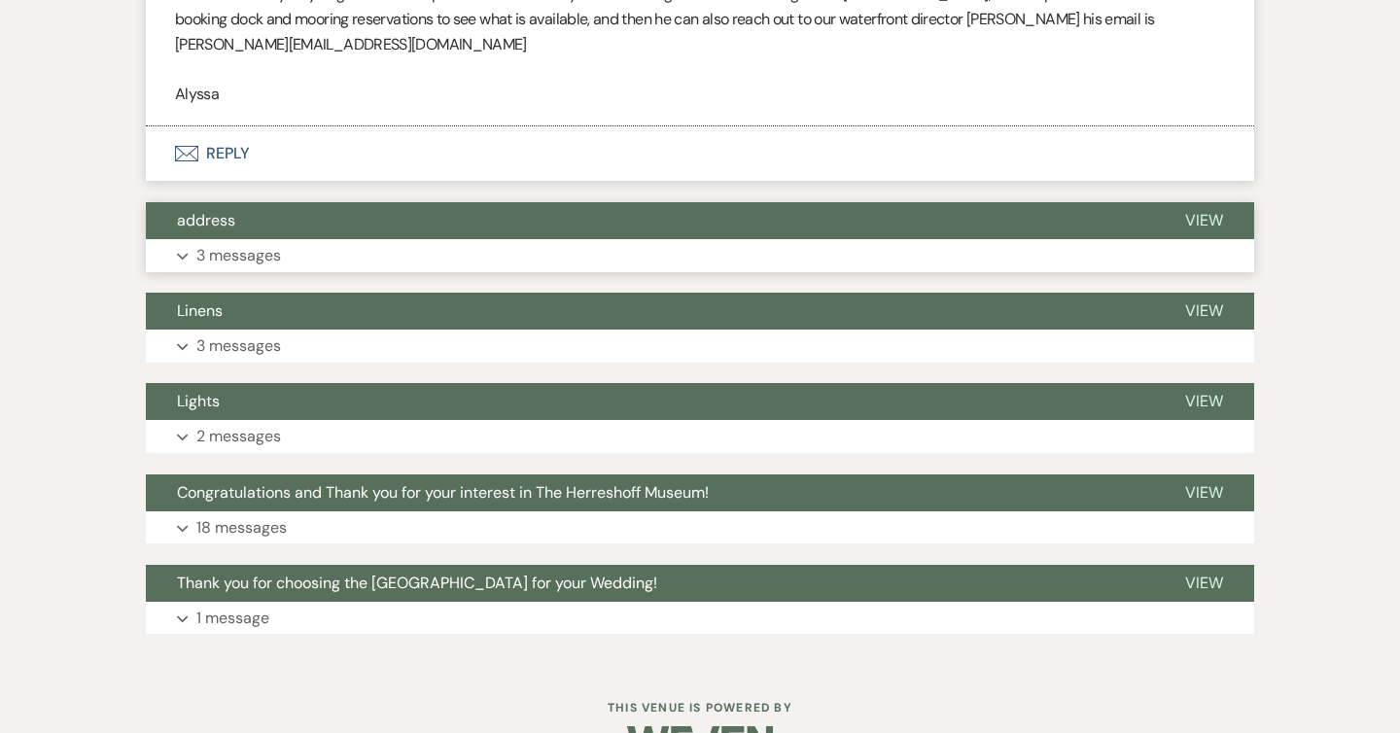
scroll to position [2081, 0]
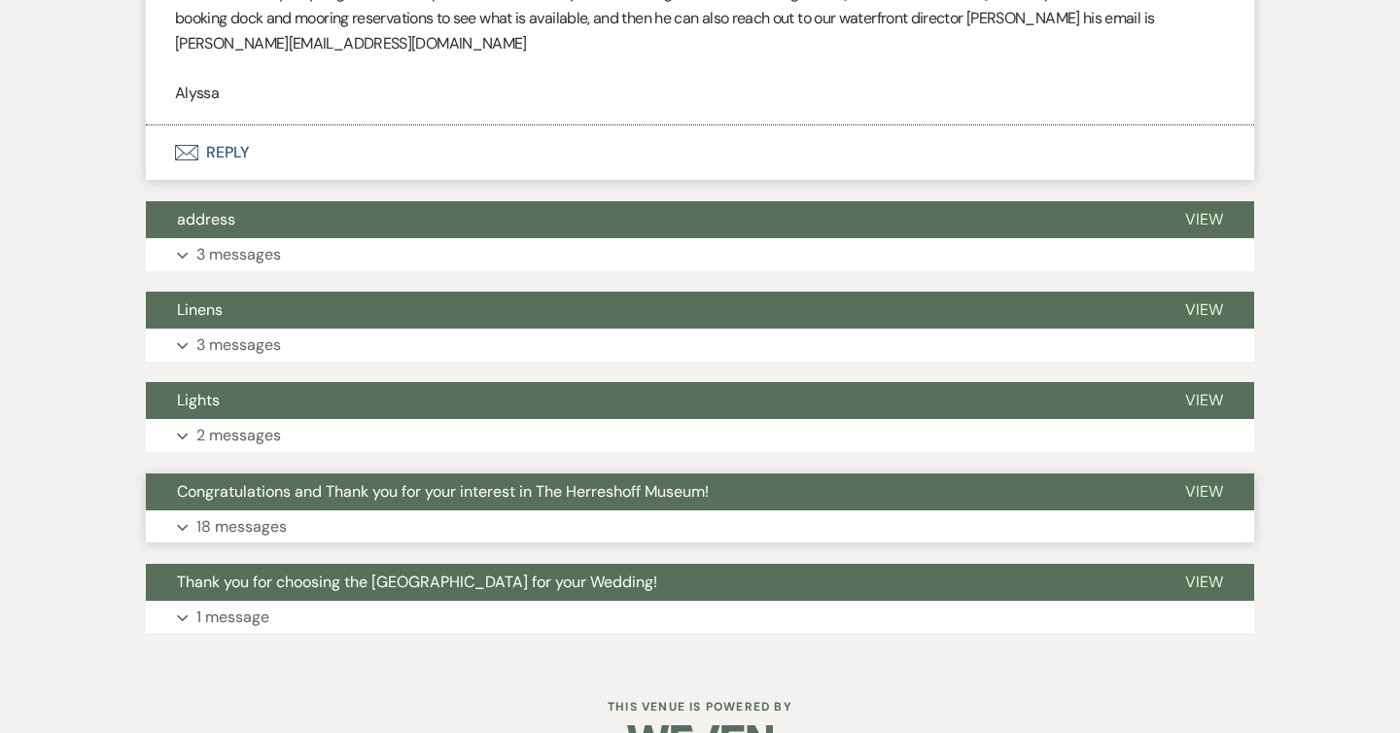
click at [543, 520] on button "Expand 18 messages" at bounding box center [700, 526] width 1108 height 33
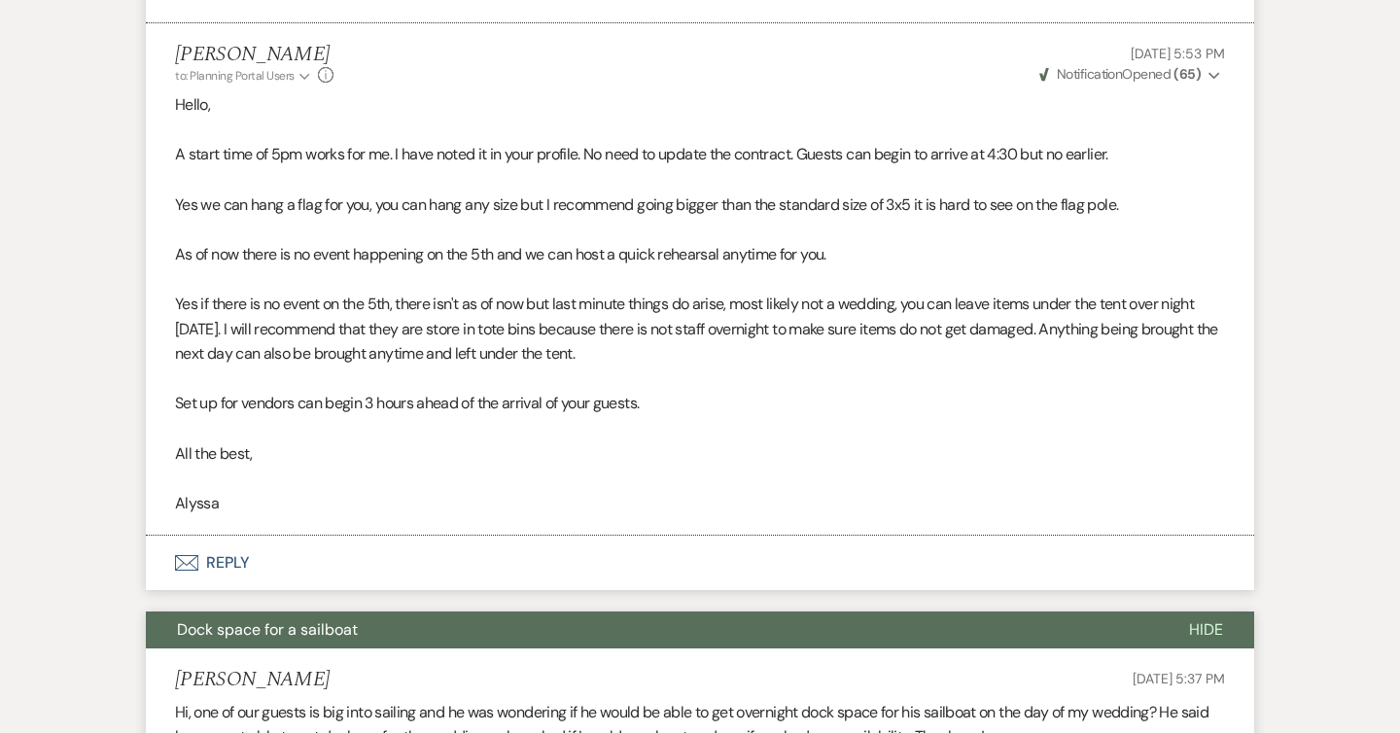
scroll to position [0, 0]
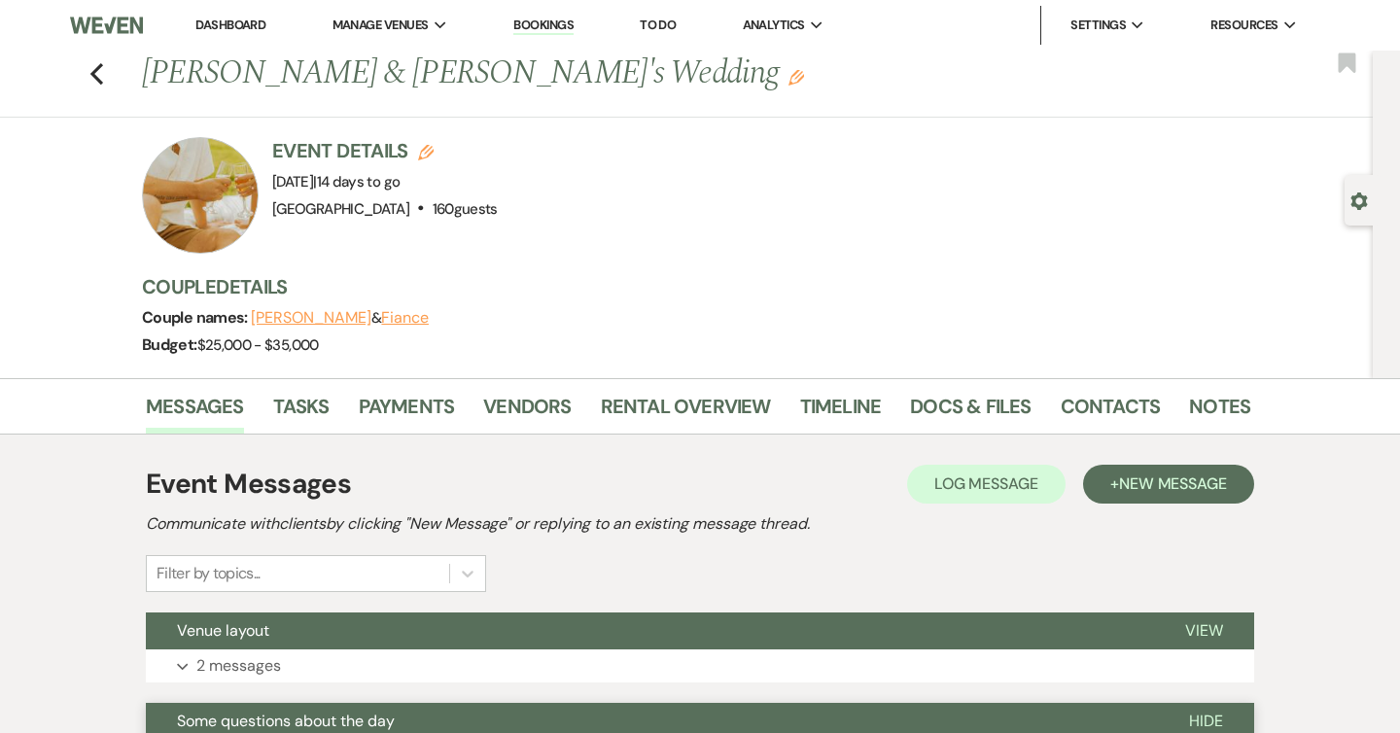
click at [83, 74] on div "Previous [PERSON_NAME] & [PERSON_NAME]'s Wedding Edit Bookmark" at bounding box center [681, 84] width 1383 height 67
click at [94, 74] on use "button" at bounding box center [96, 73] width 13 height 21
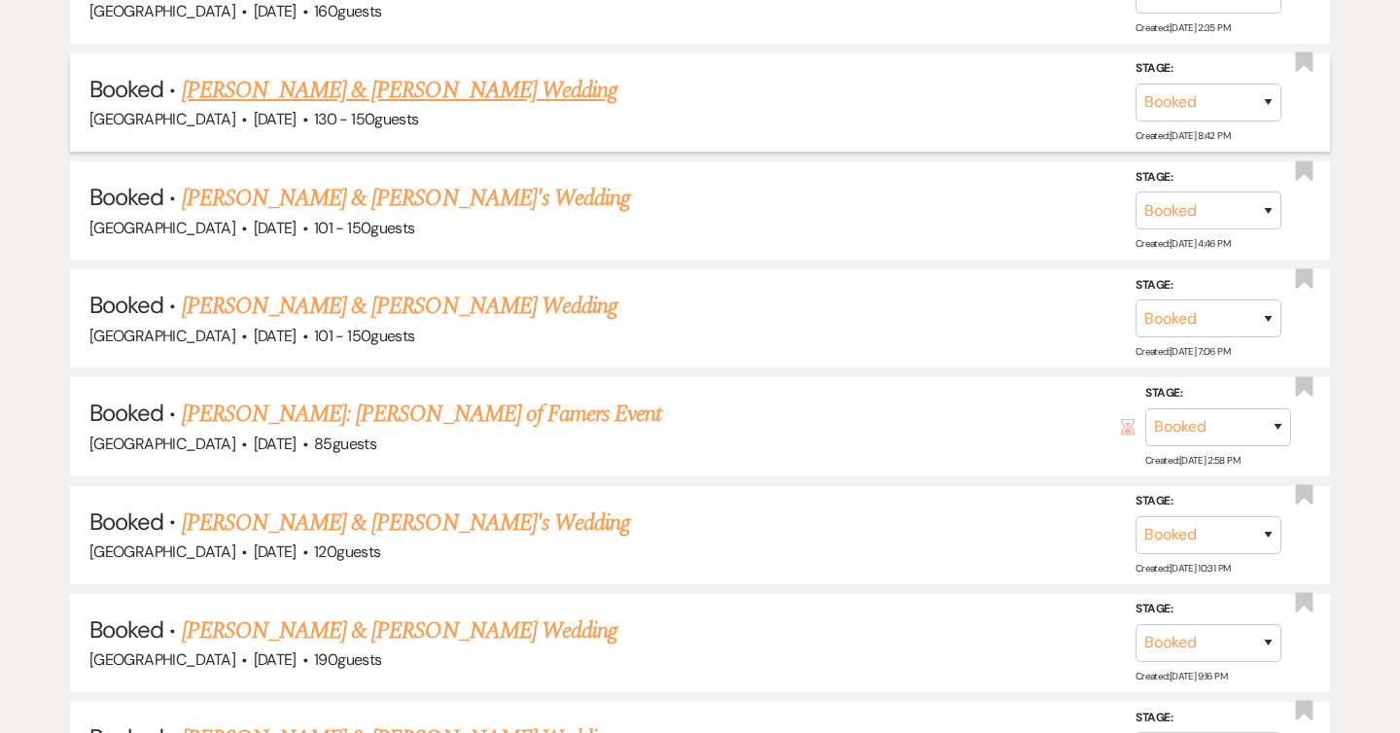
scroll to position [1402, 0]
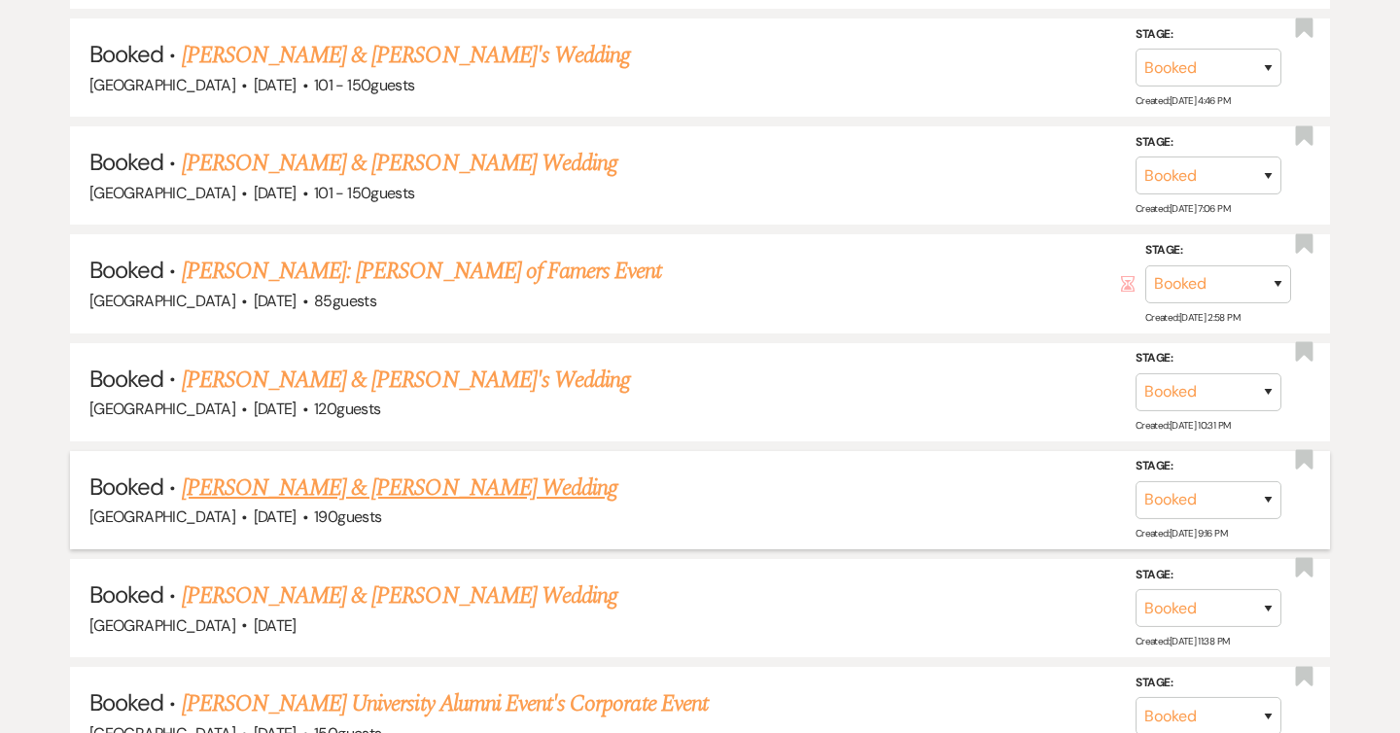
click at [422, 479] on link "[PERSON_NAME] & [PERSON_NAME] Wedding" at bounding box center [400, 488] width 436 height 35
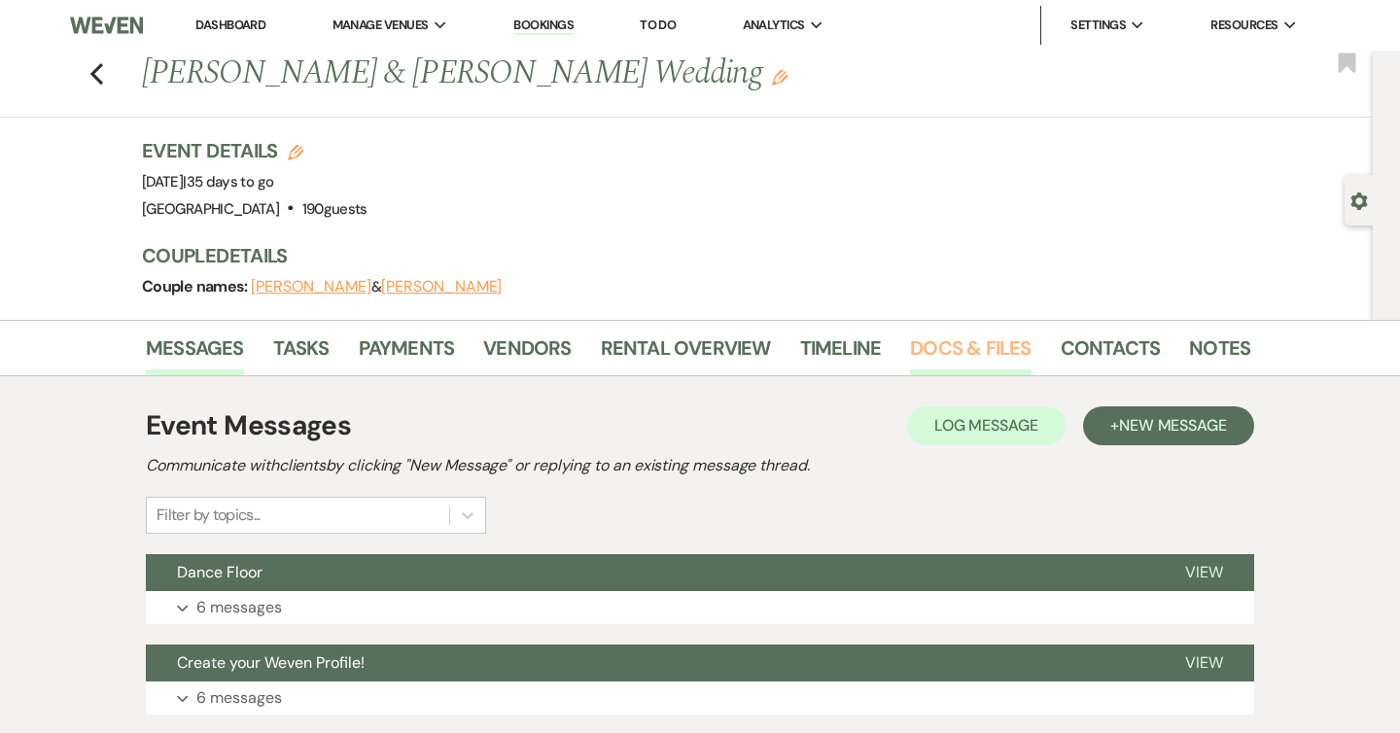
click at [953, 350] on link "Docs & Files" at bounding box center [970, 354] width 121 height 43
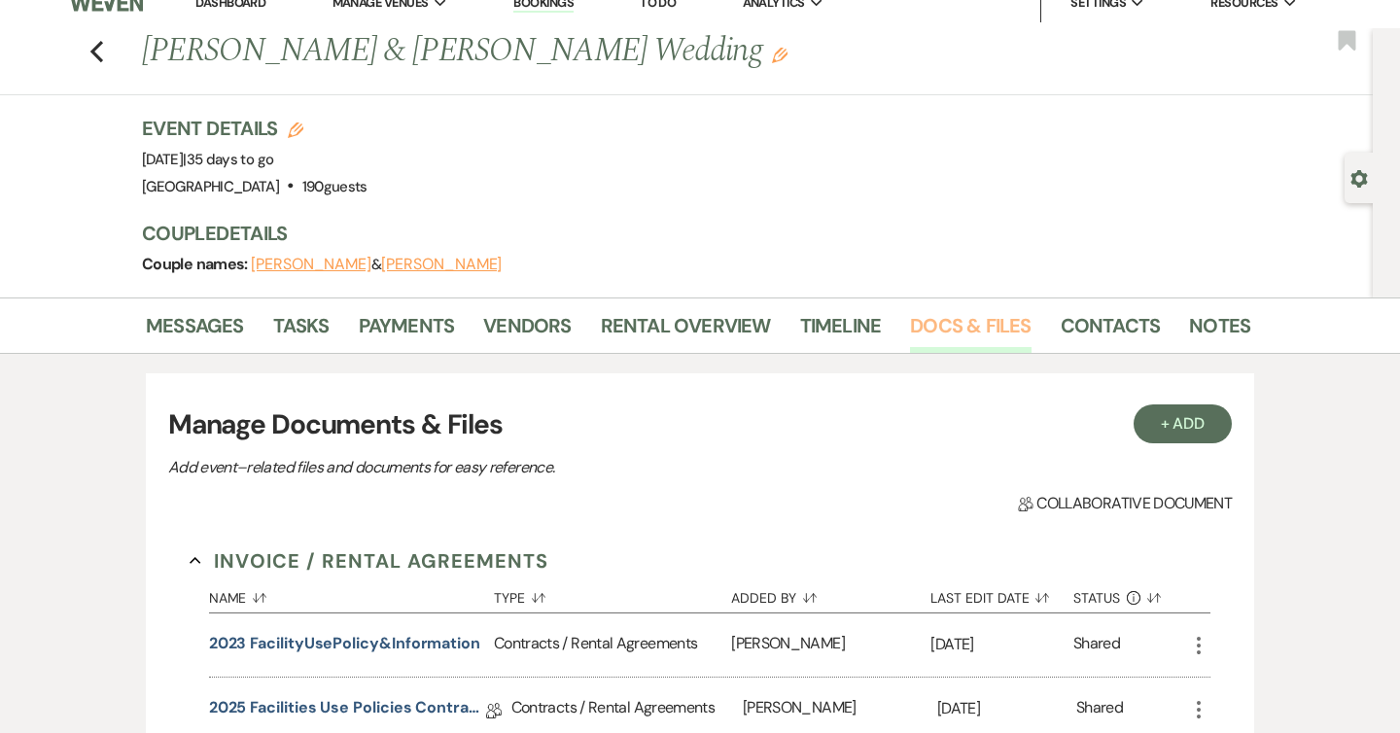
scroll to position [12, 0]
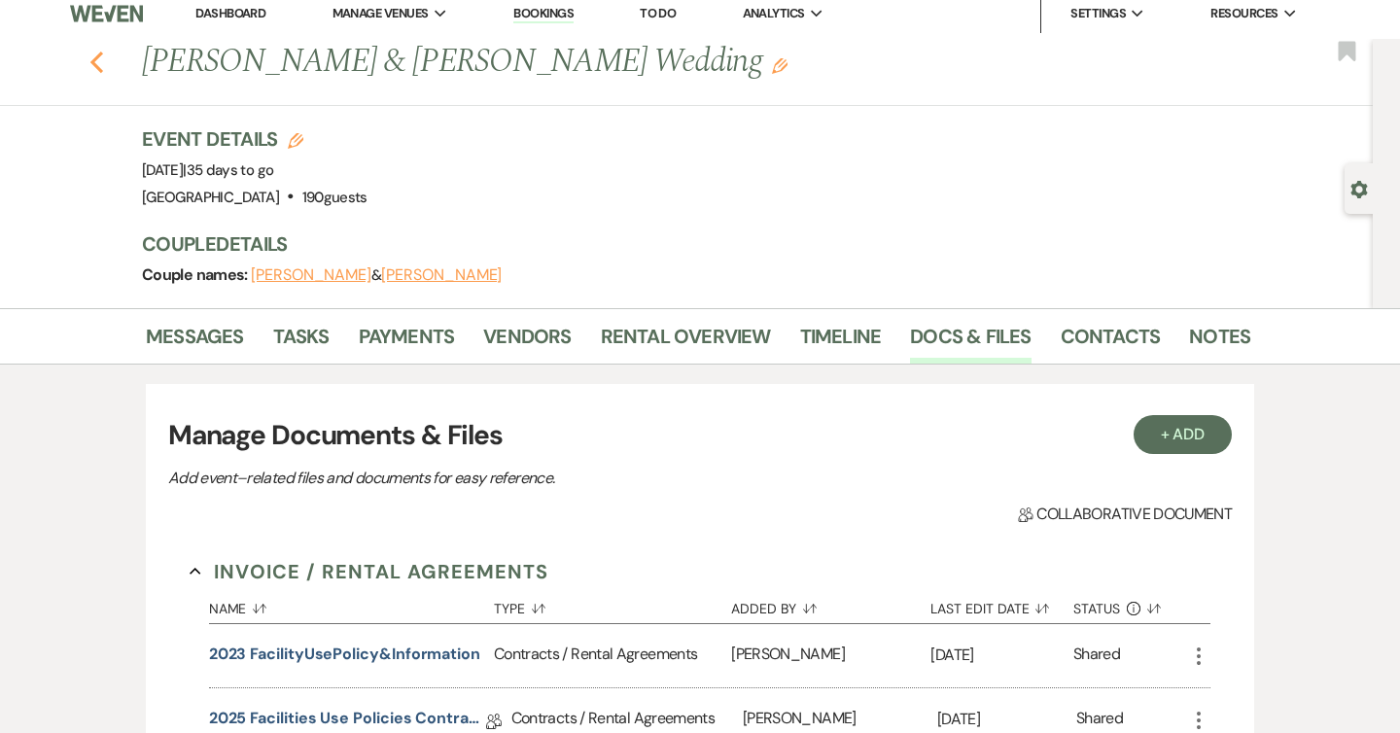
click at [93, 62] on use "button" at bounding box center [96, 62] width 13 height 21
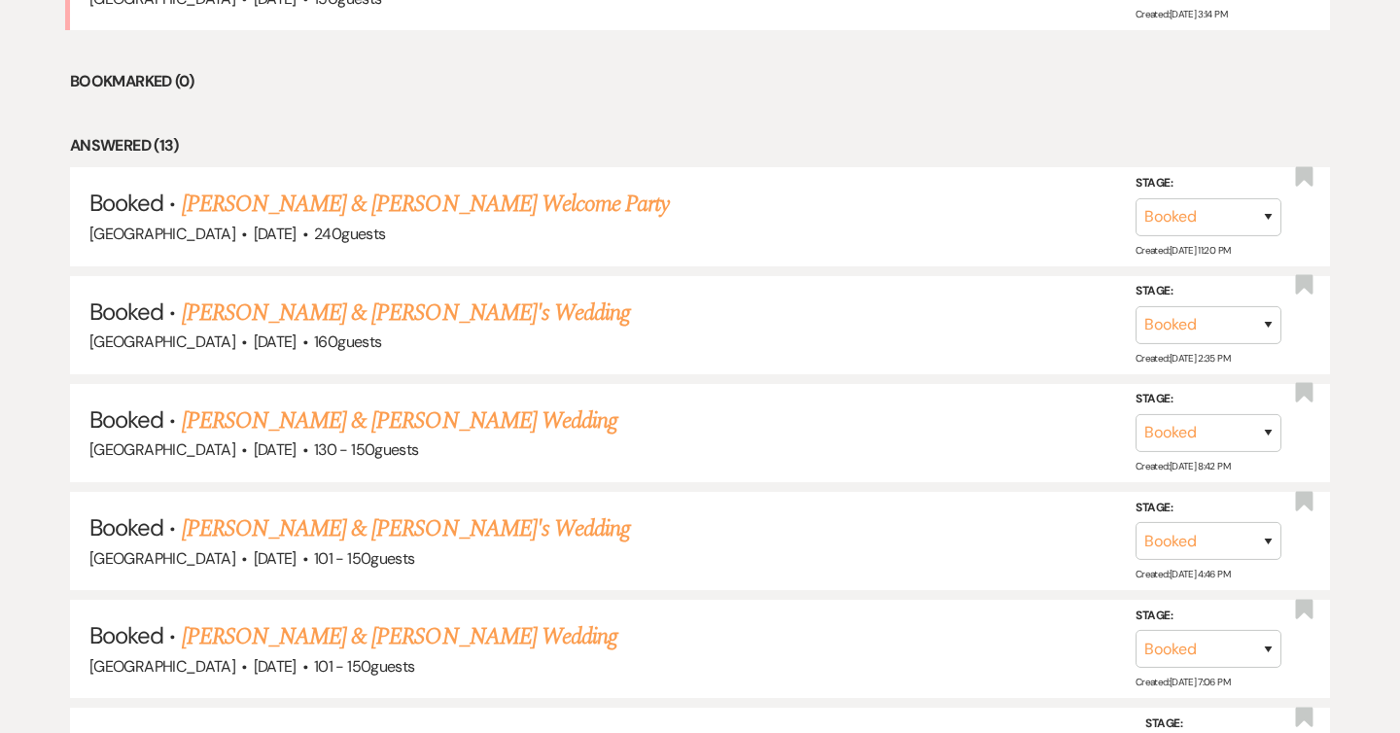
scroll to position [349, 0]
